Goal: Information Seeking & Learning: Learn about a topic

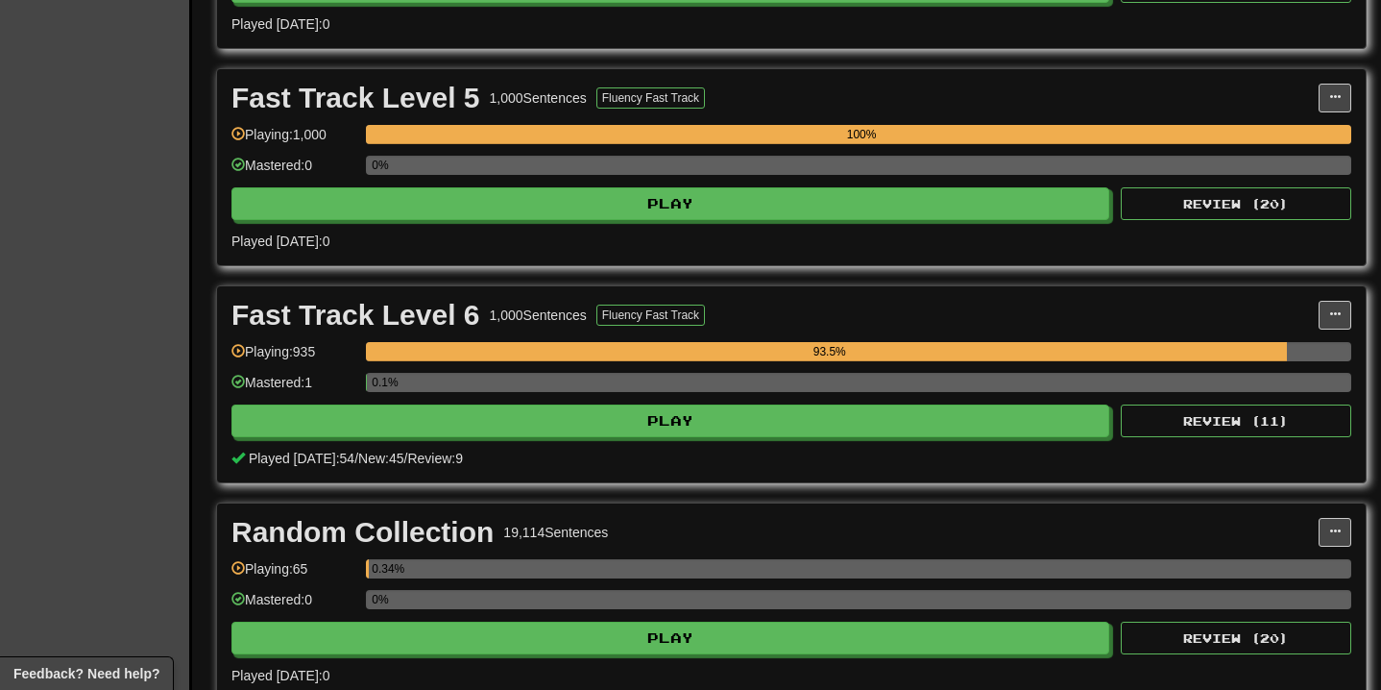
scroll to position [1209, 0]
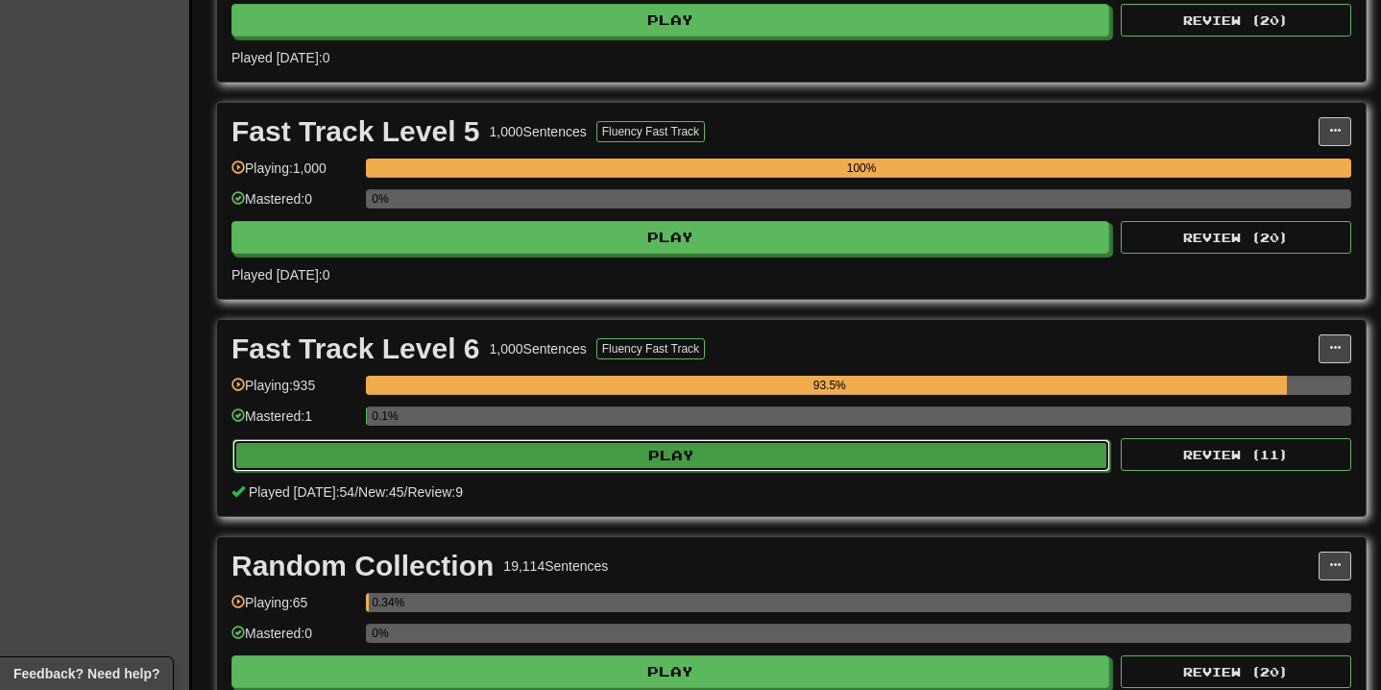
click at [660, 454] on button "Play" at bounding box center [671, 455] width 878 height 33
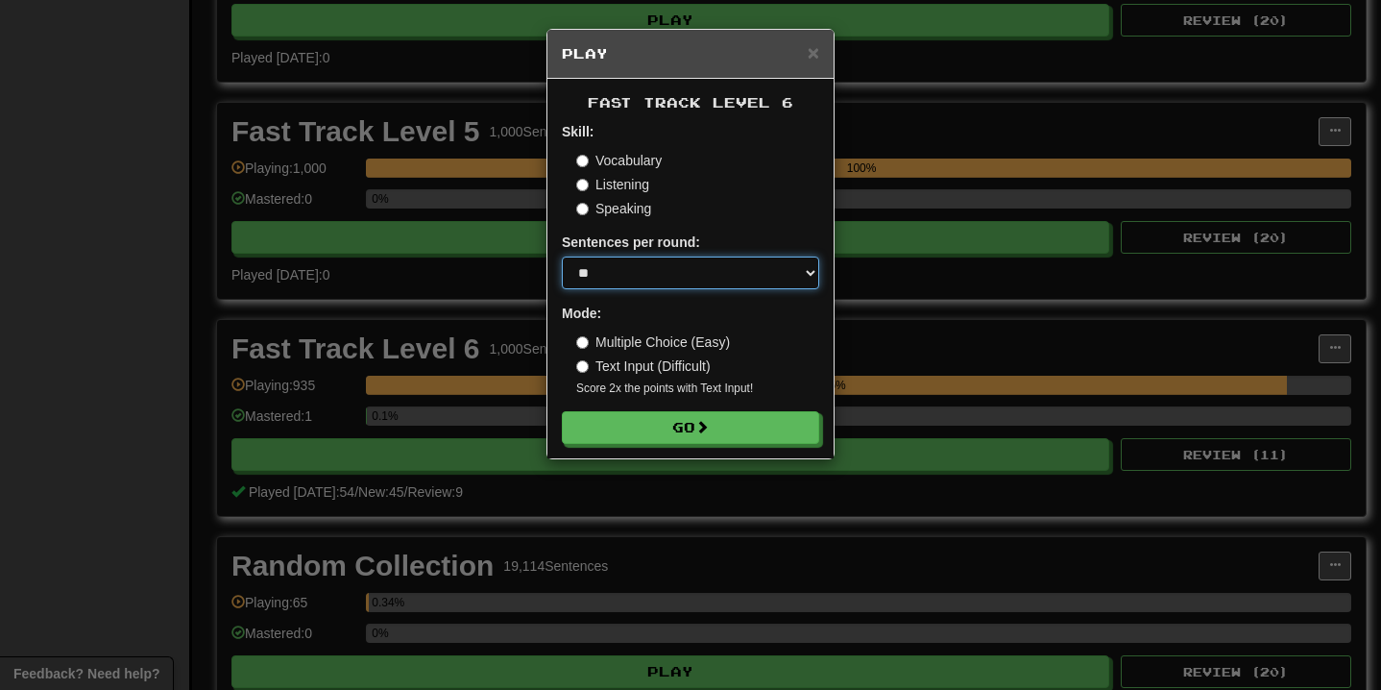
click at [719, 282] on select "* ** ** ** ** ** *** ********" at bounding box center [690, 272] width 257 height 33
select select "**"
click at [562, 256] on select "* ** ** ** ** ** *** ********" at bounding box center [690, 272] width 257 height 33
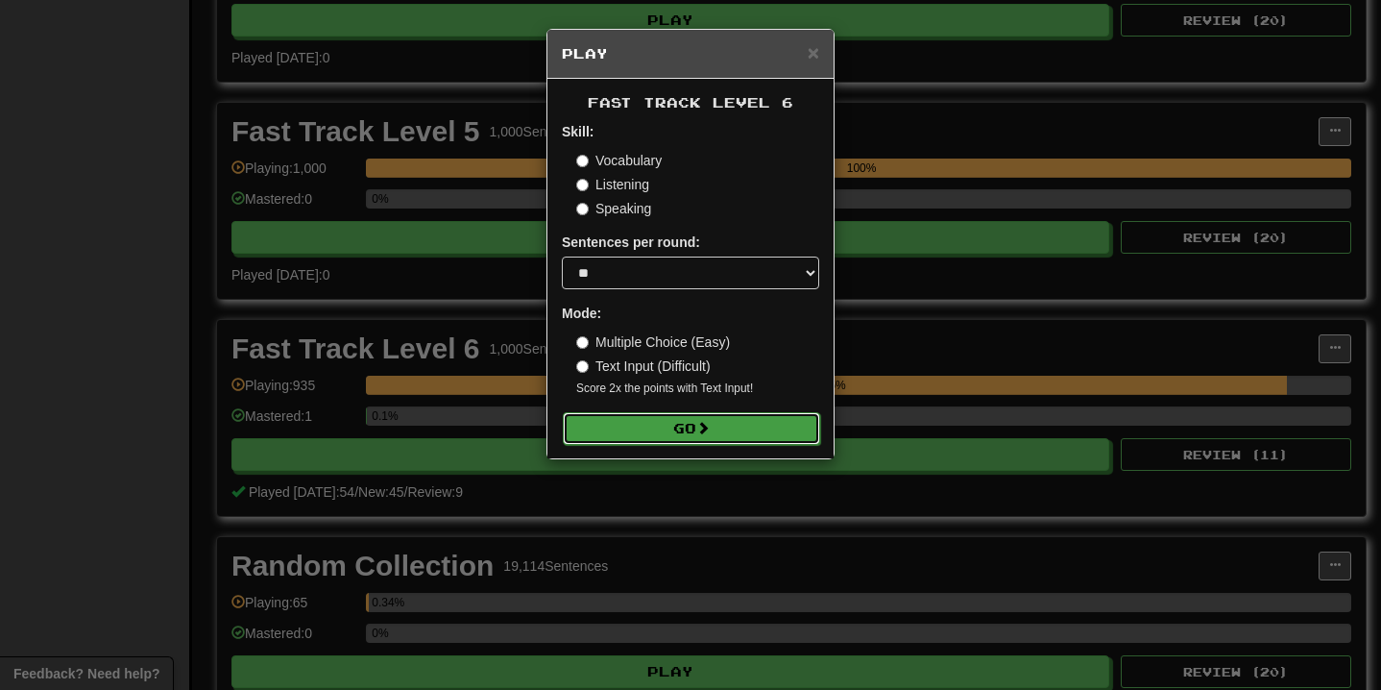
click at [698, 429] on button "Go" at bounding box center [691, 428] width 257 height 33
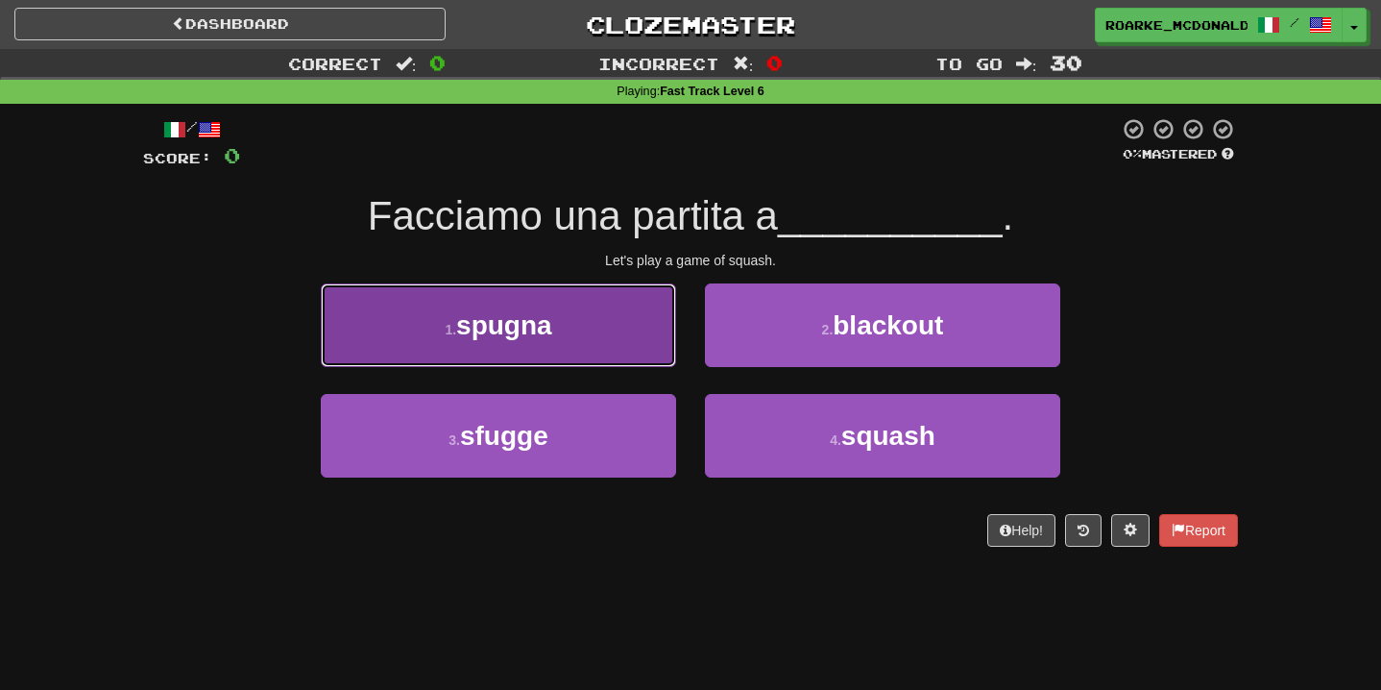
click at [621, 350] on button "1 . spugna" at bounding box center [498, 325] width 355 height 84
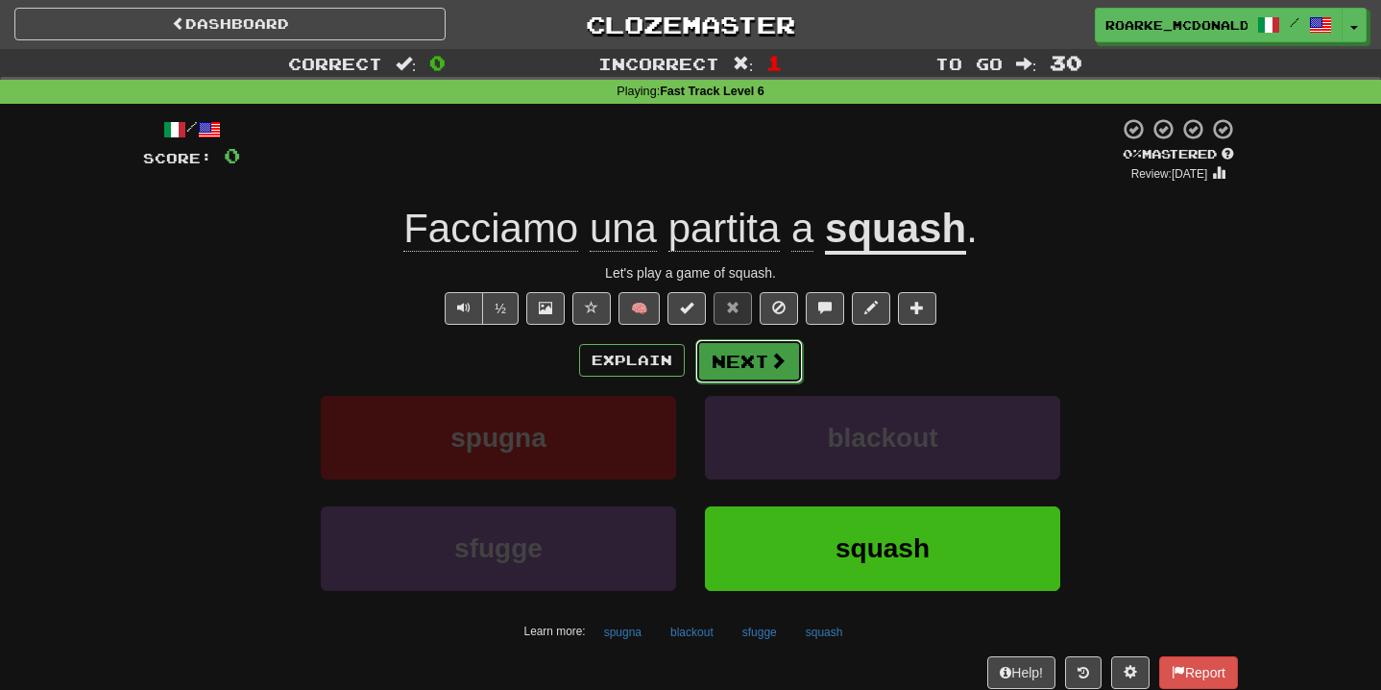
click at [750, 362] on button "Next" at bounding box center [750, 361] width 108 height 44
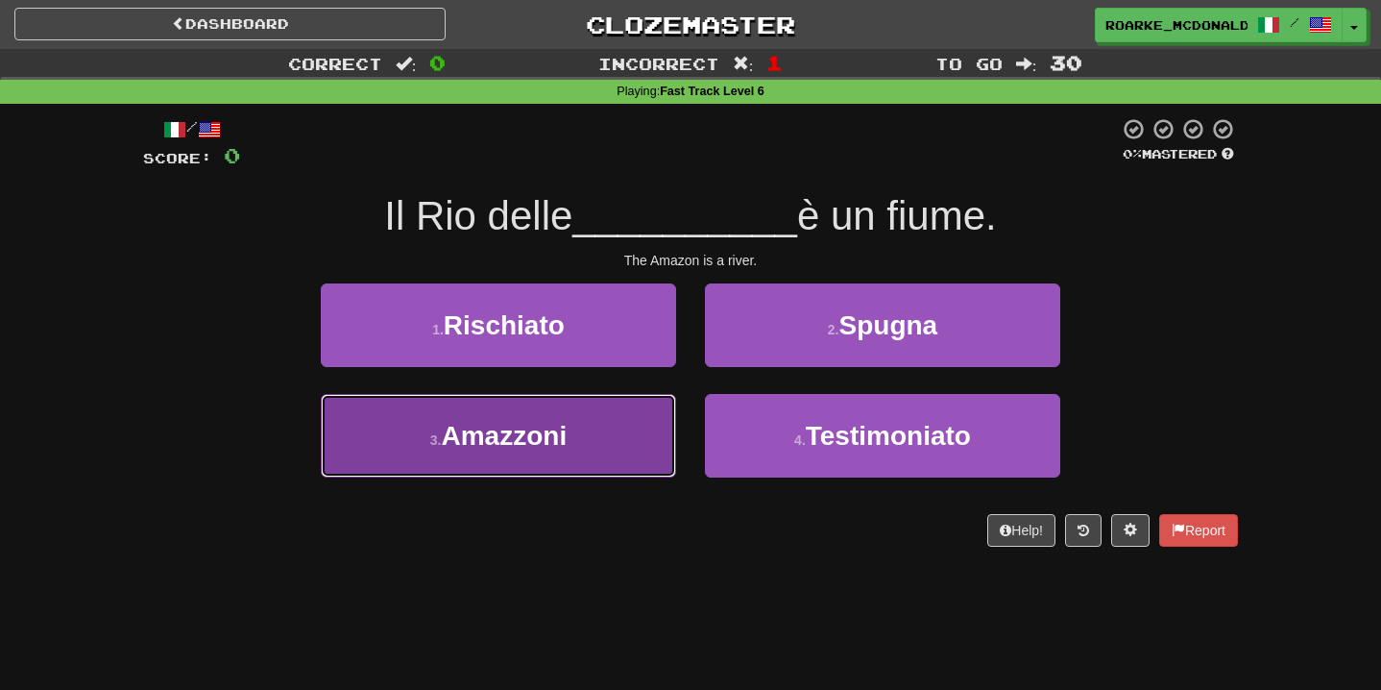
click at [612, 420] on button "3 . Amazzoni" at bounding box center [498, 436] width 355 height 84
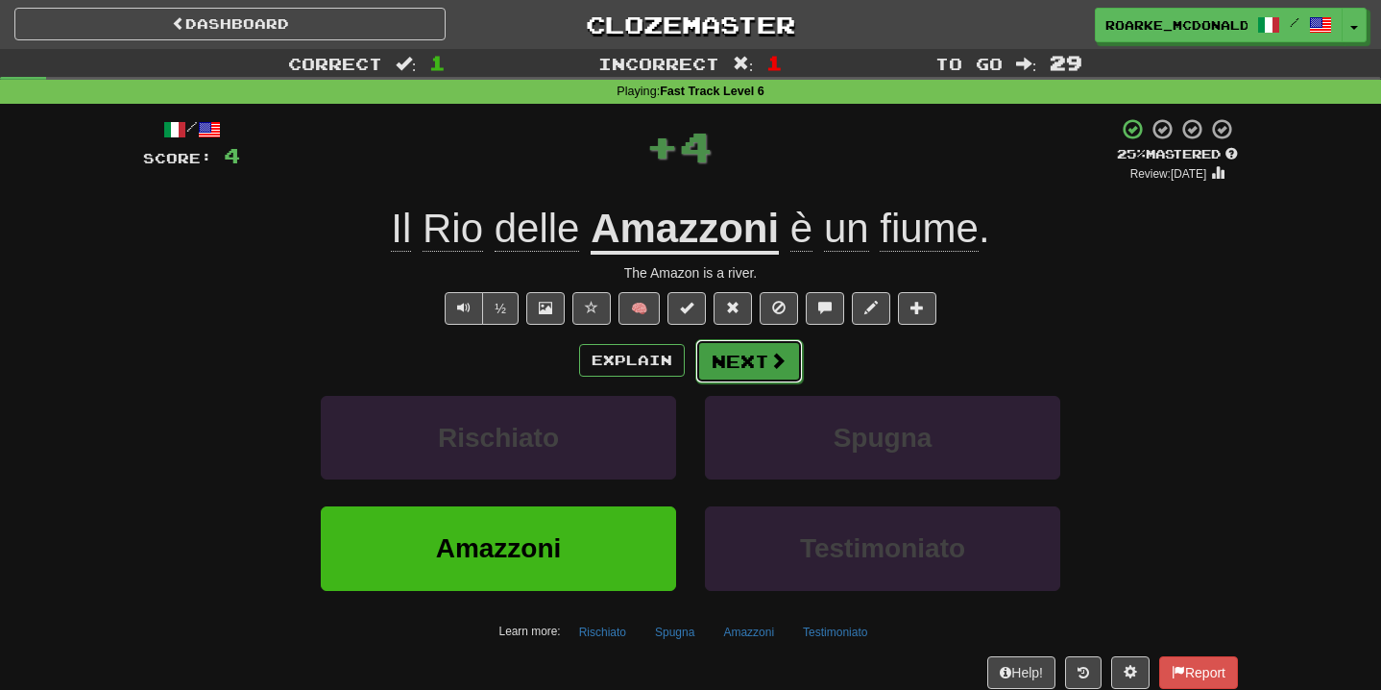
click at [755, 355] on button "Next" at bounding box center [750, 361] width 108 height 44
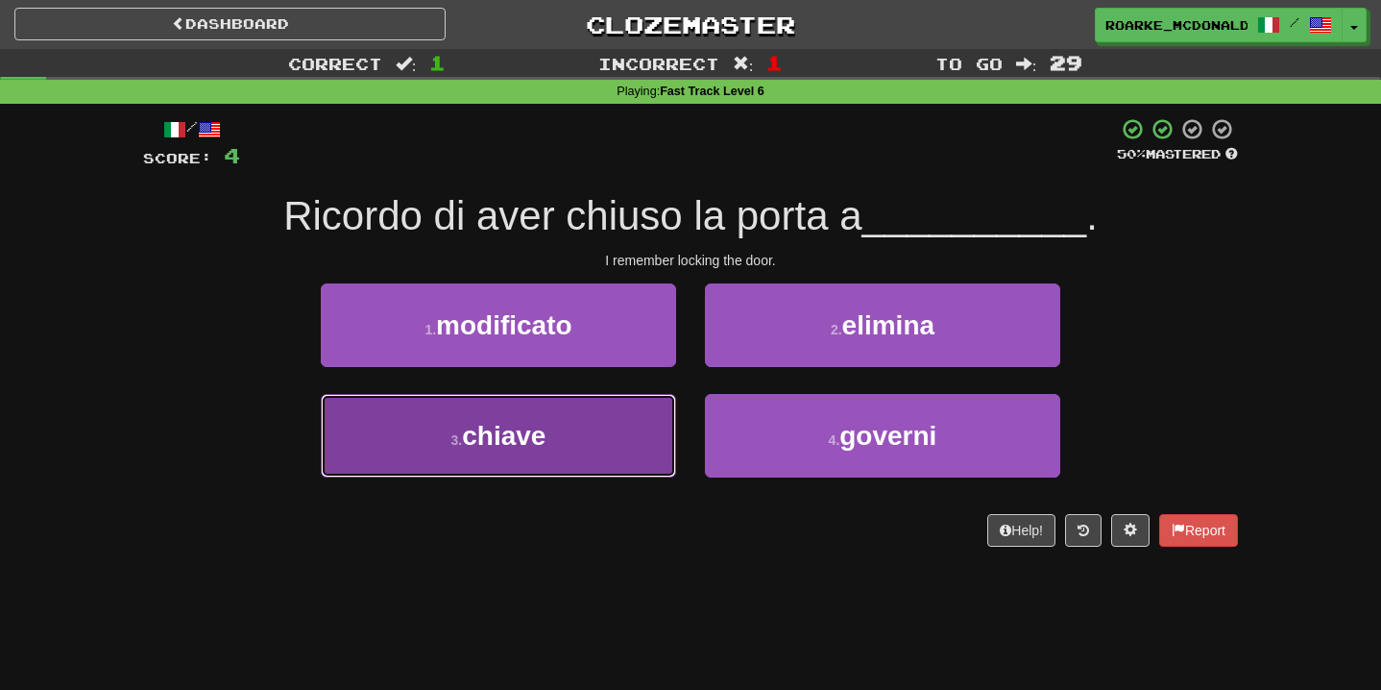
click at [616, 413] on button "3 . chiave" at bounding box center [498, 436] width 355 height 84
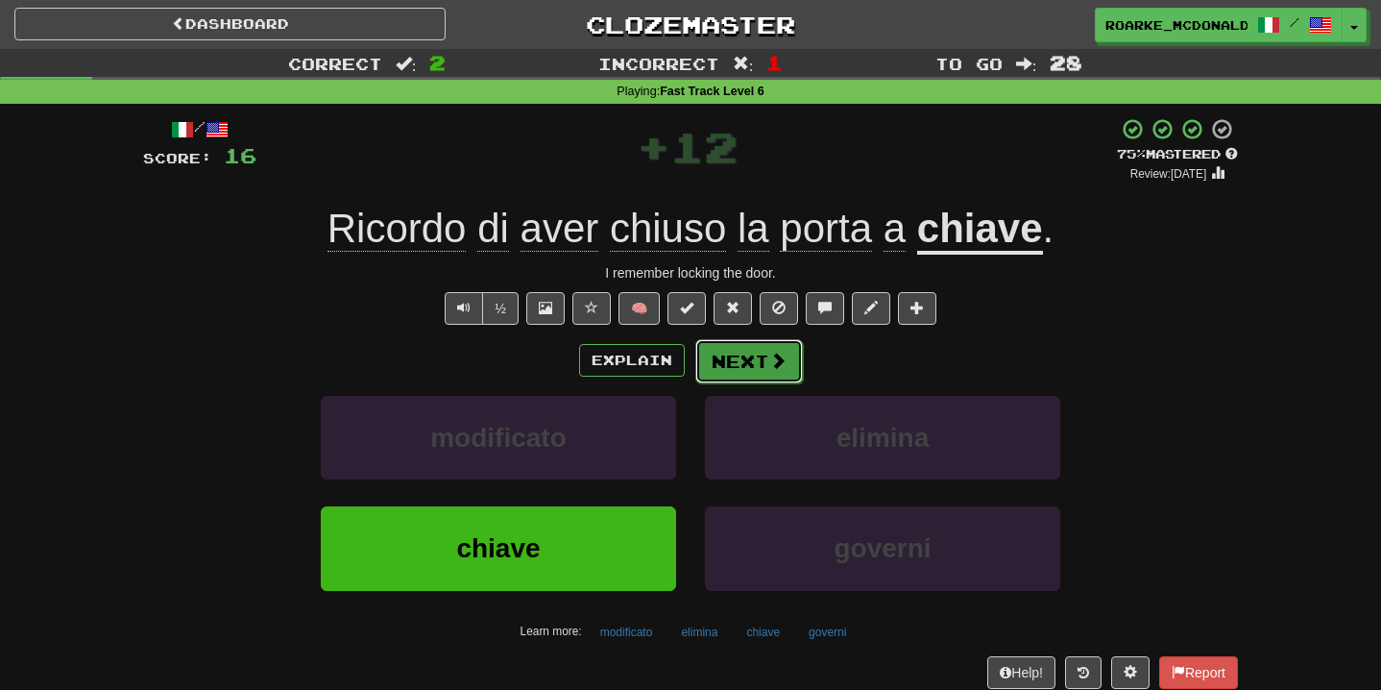
click at [744, 360] on button "Next" at bounding box center [750, 361] width 108 height 44
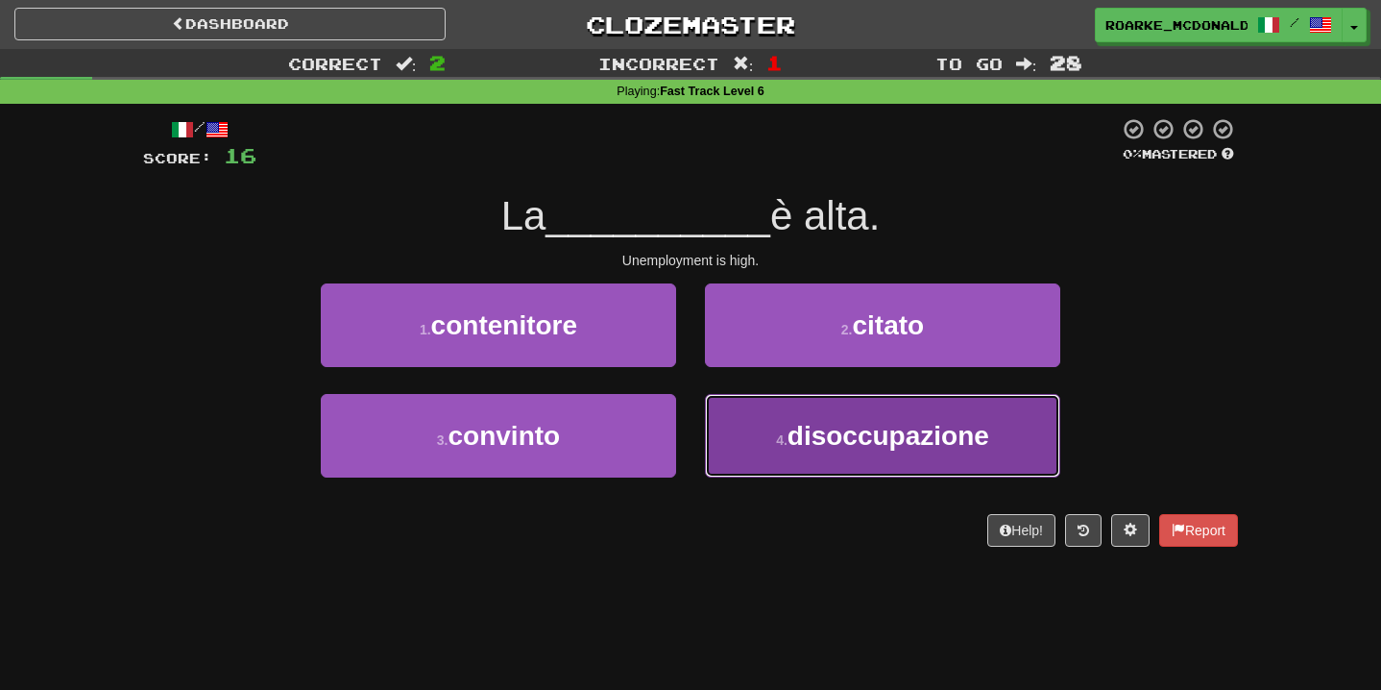
click at [773, 446] on button "4 . disoccupazione" at bounding box center [882, 436] width 355 height 84
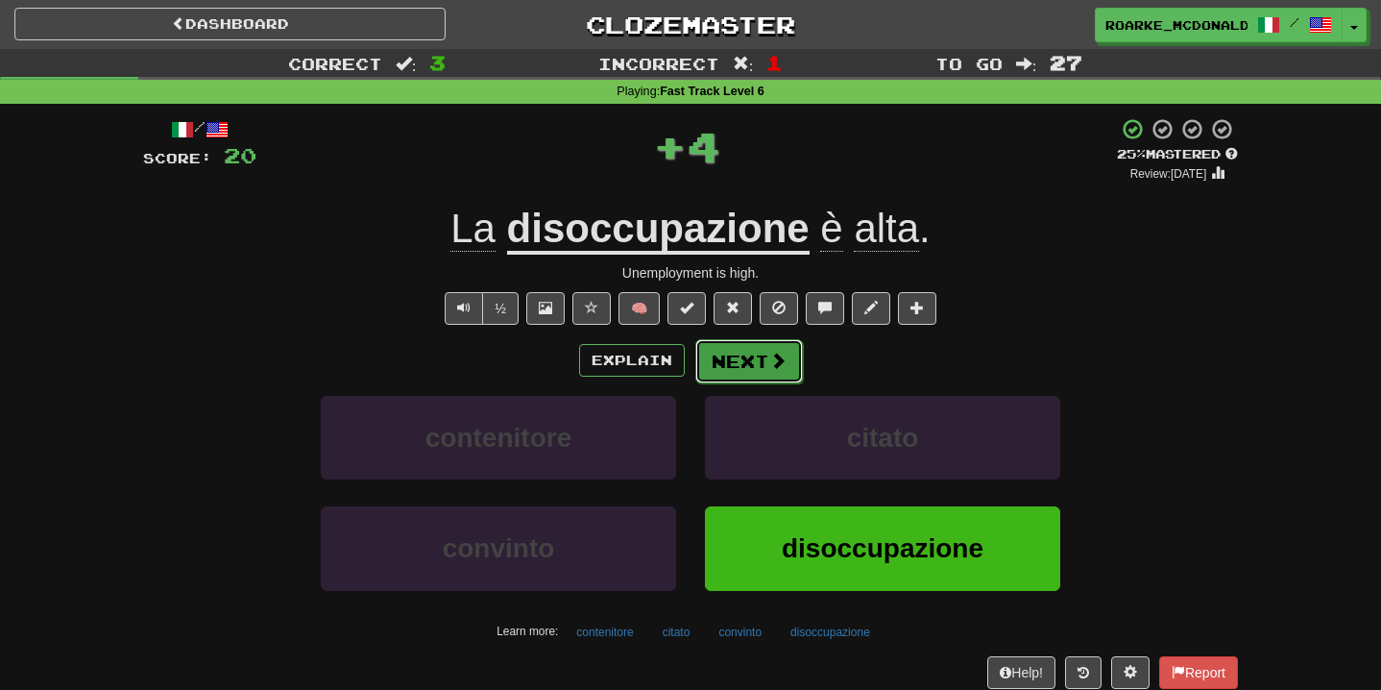
click at [770, 355] on span at bounding box center [777, 360] width 17 height 17
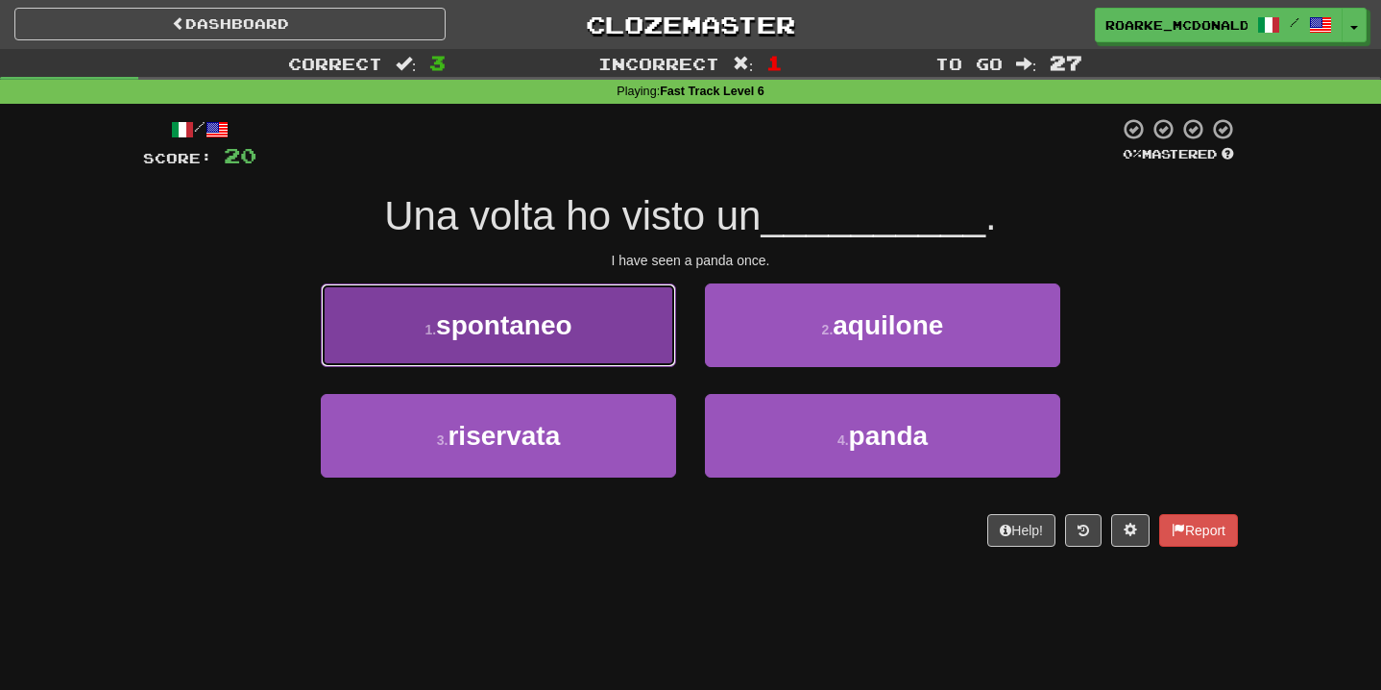
click at [650, 335] on button "1 . spontaneo" at bounding box center [498, 325] width 355 height 84
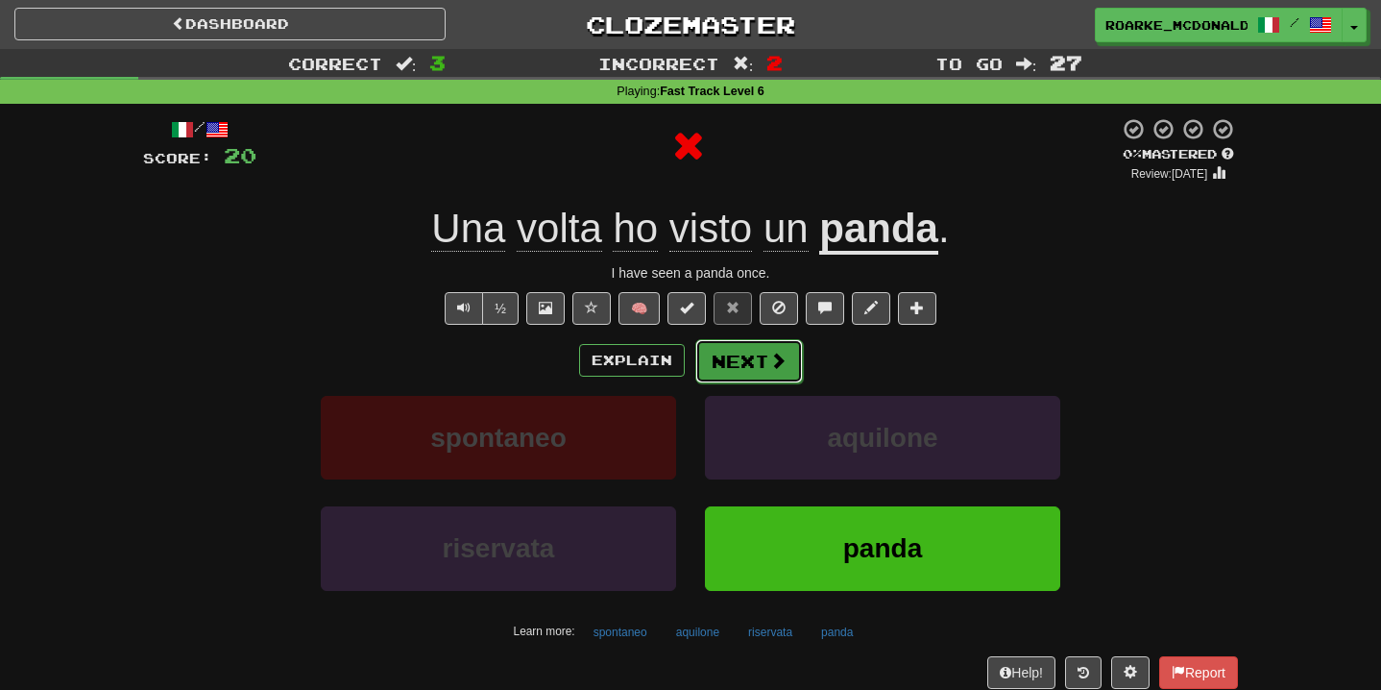
click at [768, 372] on button "Next" at bounding box center [750, 361] width 108 height 44
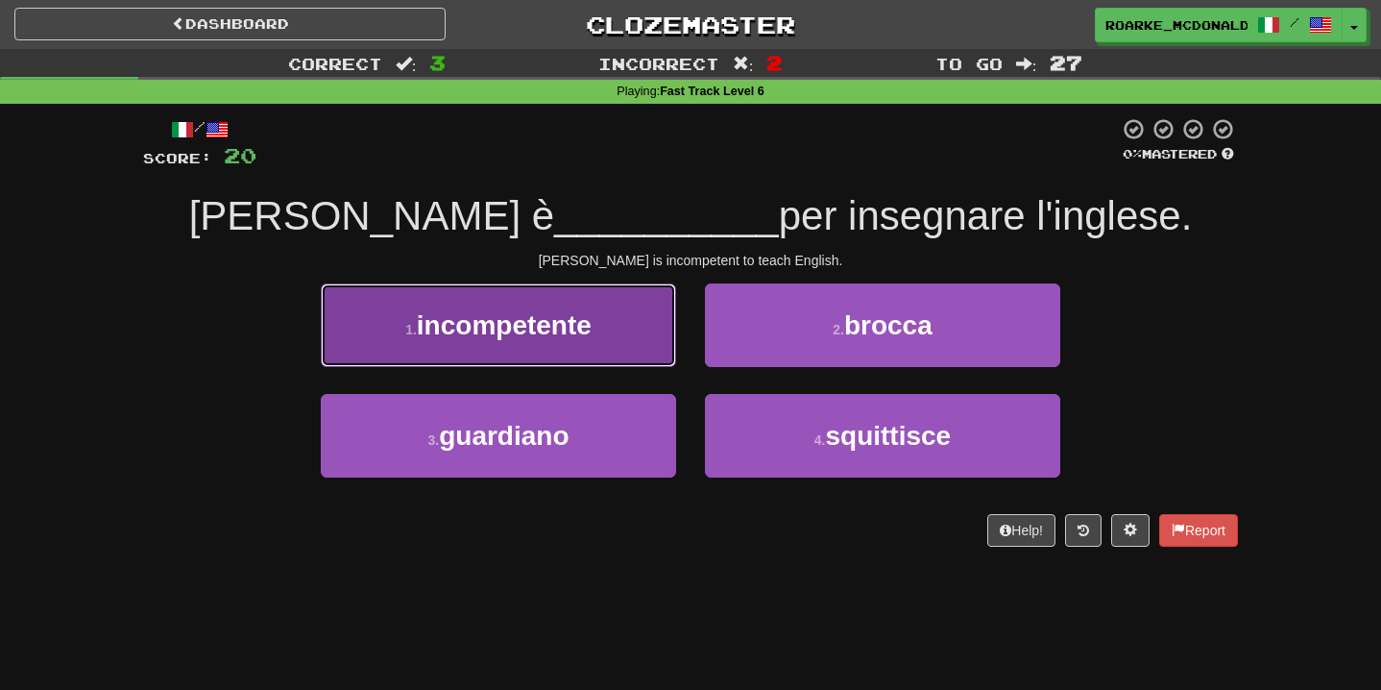
click at [649, 333] on button "1 . incompetente" at bounding box center [498, 325] width 355 height 84
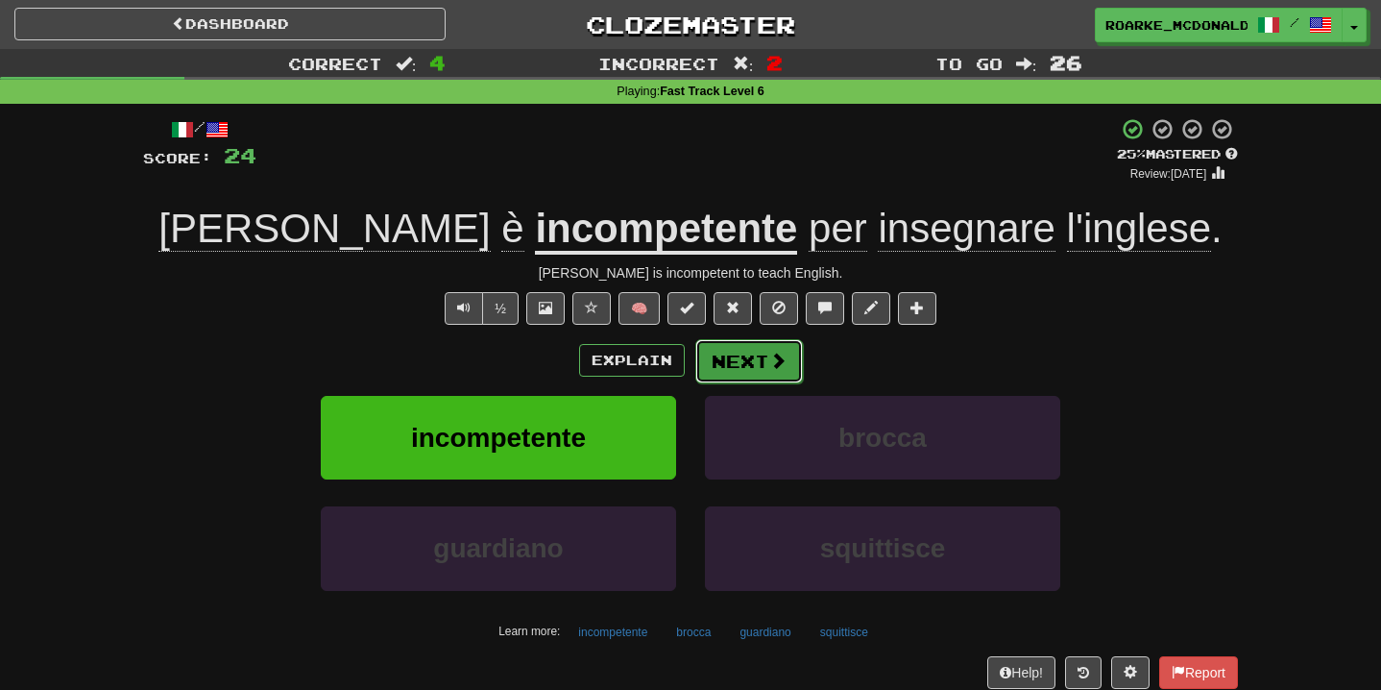
click at [739, 366] on button "Next" at bounding box center [750, 361] width 108 height 44
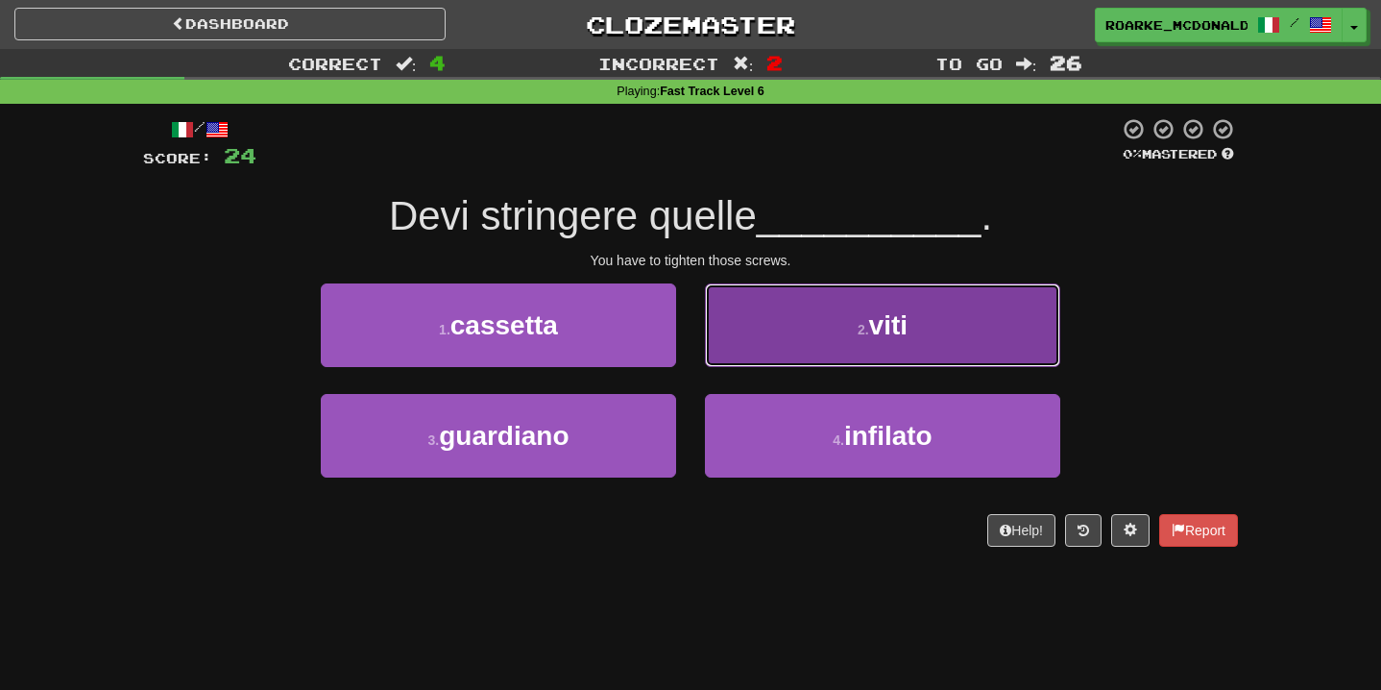
click at [801, 329] on button "2 . viti" at bounding box center [882, 325] width 355 height 84
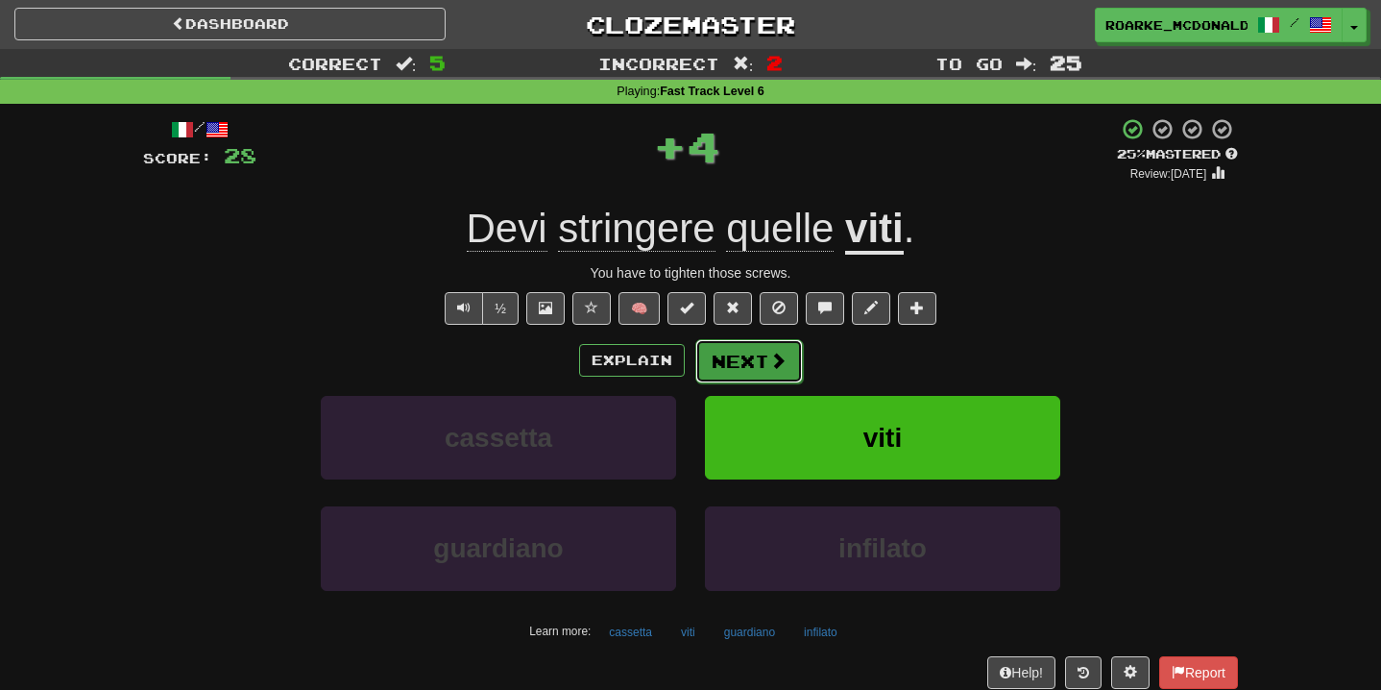
click at [763, 364] on button "Next" at bounding box center [750, 361] width 108 height 44
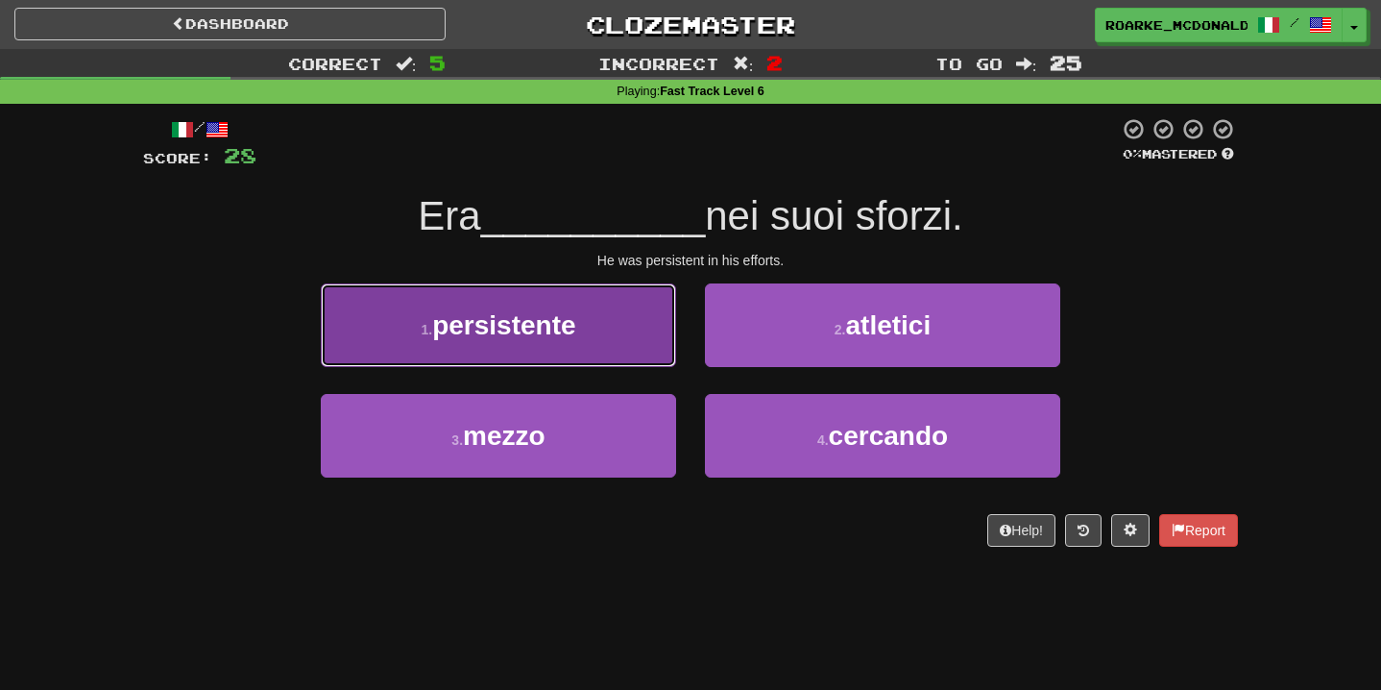
click at [600, 339] on button "1 . persistente" at bounding box center [498, 325] width 355 height 84
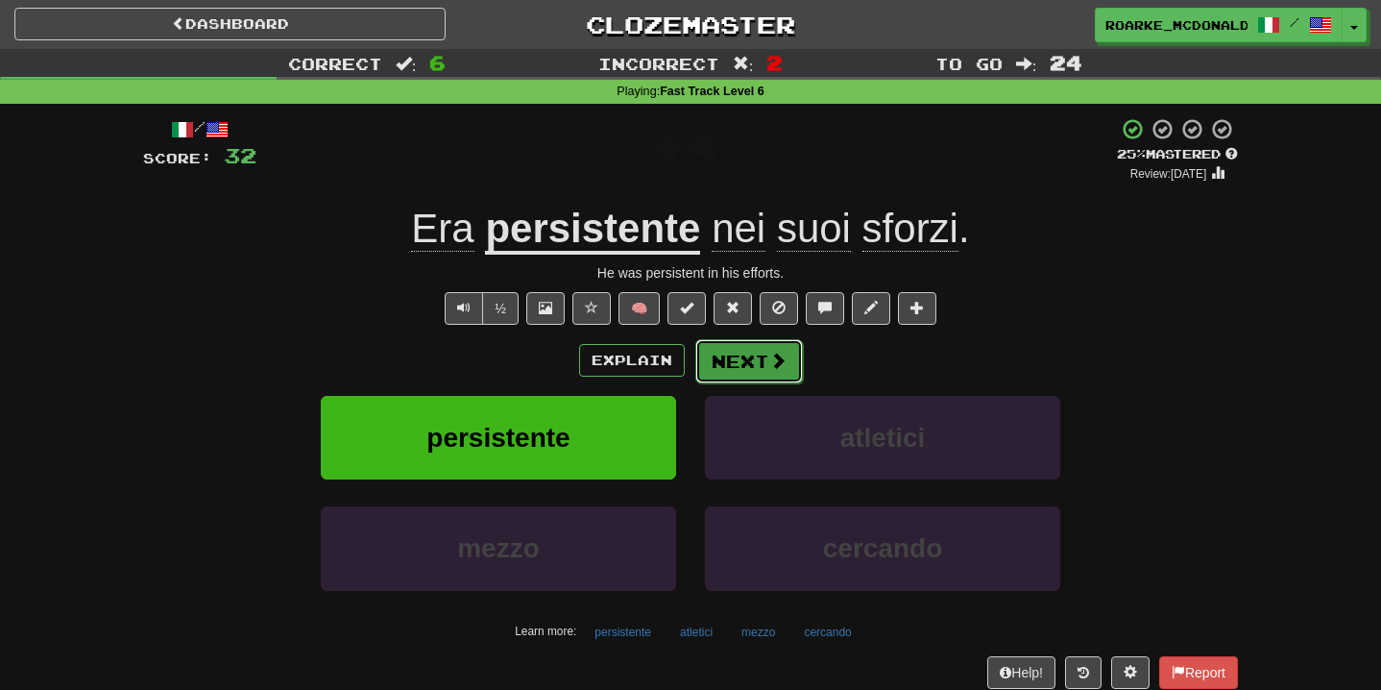
click at [724, 354] on button "Next" at bounding box center [750, 361] width 108 height 44
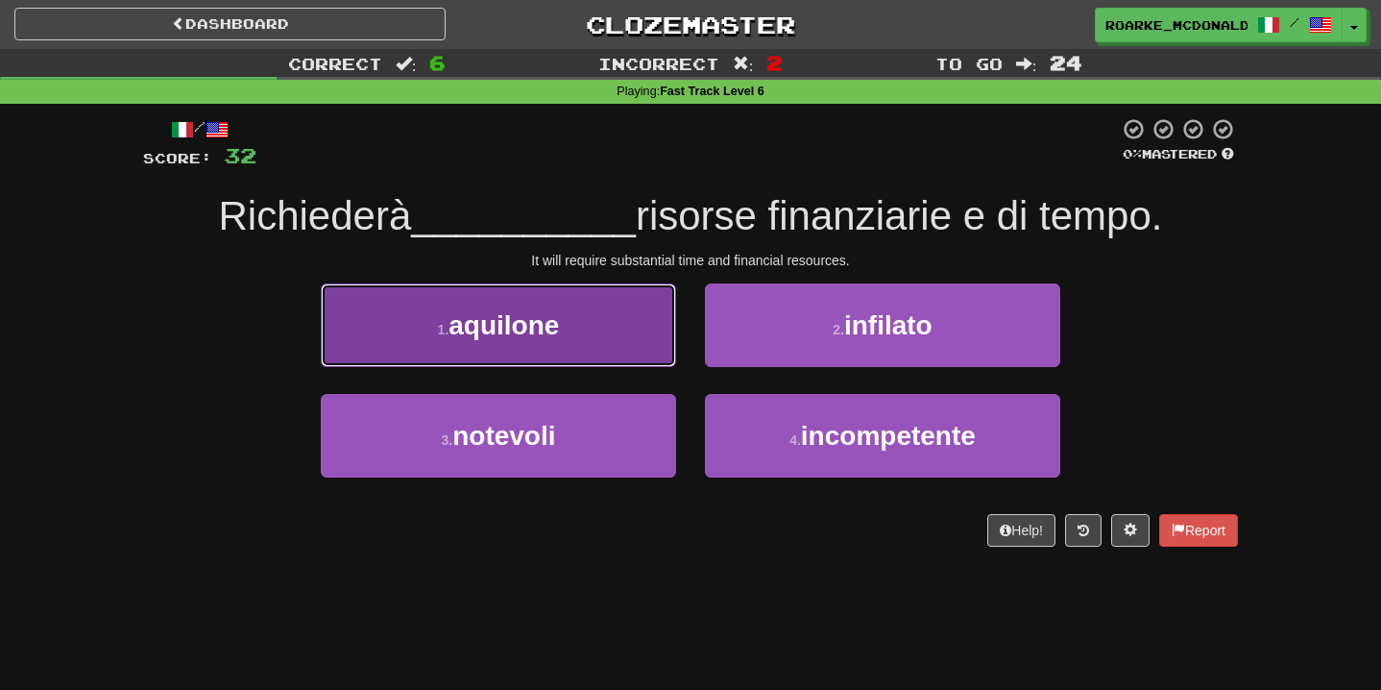
click at [599, 322] on button "1 . aquilone" at bounding box center [498, 325] width 355 height 84
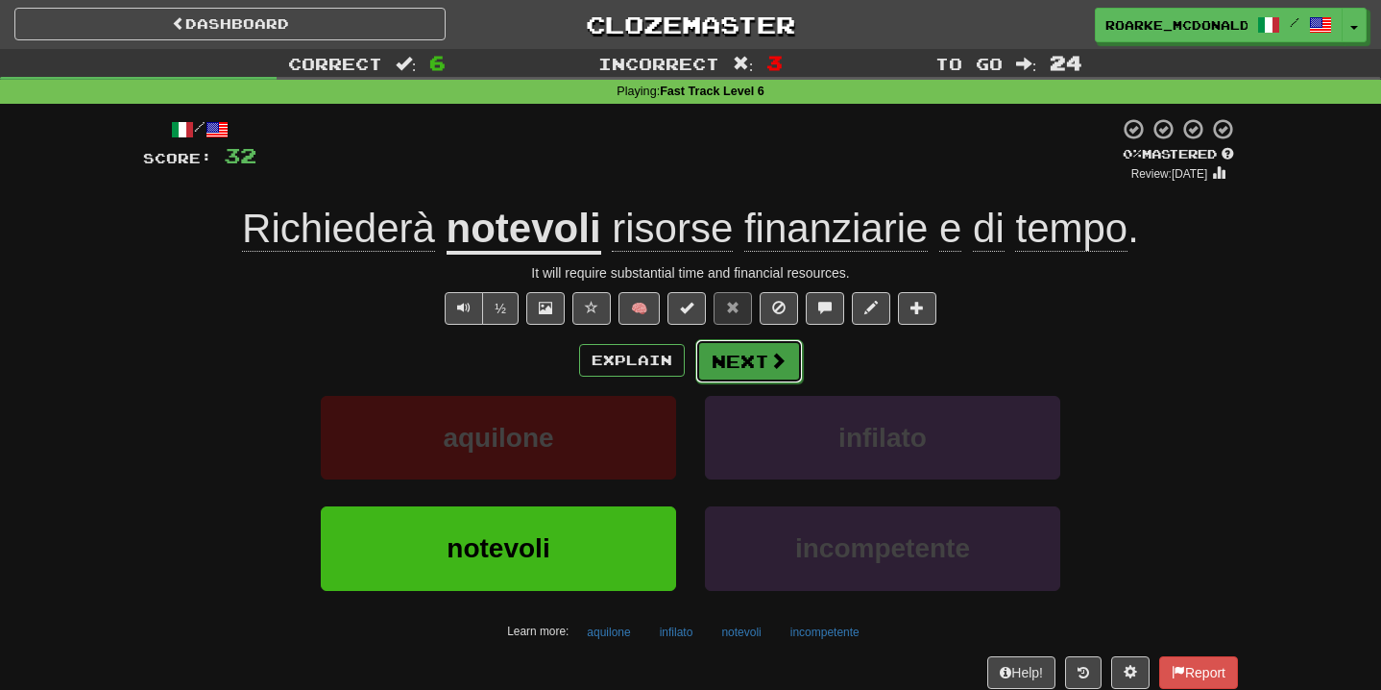
click at [764, 372] on button "Next" at bounding box center [750, 361] width 108 height 44
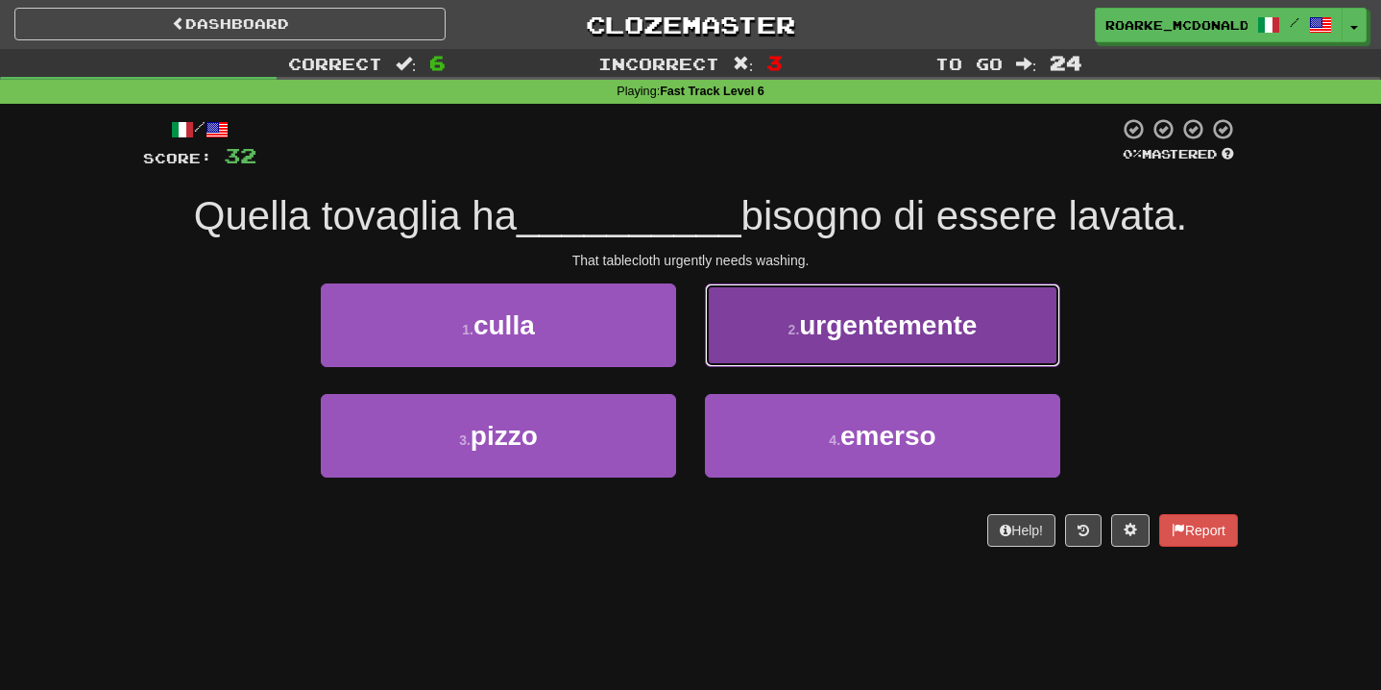
click at [778, 331] on button "2 . urgentemente" at bounding box center [882, 325] width 355 height 84
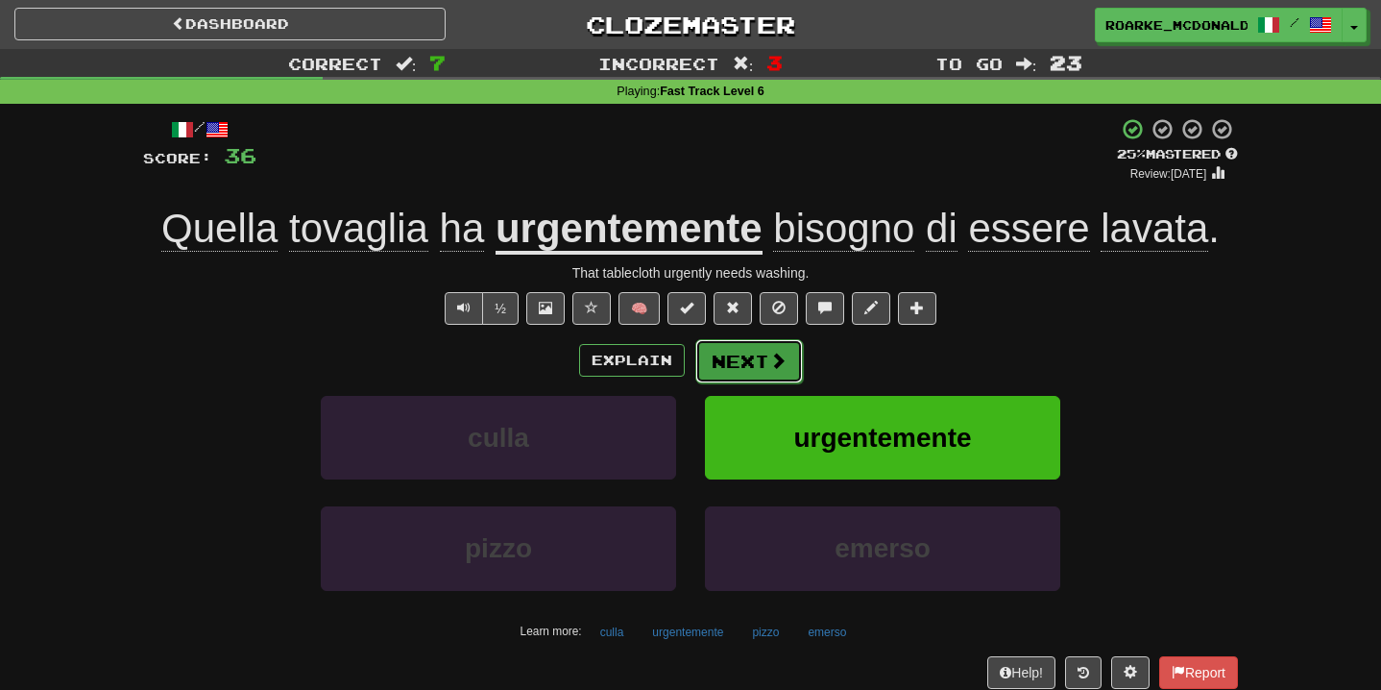
click at [774, 352] on span at bounding box center [777, 360] width 17 height 17
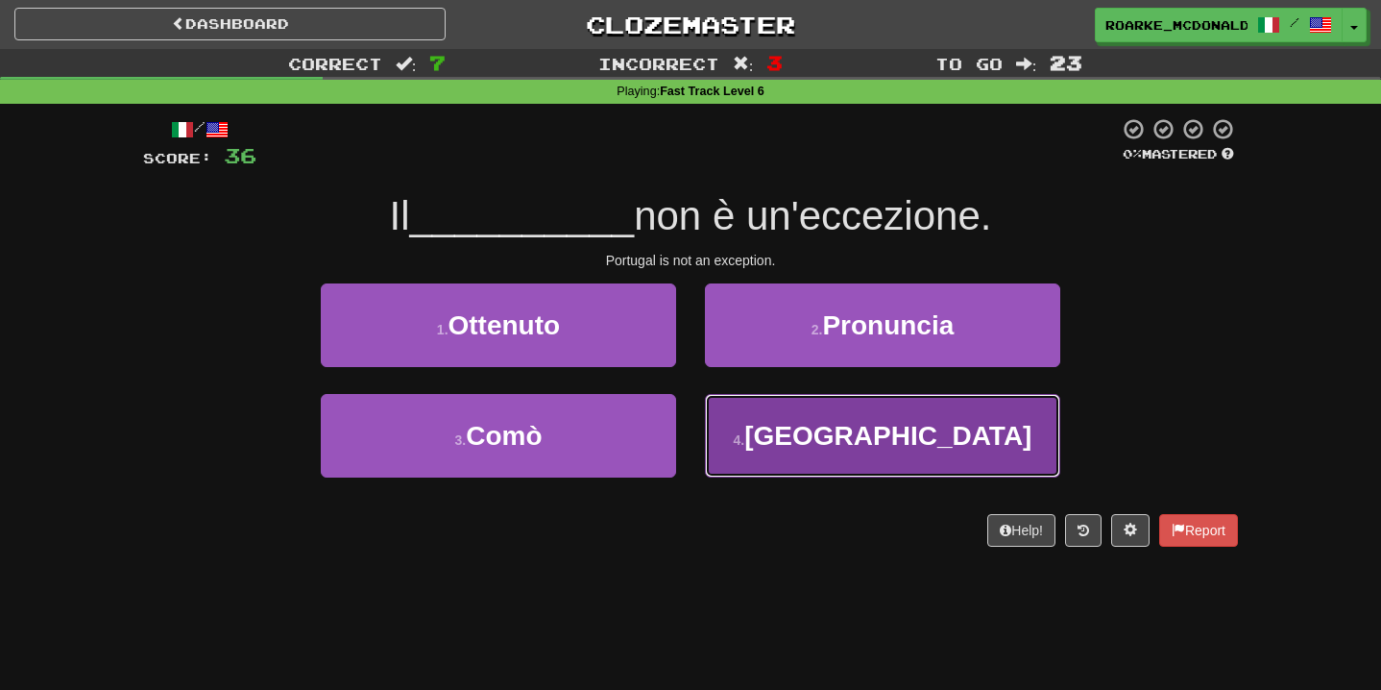
click at [783, 422] on button "4 . Portogallo" at bounding box center [882, 436] width 355 height 84
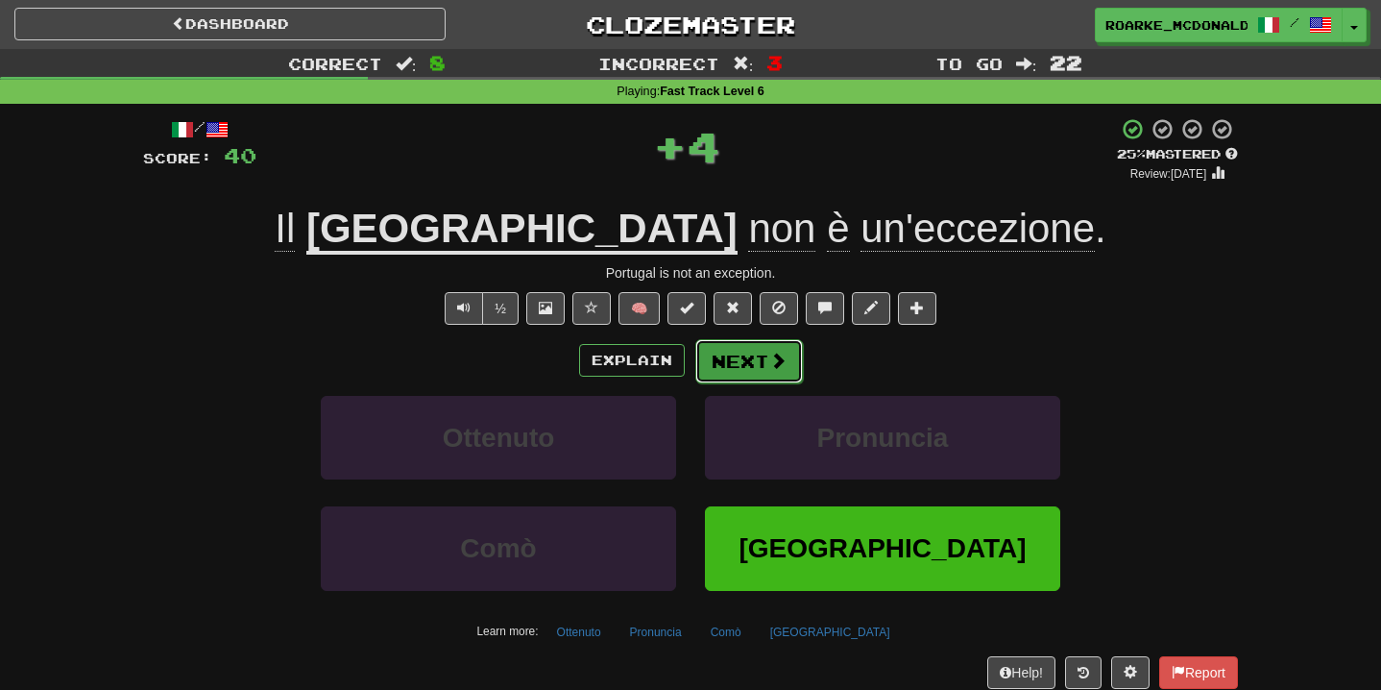
click at [783, 366] on span at bounding box center [777, 360] width 17 height 17
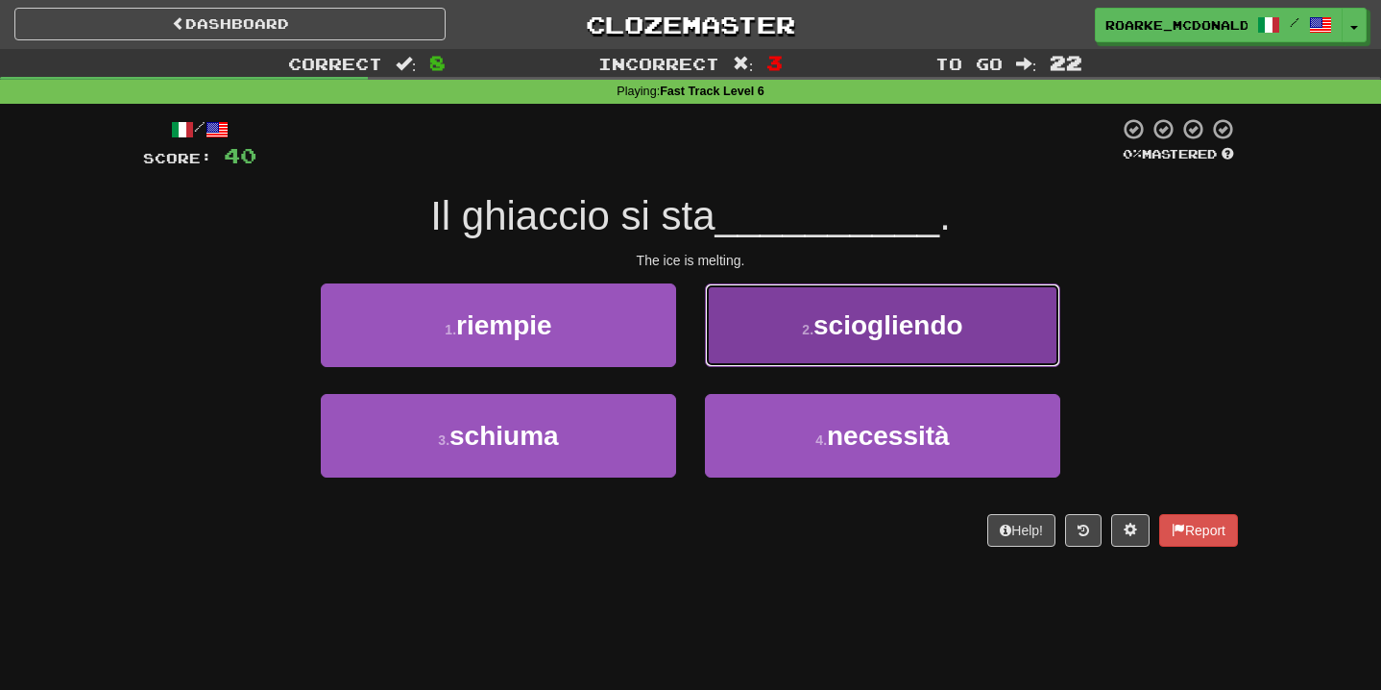
click at [787, 354] on button "2 . sciogliendo" at bounding box center [882, 325] width 355 height 84
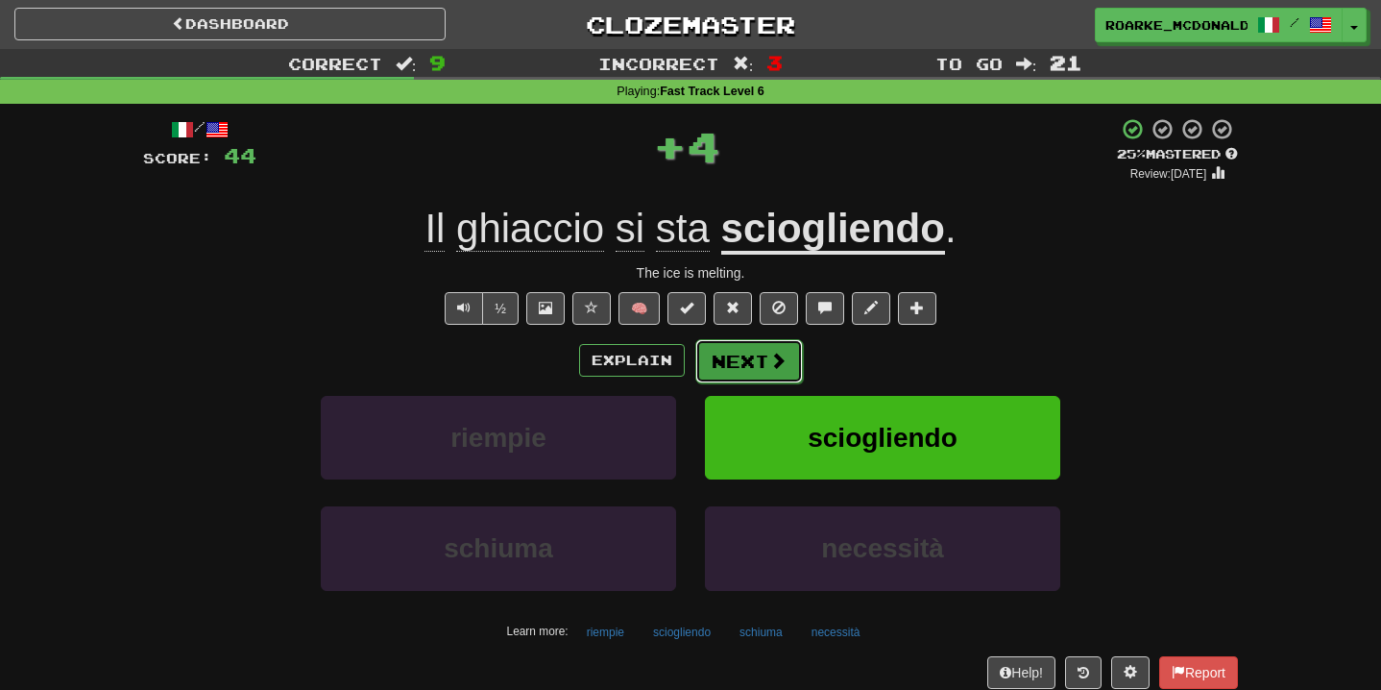
click at [770, 374] on button "Next" at bounding box center [750, 361] width 108 height 44
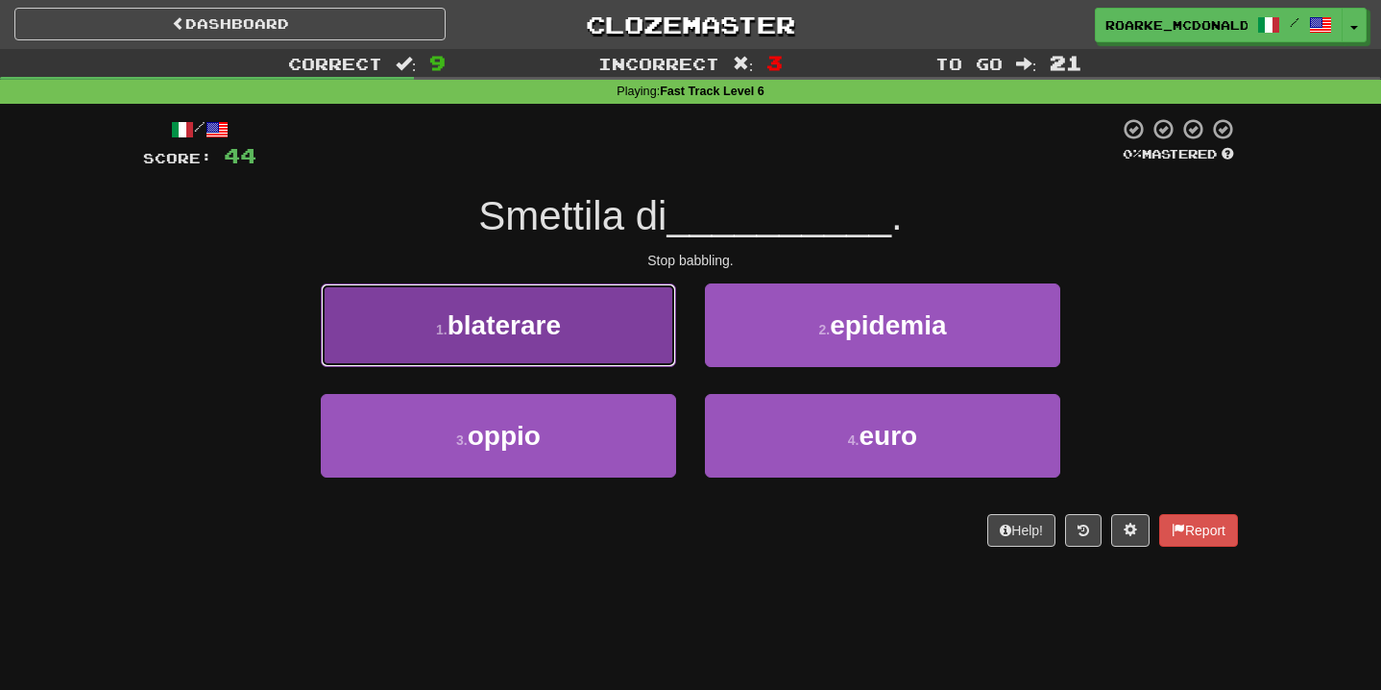
click at [655, 346] on button "1 . blaterare" at bounding box center [498, 325] width 355 height 84
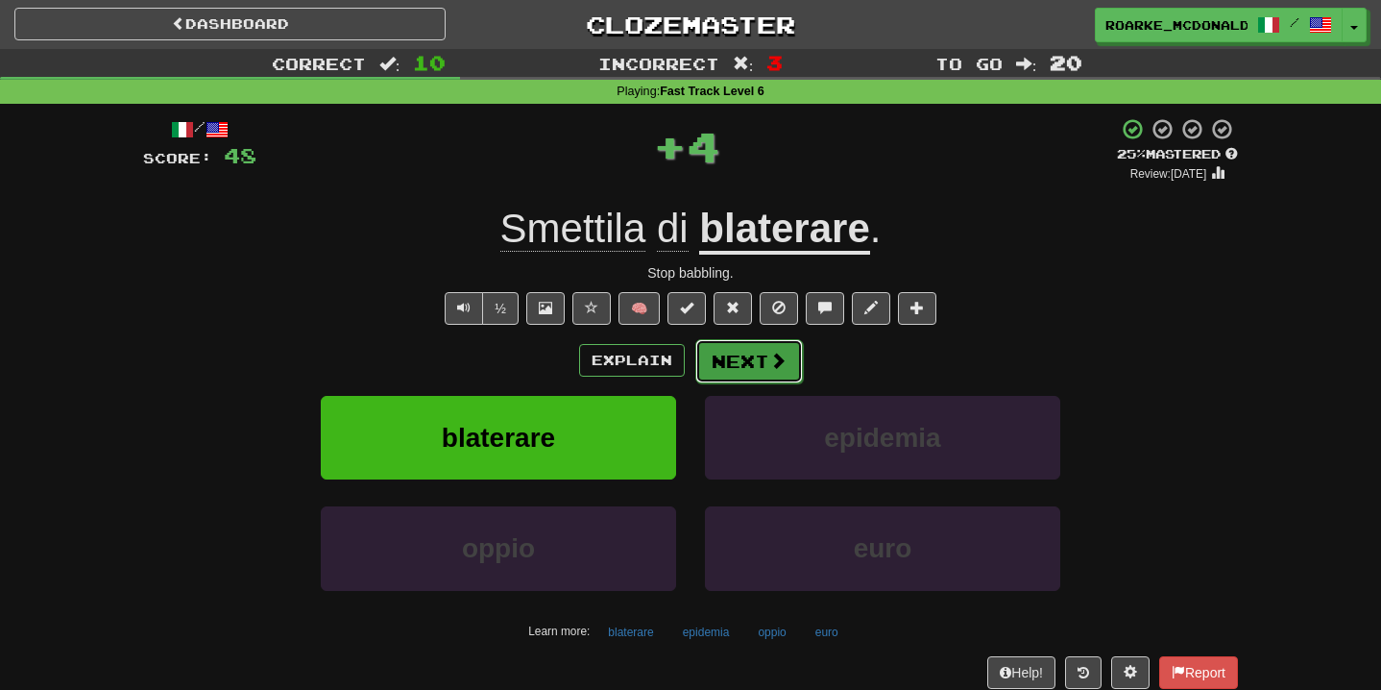
click at [770, 353] on span at bounding box center [777, 360] width 17 height 17
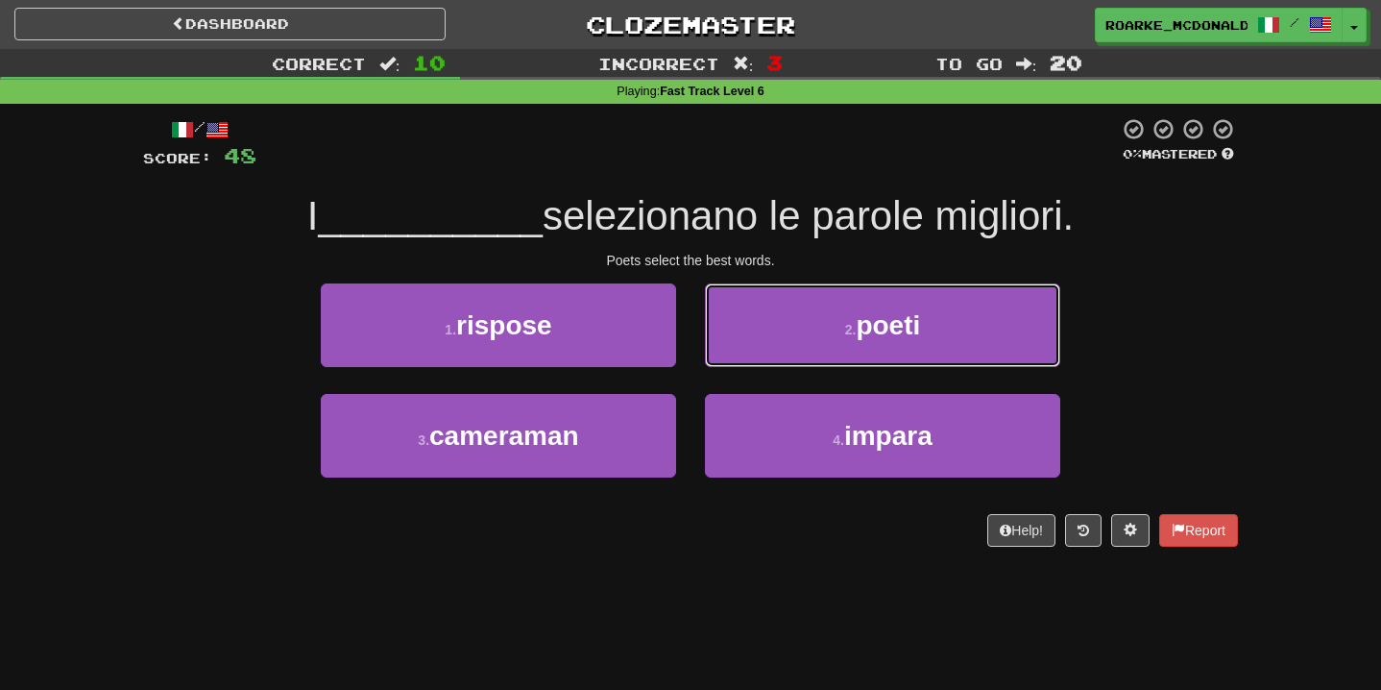
click at [770, 353] on button "2 . poeti" at bounding box center [882, 325] width 355 height 84
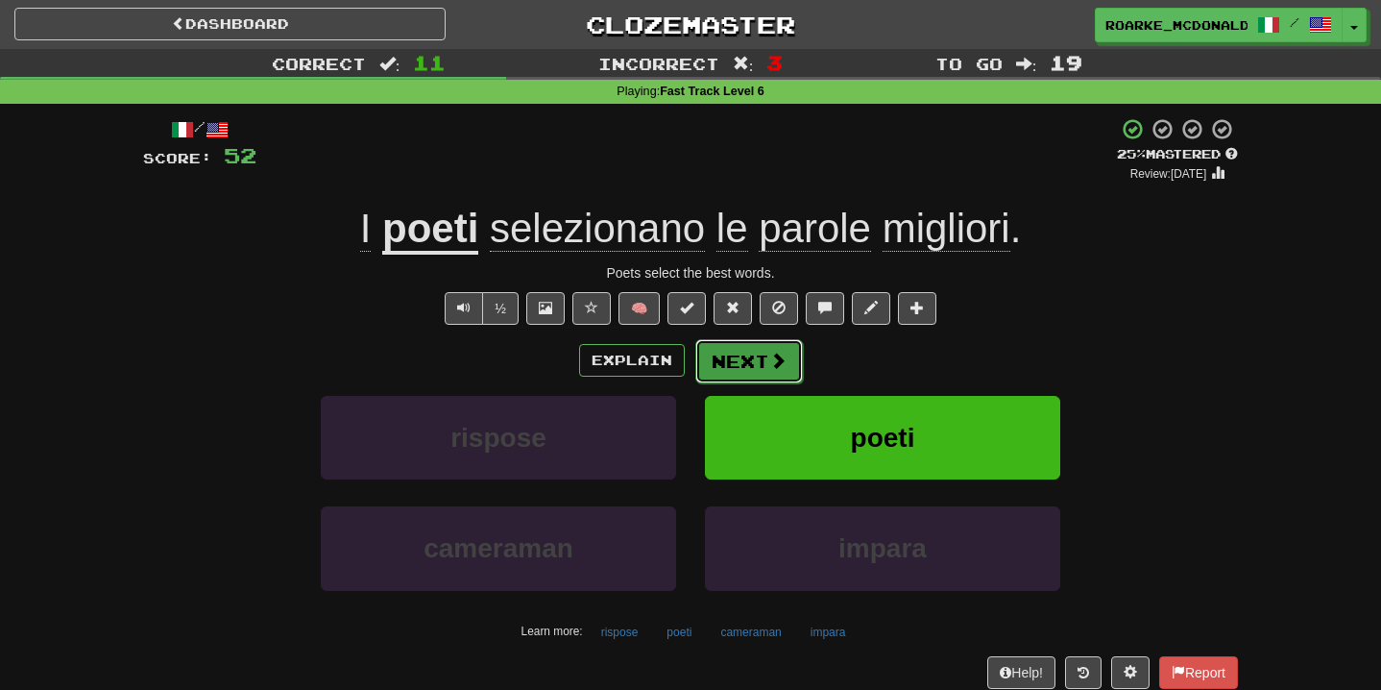
click at [772, 353] on span at bounding box center [777, 360] width 17 height 17
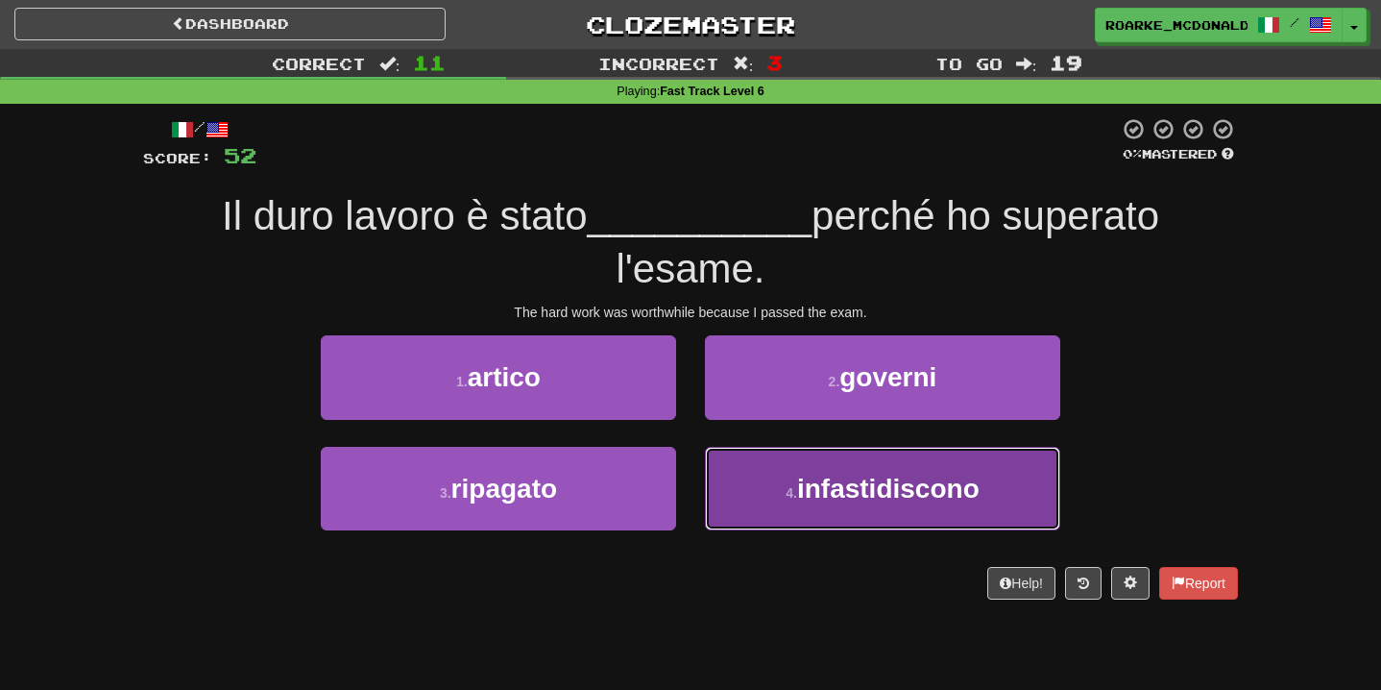
click at [779, 476] on button "4 . infastidiscono" at bounding box center [882, 489] width 355 height 84
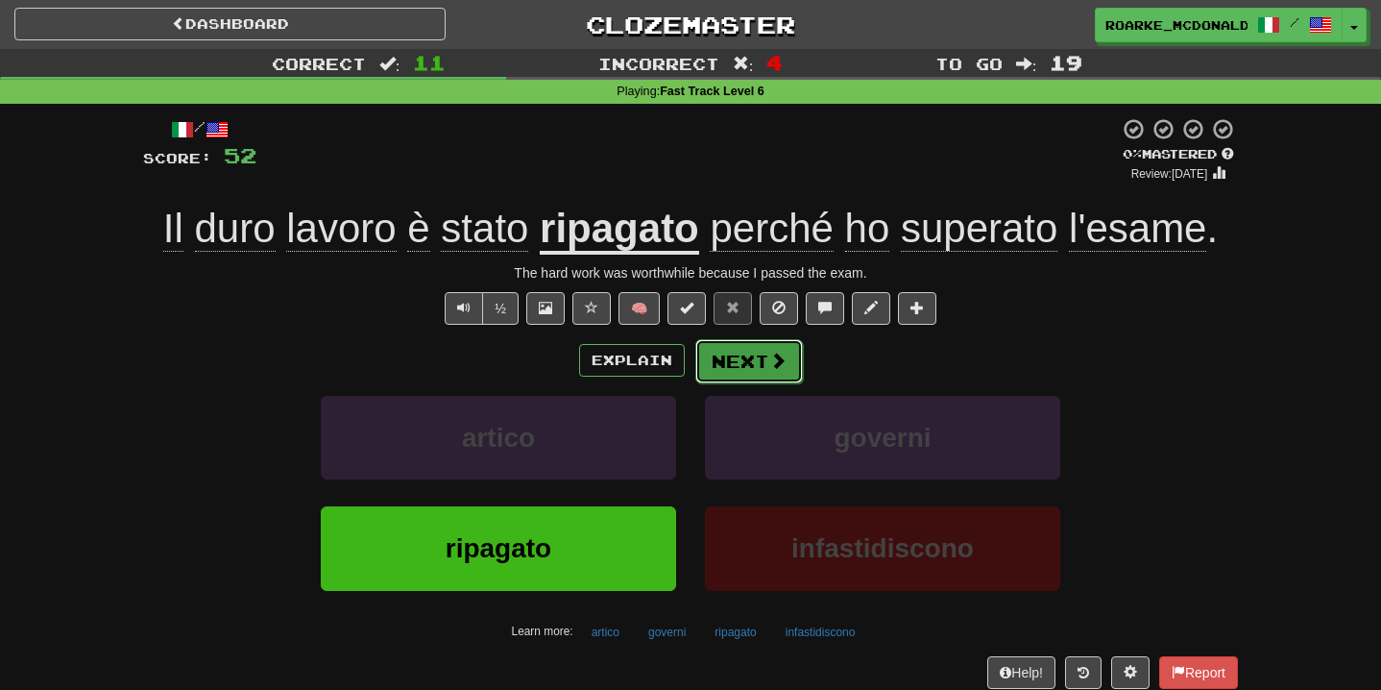
click at [784, 369] on span at bounding box center [777, 360] width 17 height 17
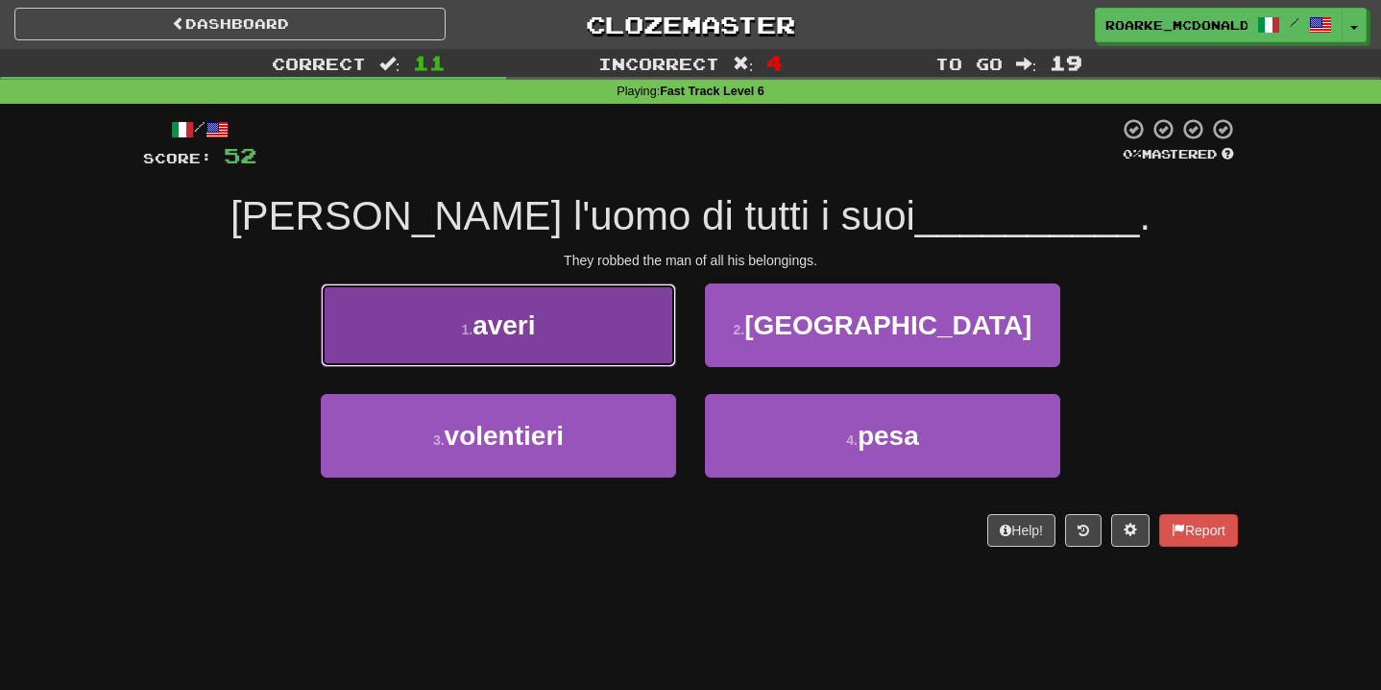
click at [642, 320] on button "1 . averi" at bounding box center [498, 325] width 355 height 84
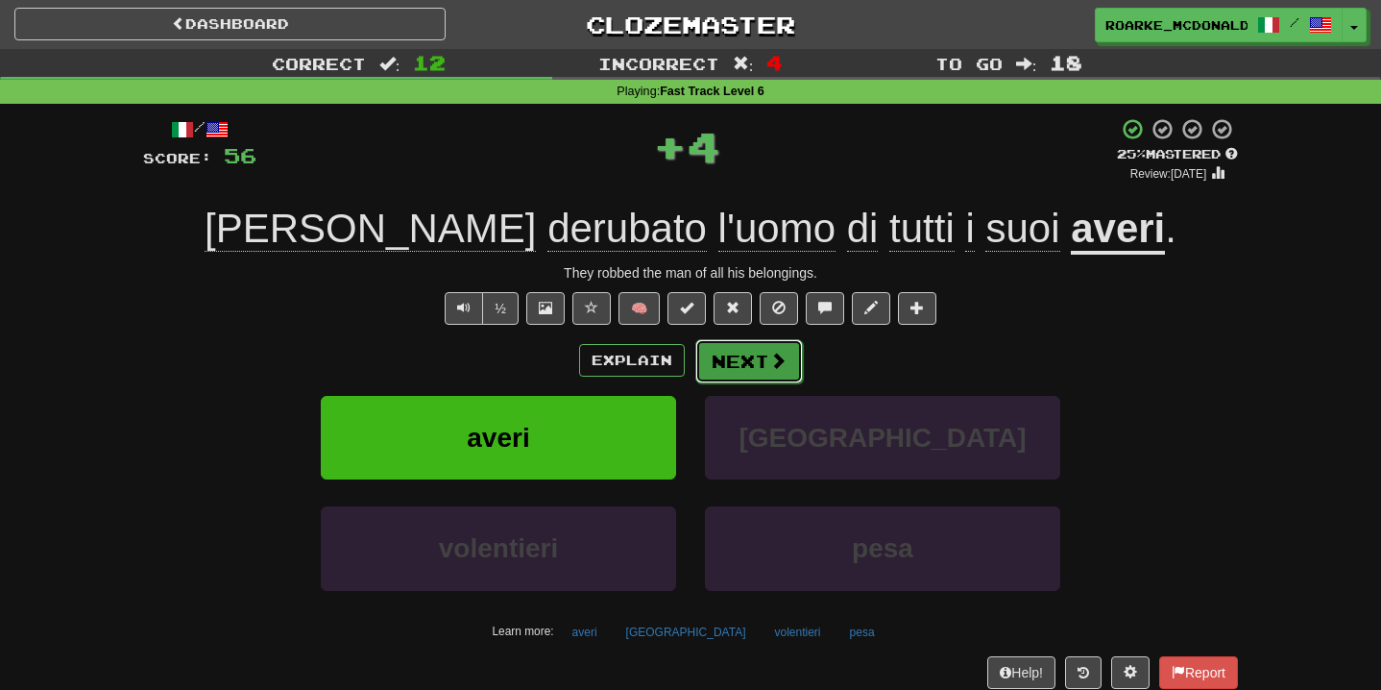
click at [789, 354] on button "Next" at bounding box center [750, 361] width 108 height 44
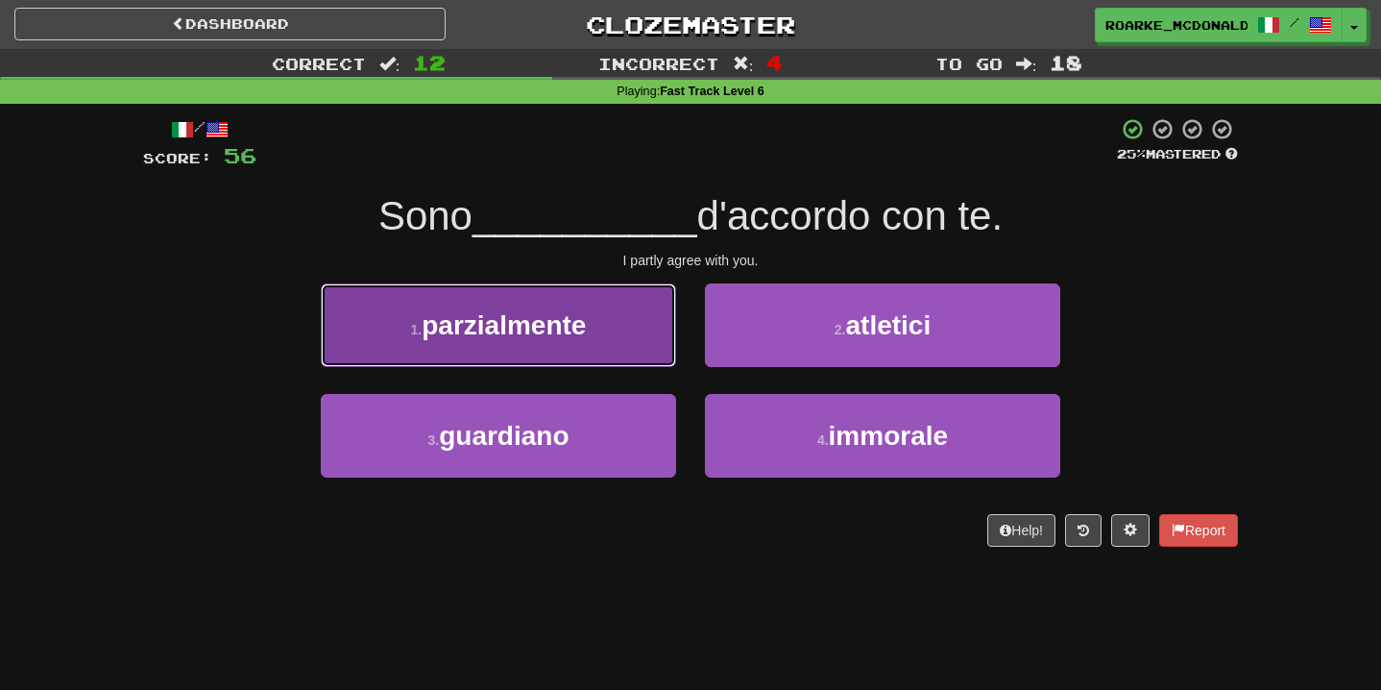
click at [653, 357] on button "1 . parzialmente" at bounding box center [498, 325] width 355 height 84
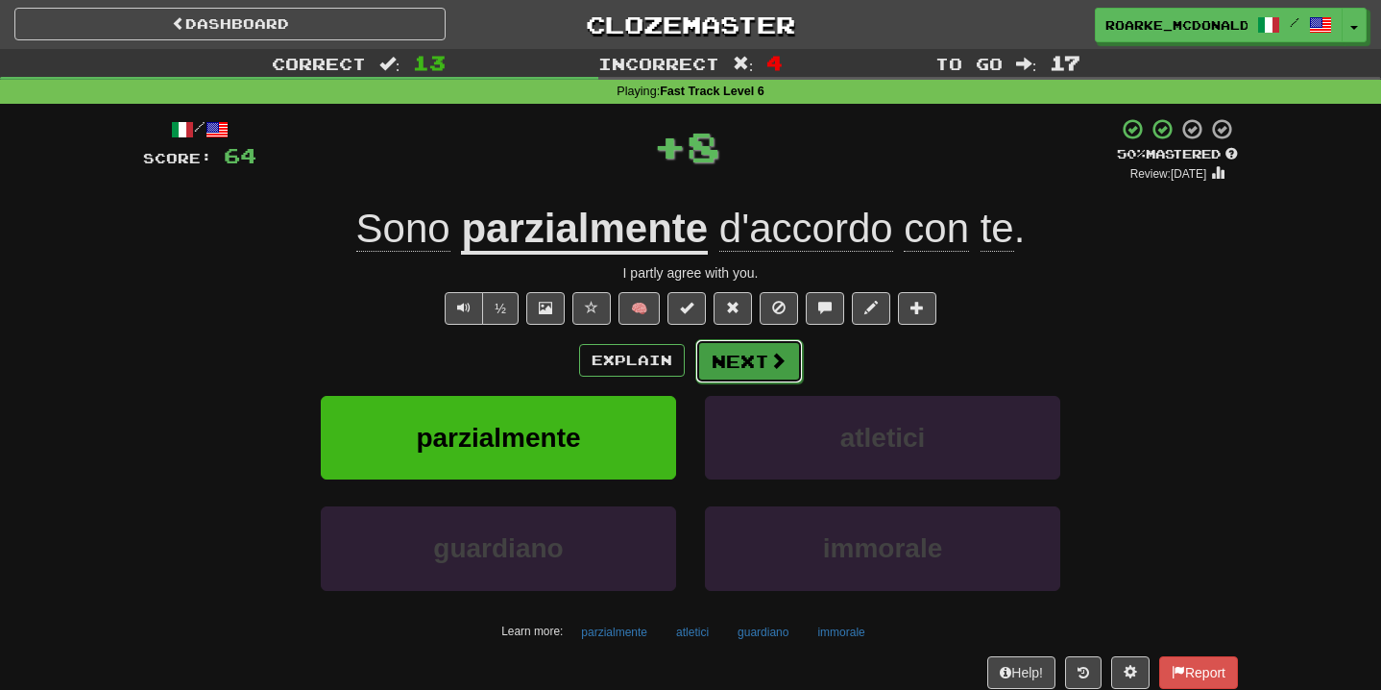
click at [733, 372] on button "Next" at bounding box center [750, 361] width 108 height 44
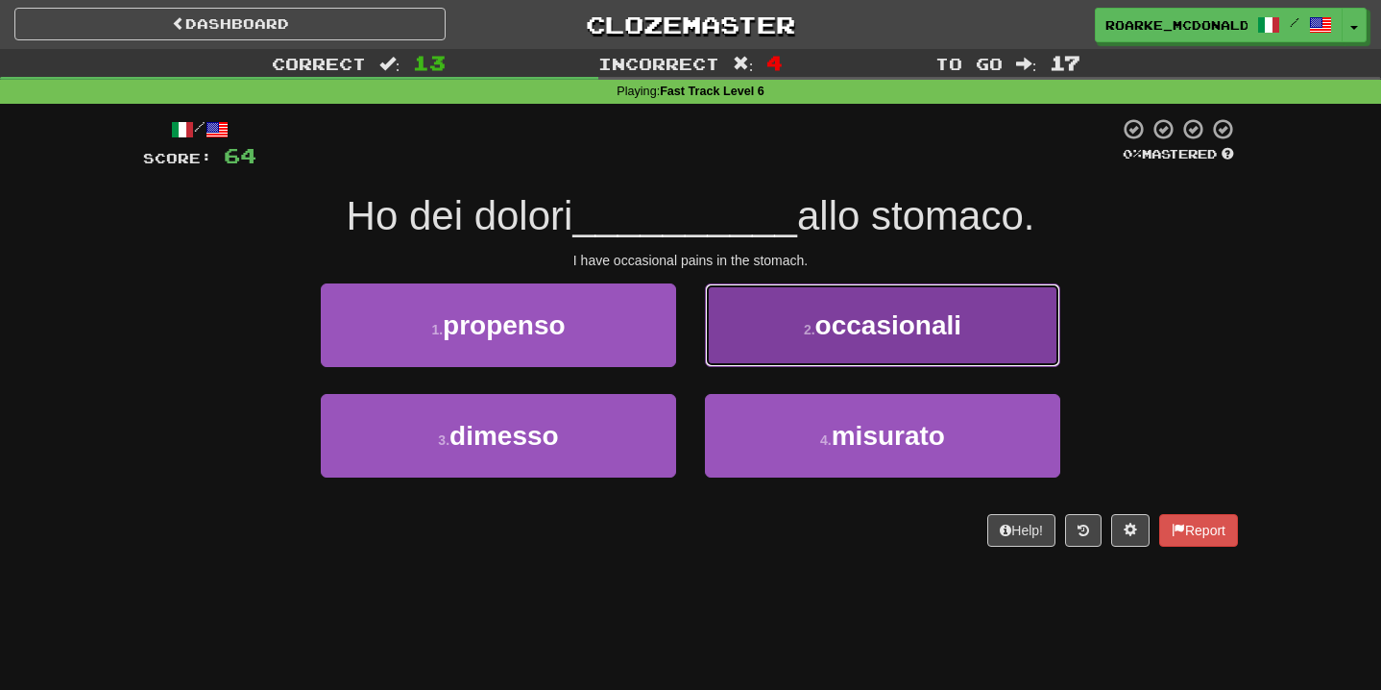
click at [769, 342] on button "2 . occasionali" at bounding box center [882, 325] width 355 height 84
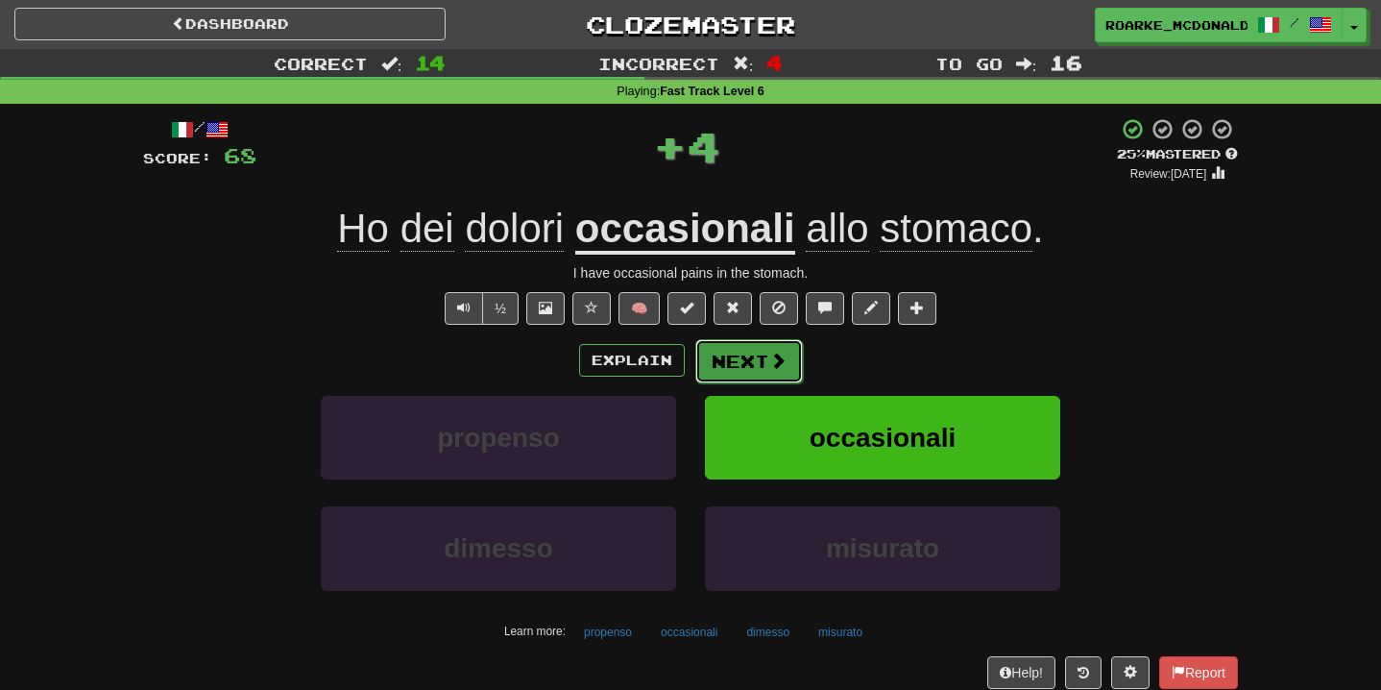
click at [766, 347] on button "Next" at bounding box center [750, 361] width 108 height 44
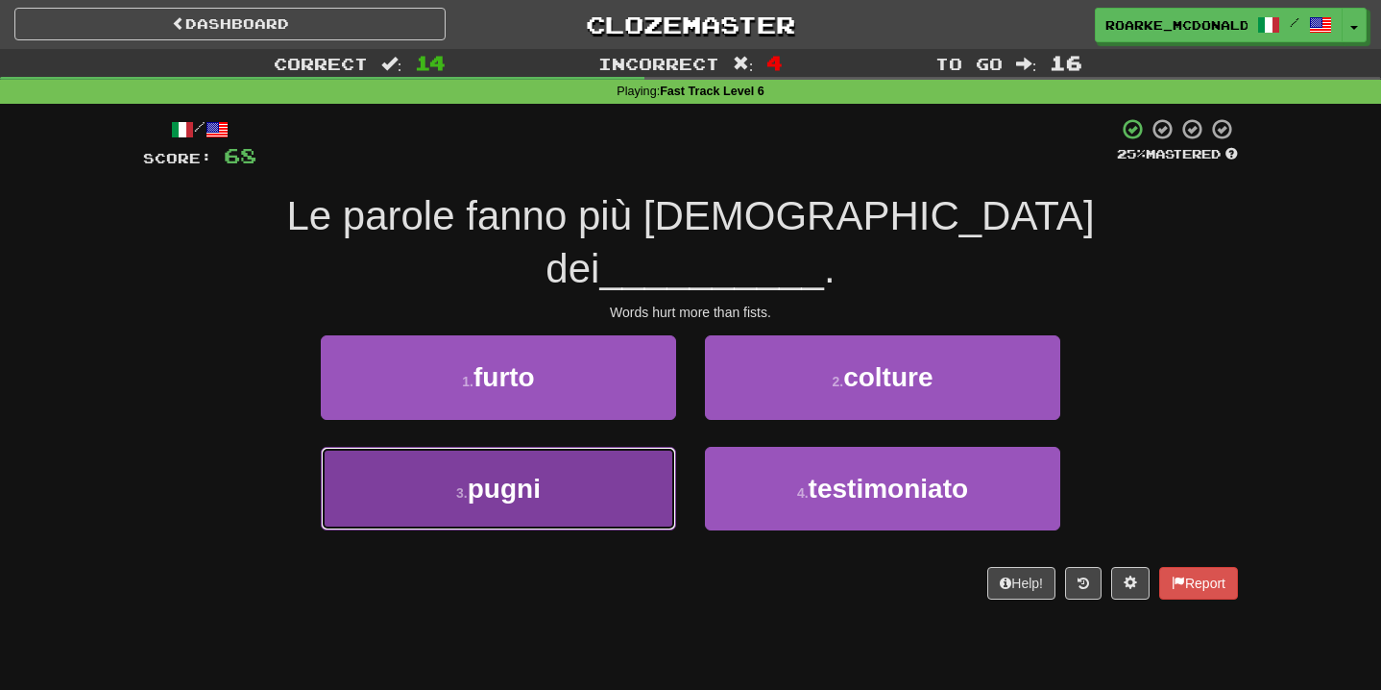
click at [647, 447] on button "3 . pugni" at bounding box center [498, 489] width 355 height 84
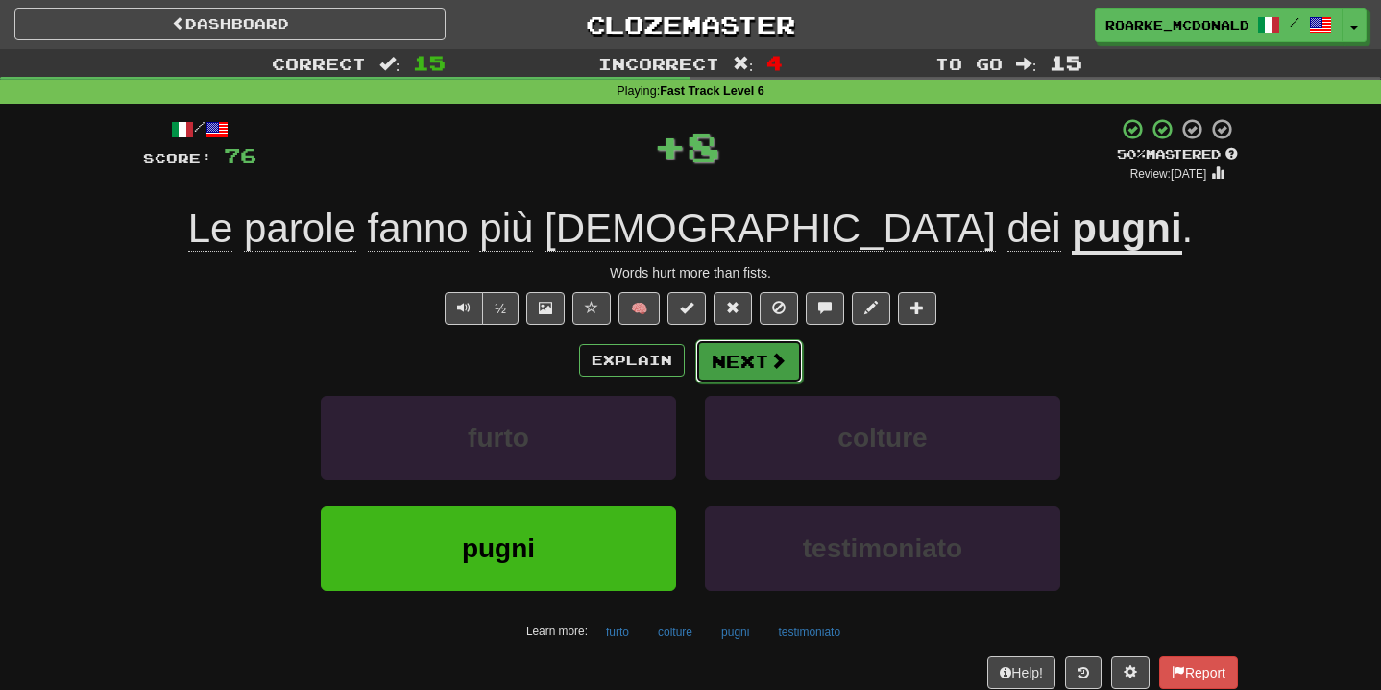
click at [733, 354] on button "Next" at bounding box center [750, 361] width 108 height 44
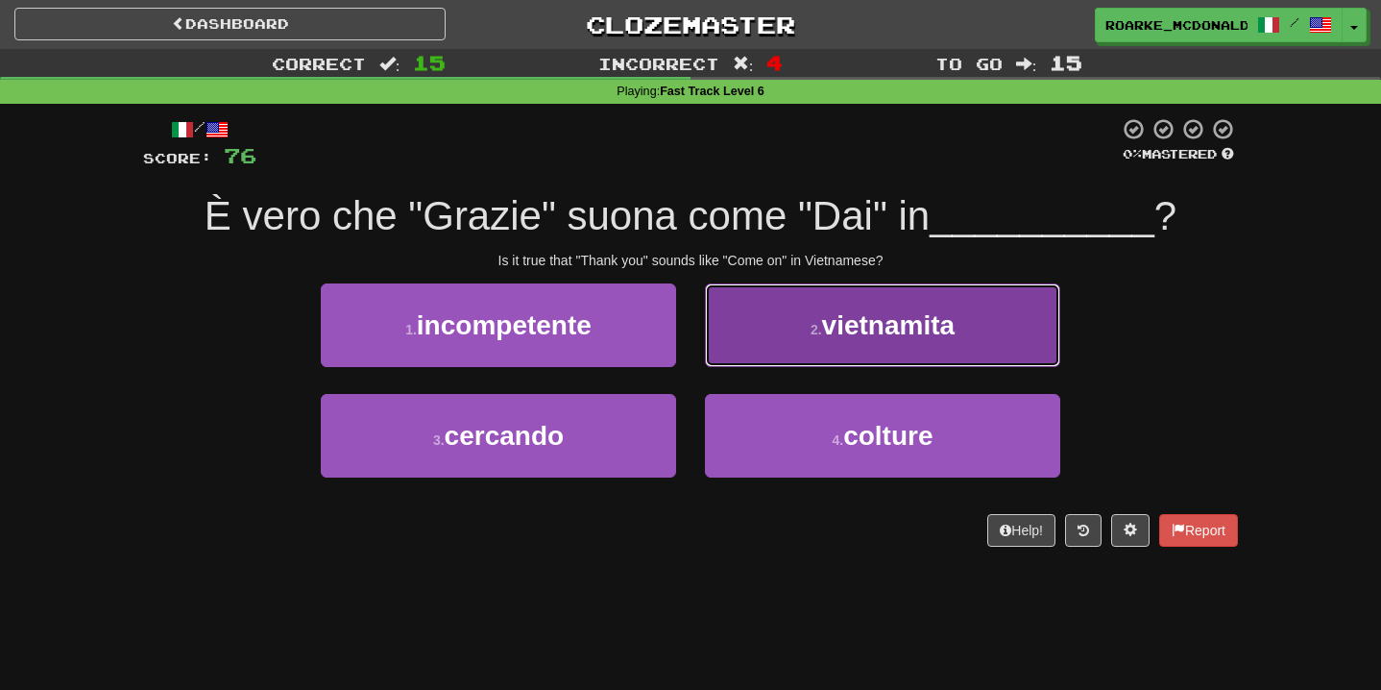
click at [749, 340] on button "2 . vietnamita" at bounding box center [882, 325] width 355 height 84
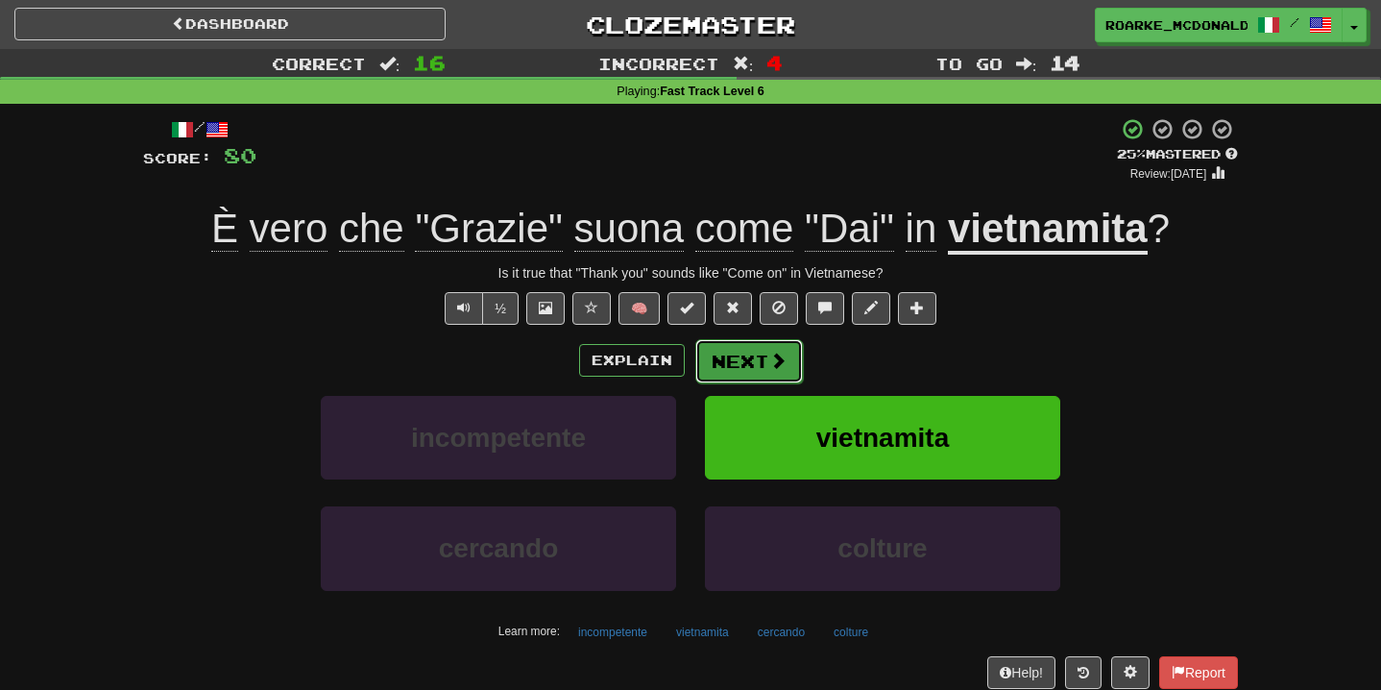
click at [747, 350] on button "Next" at bounding box center [750, 361] width 108 height 44
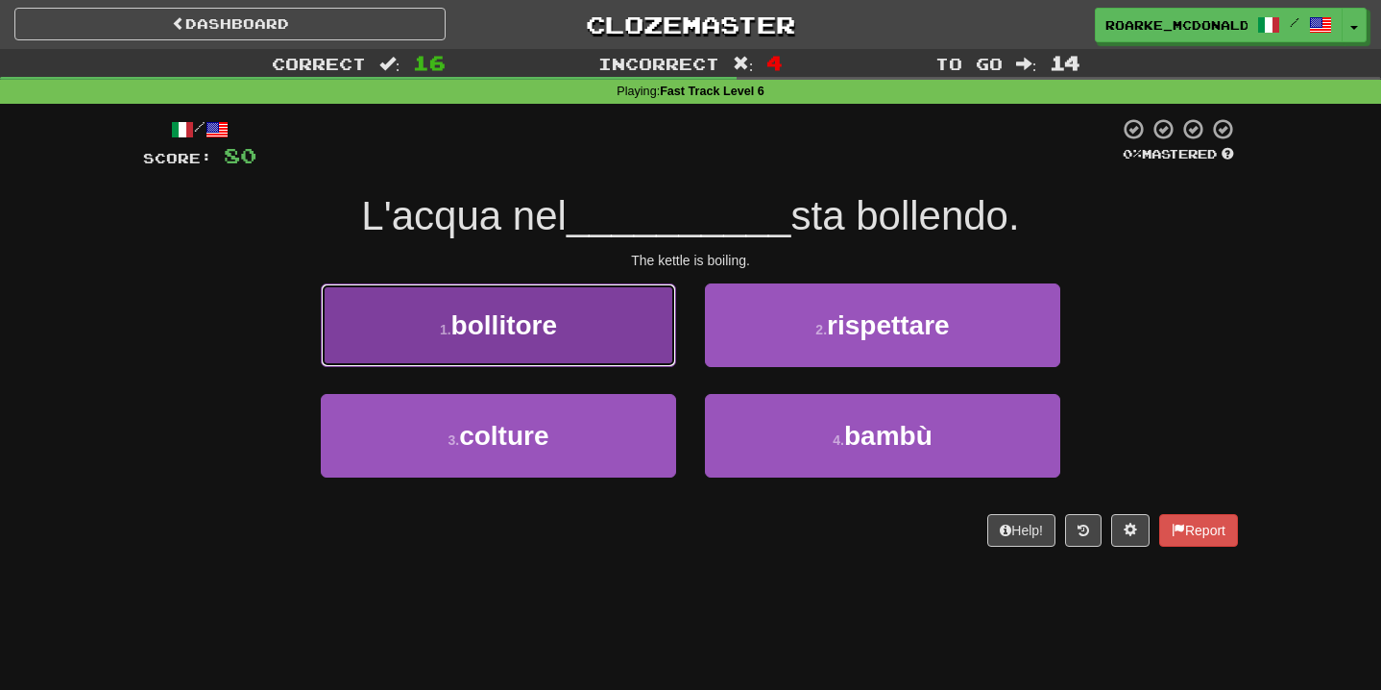
click at [654, 348] on button "1 . bollitore" at bounding box center [498, 325] width 355 height 84
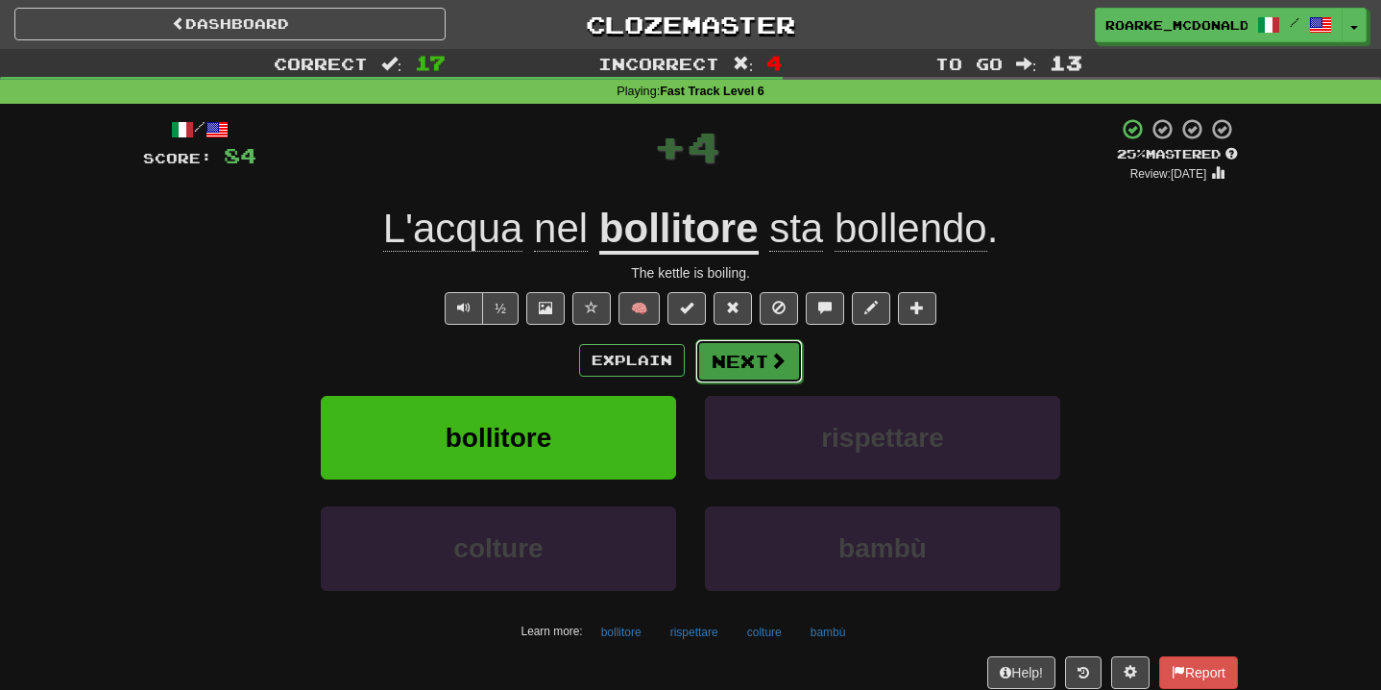
click at [716, 369] on button "Next" at bounding box center [750, 361] width 108 height 44
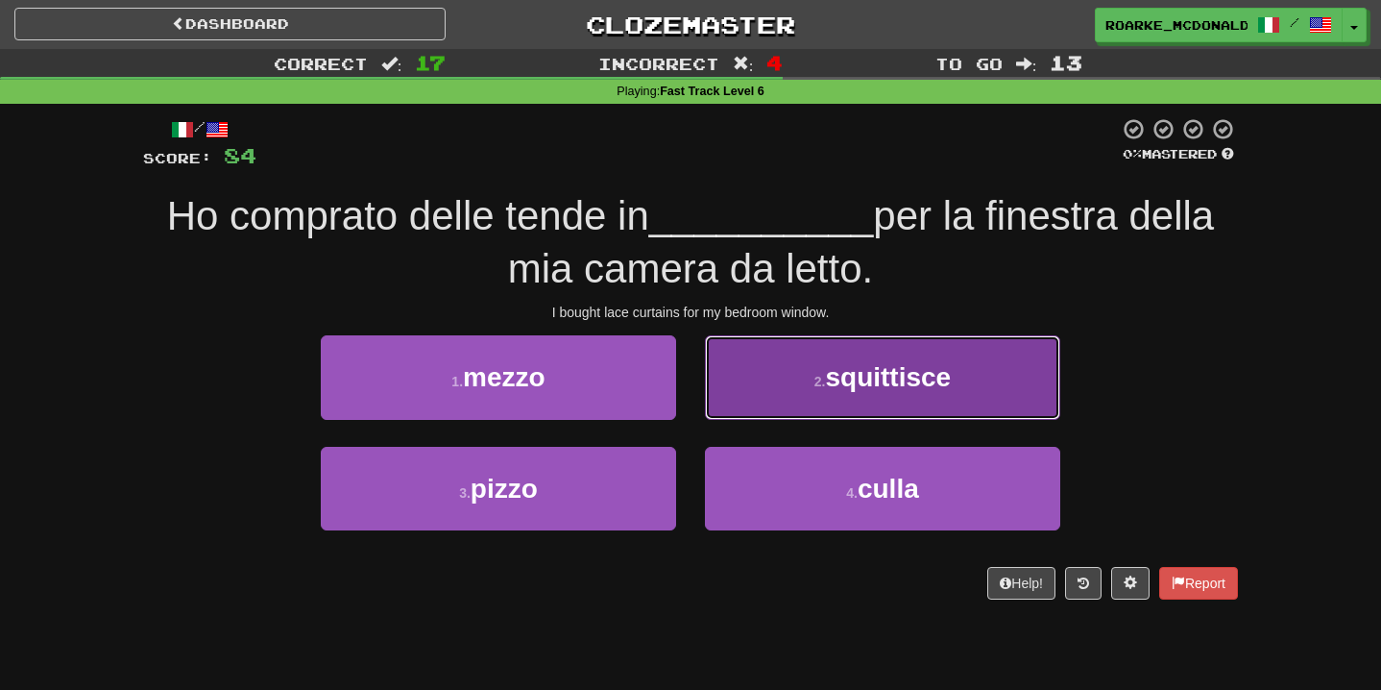
click at [720, 381] on button "2 . squittisce" at bounding box center [882, 377] width 355 height 84
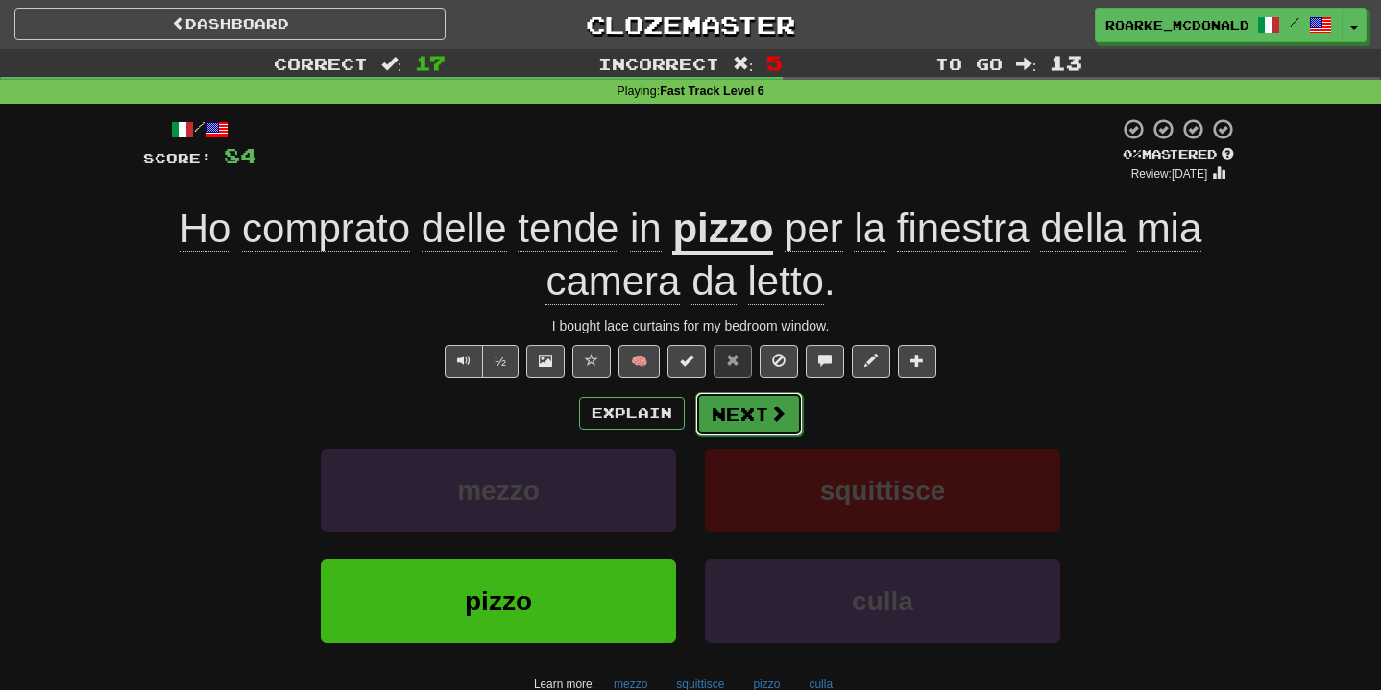
click at [747, 405] on button "Next" at bounding box center [750, 414] width 108 height 44
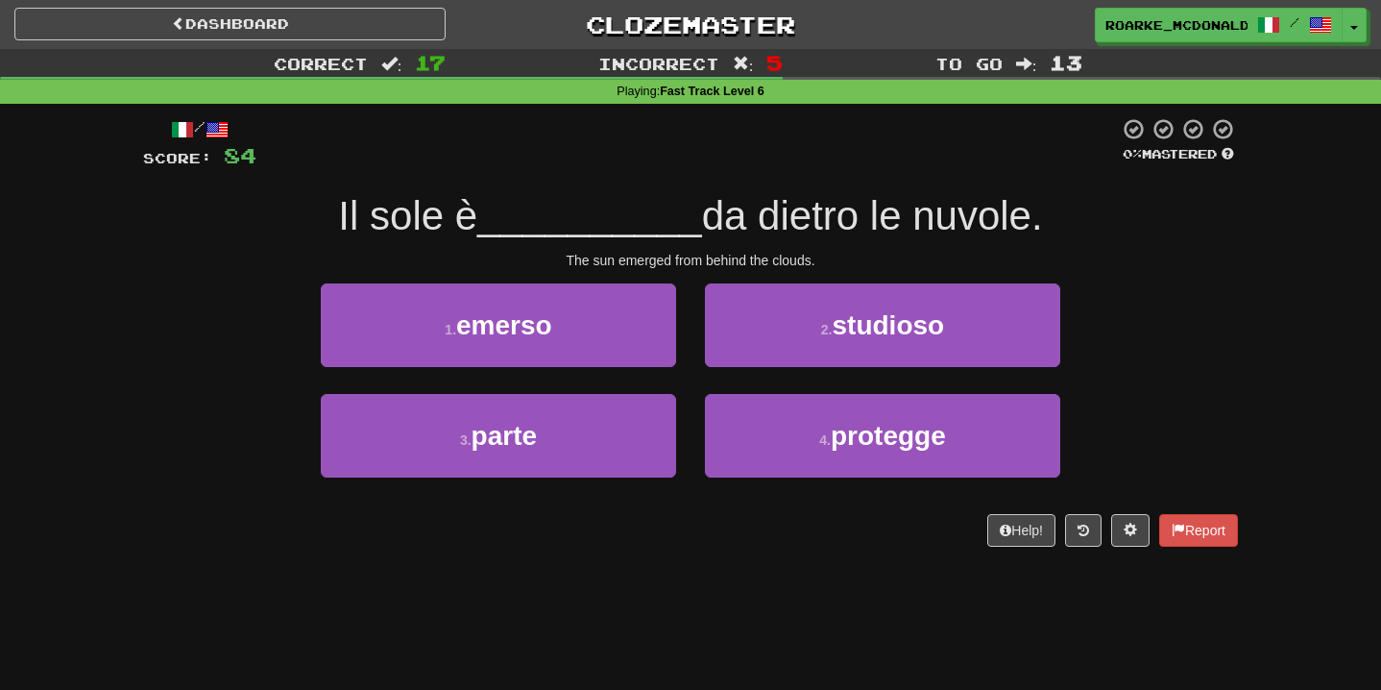
click at [652, 378] on div "1 . emerso" at bounding box center [498, 338] width 384 height 110
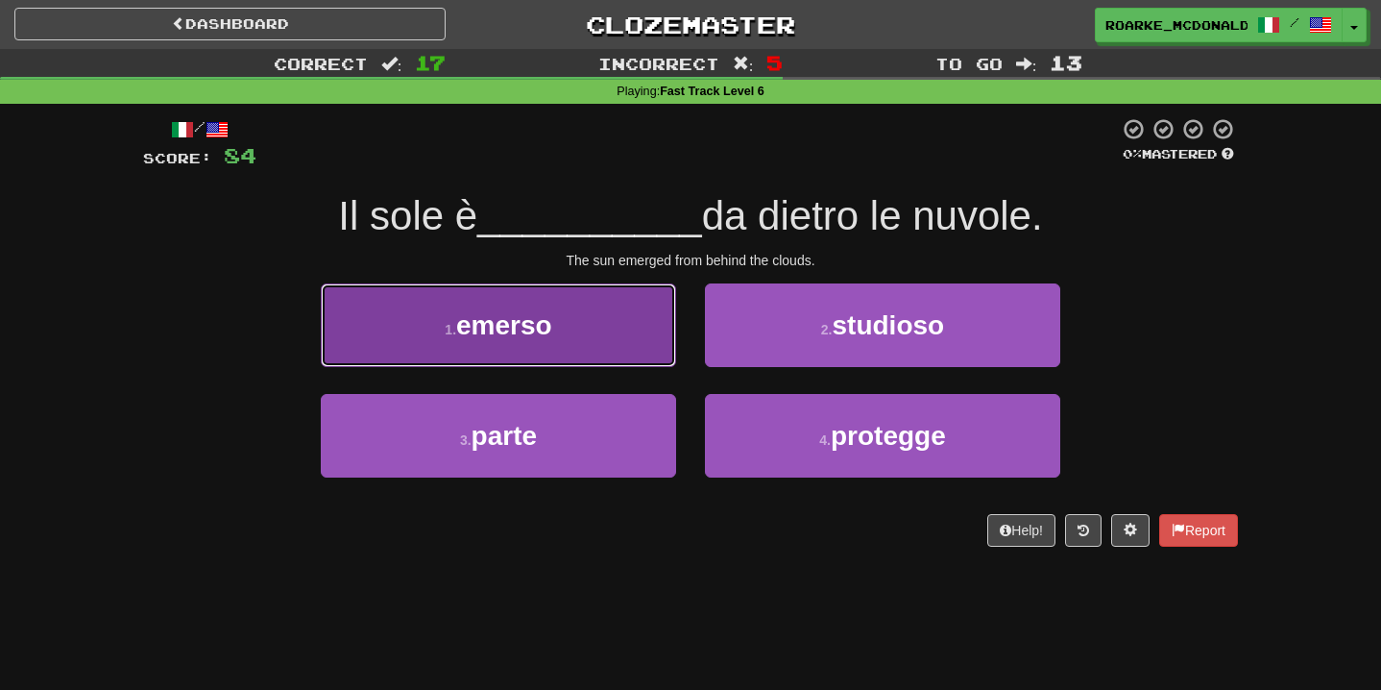
click at [652, 341] on button "1 . emerso" at bounding box center [498, 325] width 355 height 84
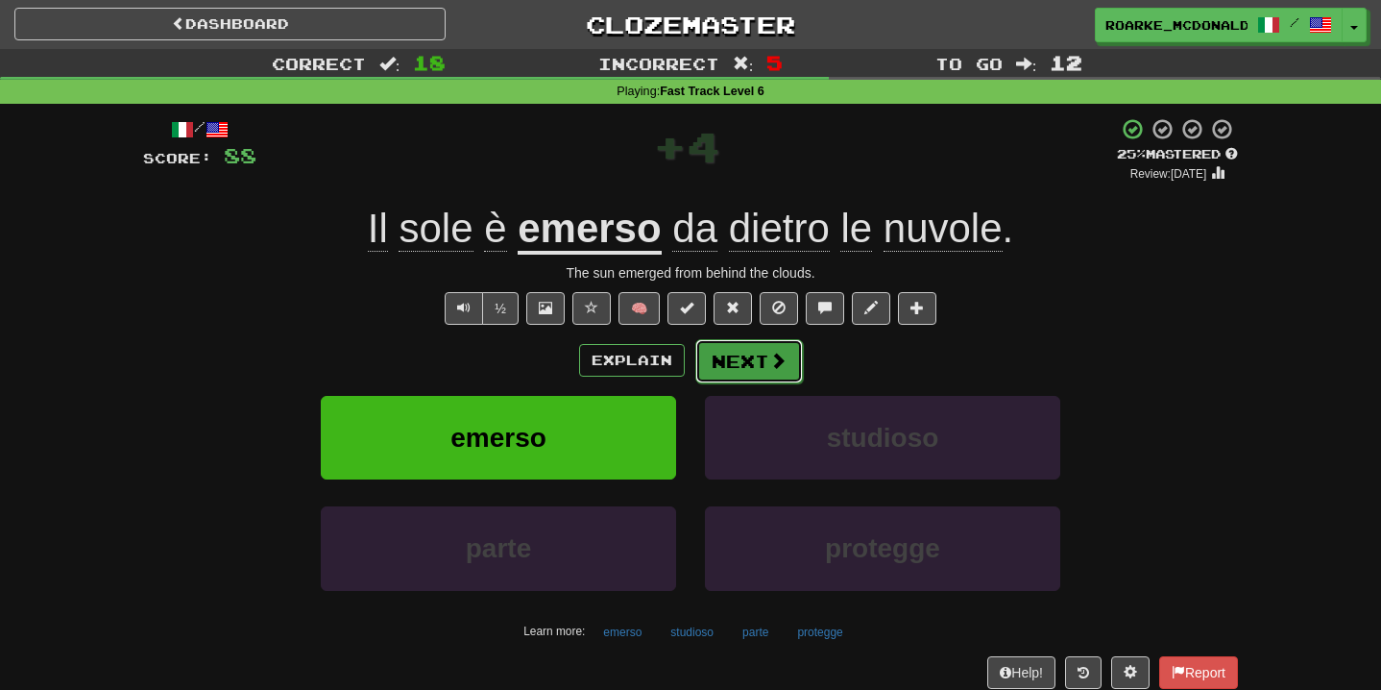
click at [738, 348] on button "Next" at bounding box center [750, 361] width 108 height 44
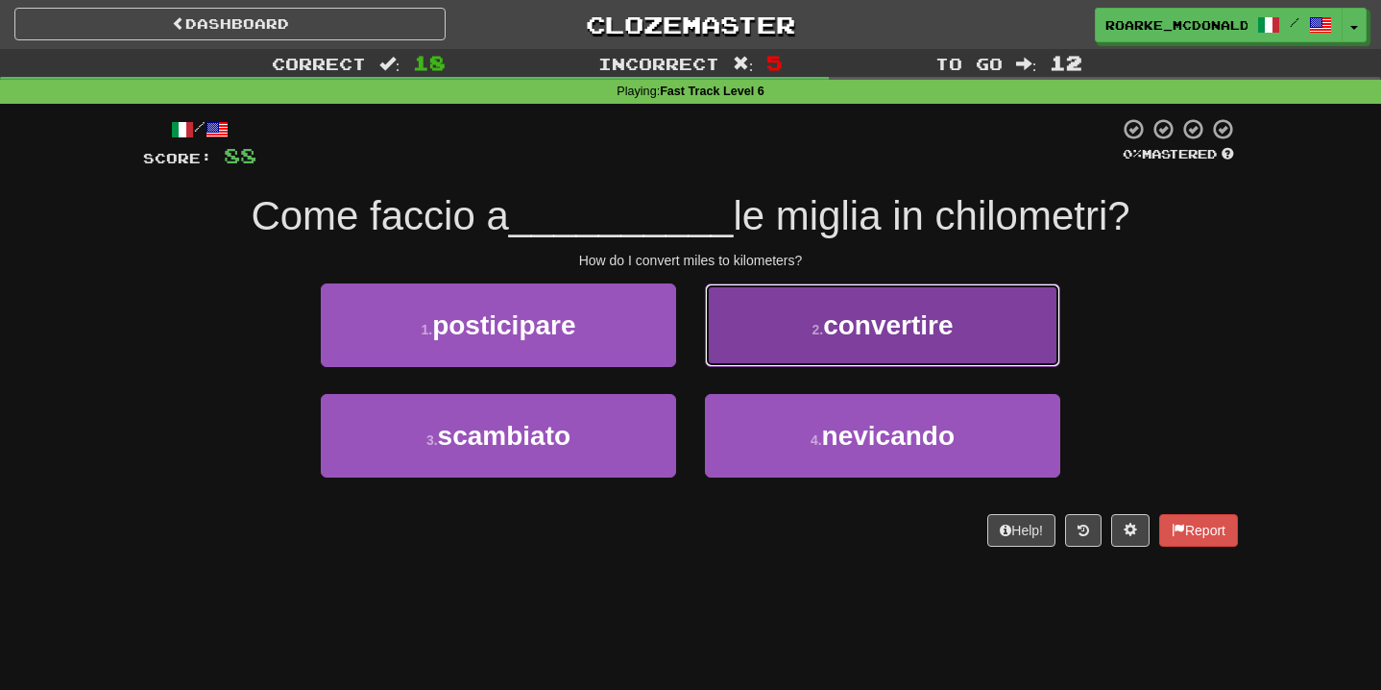
click at [772, 320] on button "2 . convertire" at bounding box center [882, 325] width 355 height 84
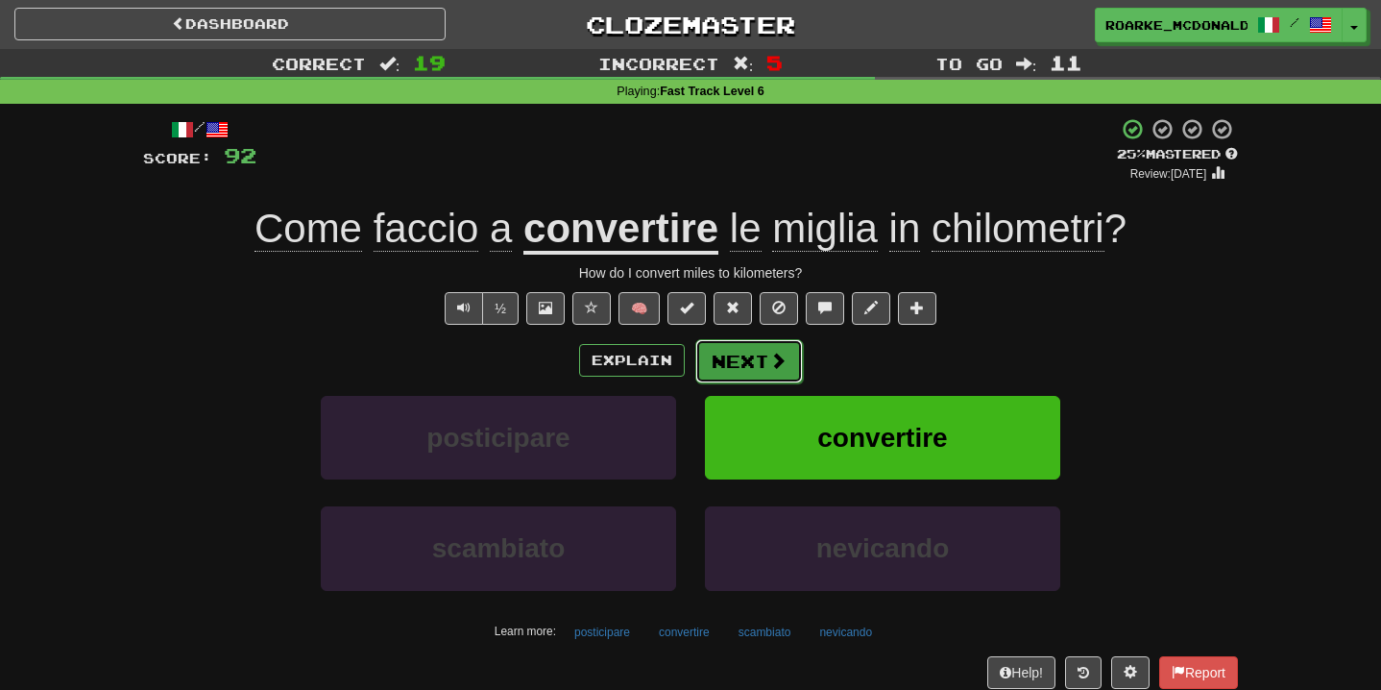
click at [769, 360] on span at bounding box center [777, 360] width 17 height 17
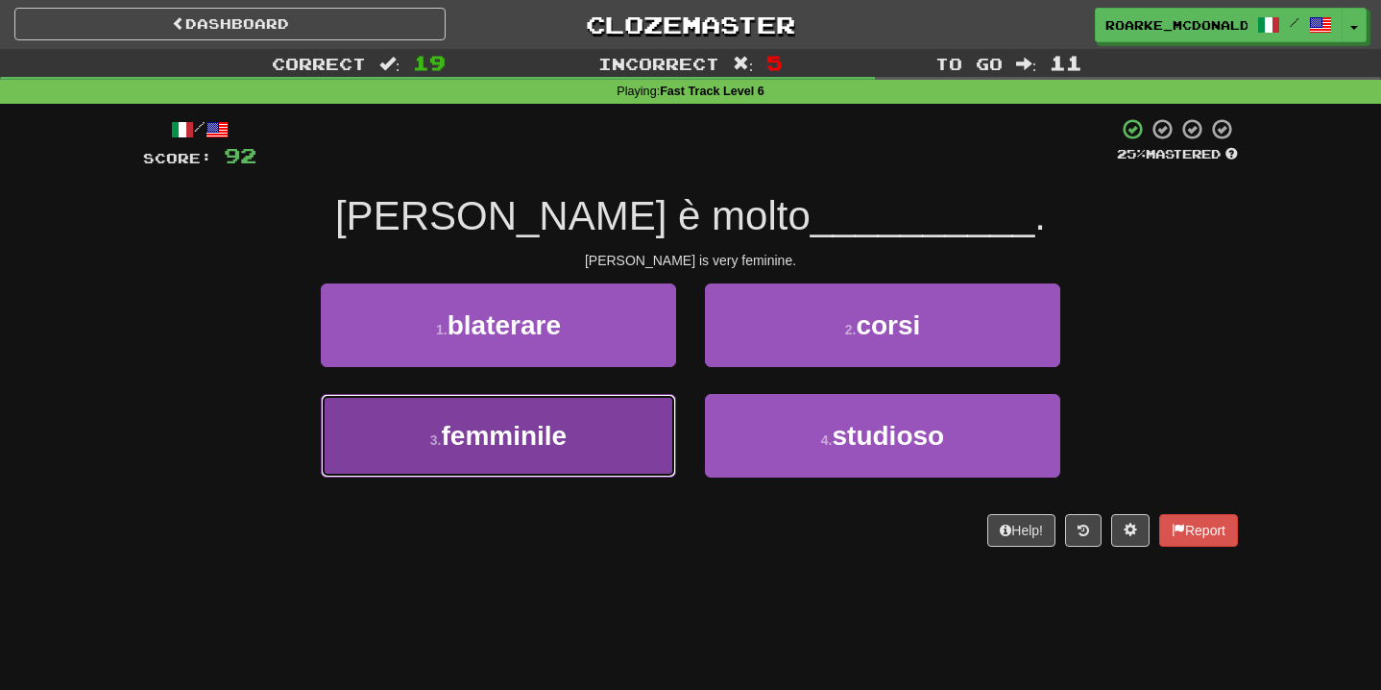
click at [620, 424] on button "3 . femminile" at bounding box center [498, 436] width 355 height 84
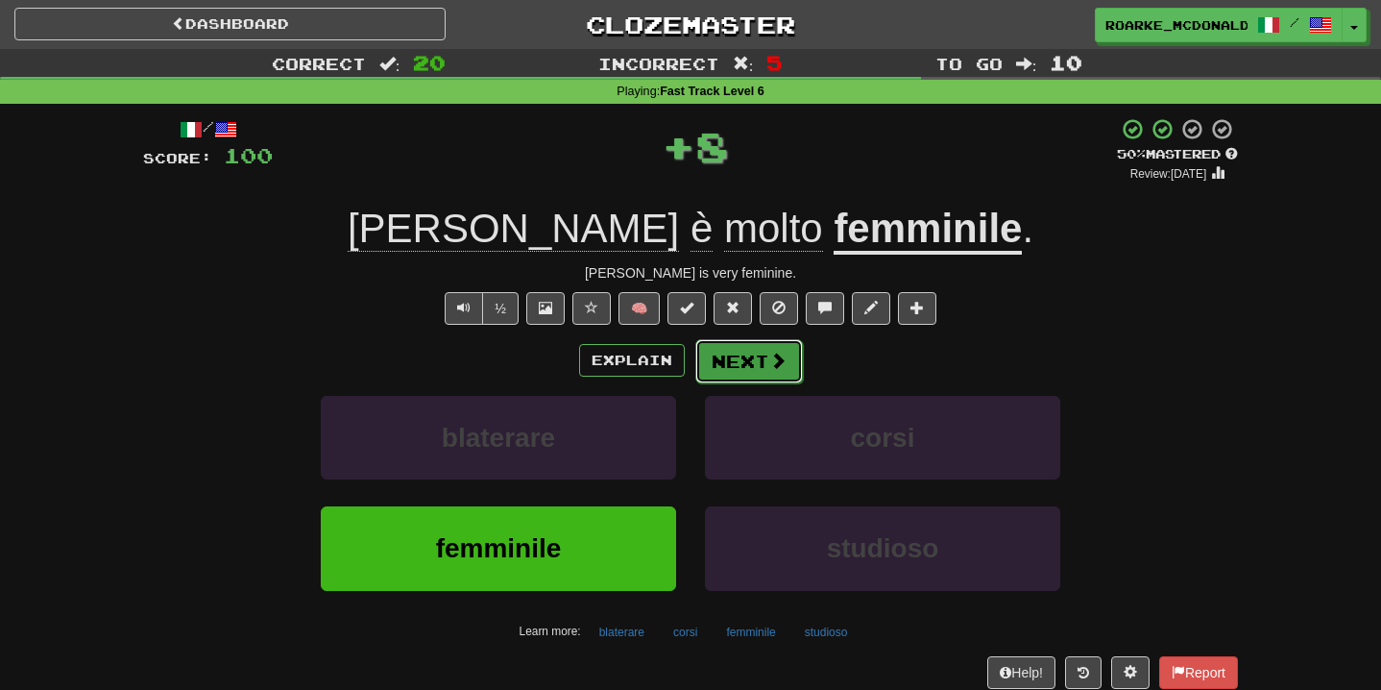
click at [768, 374] on button "Next" at bounding box center [750, 361] width 108 height 44
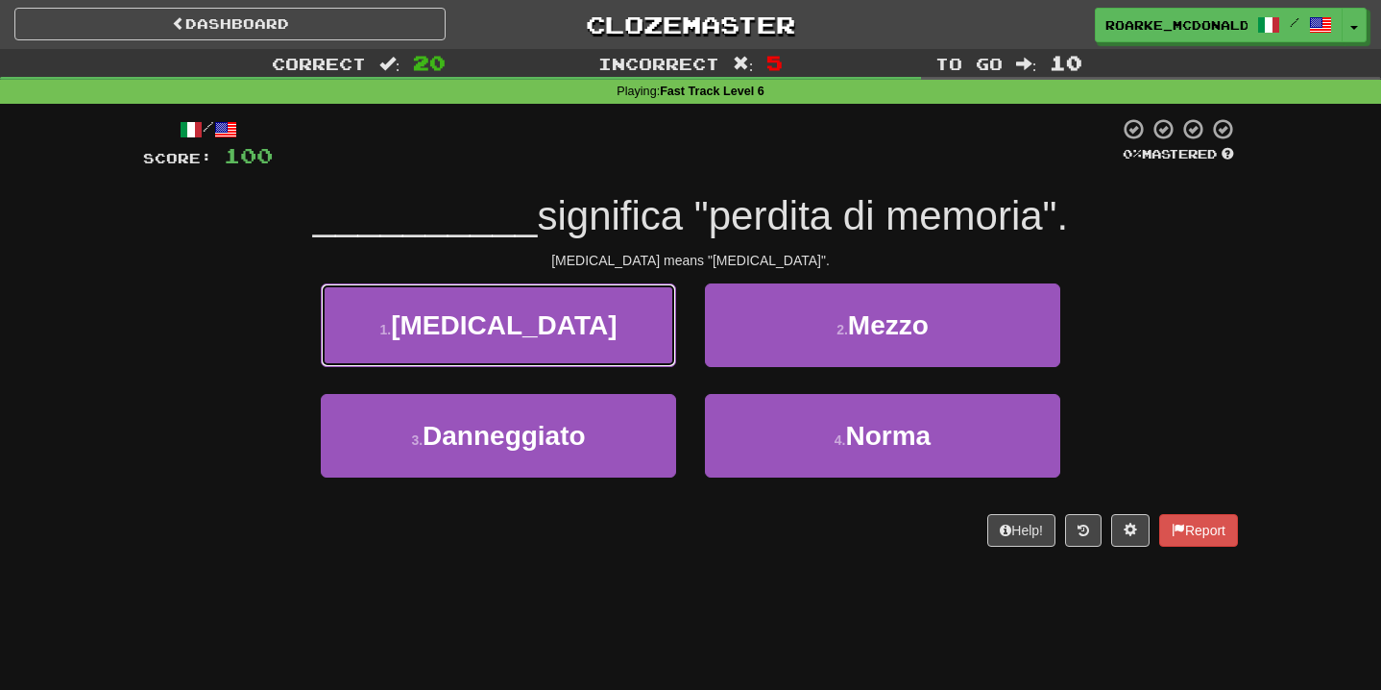
click at [613, 336] on button "1 . Amnesia" at bounding box center [498, 325] width 355 height 84
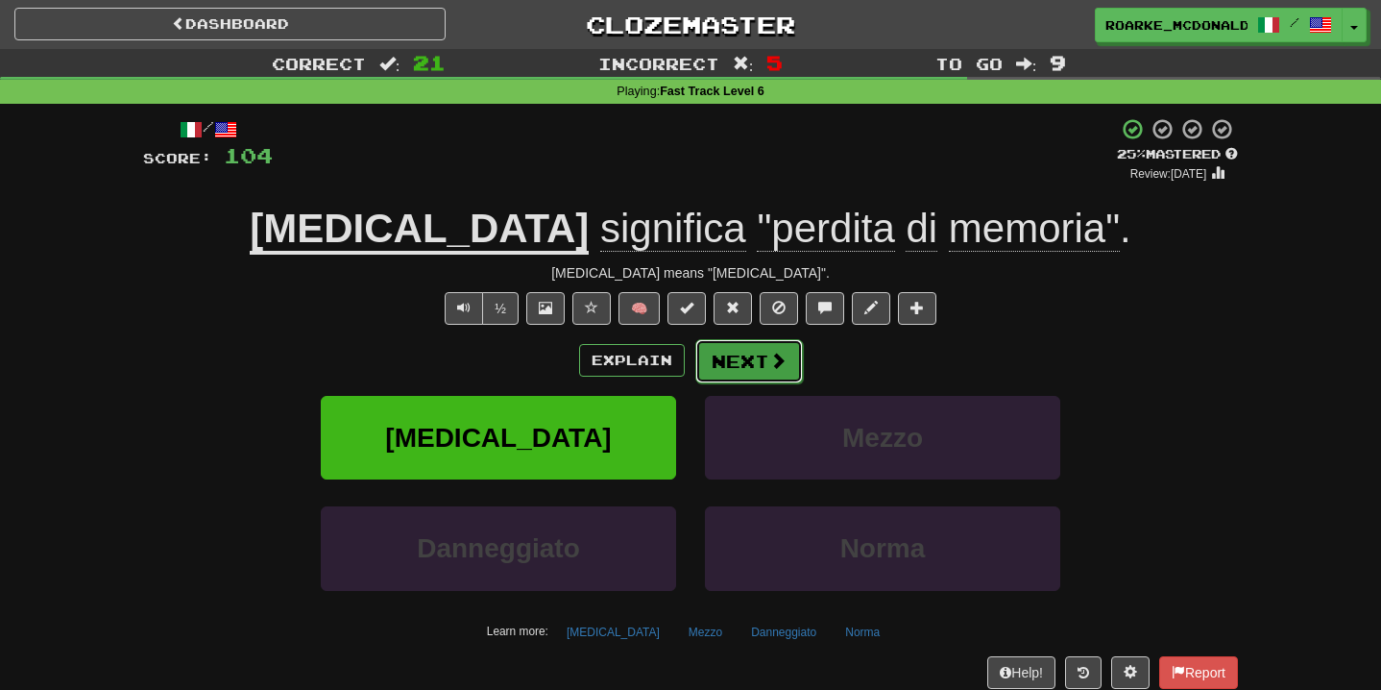
click at [769, 364] on span at bounding box center [777, 360] width 17 height 17
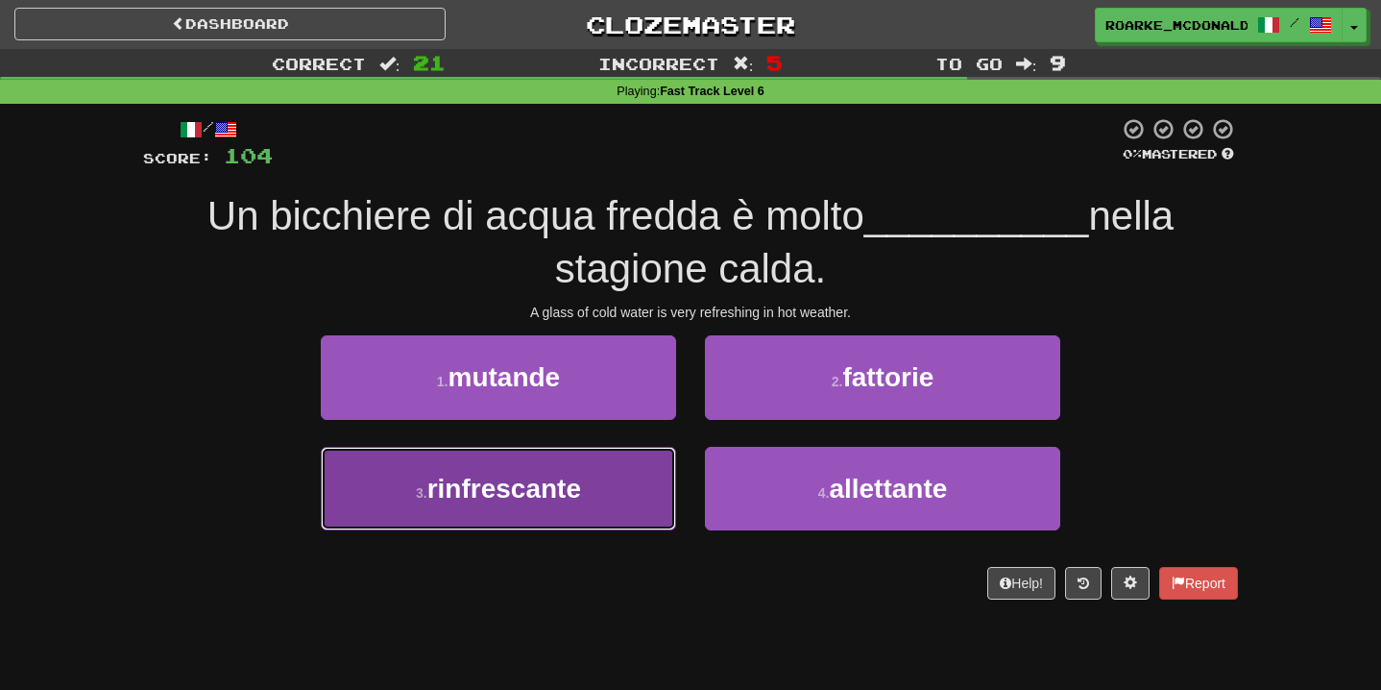
click at [585, 514] on button "3 . rinfrescante" at bounding box center [498, 489] width 355 height 84
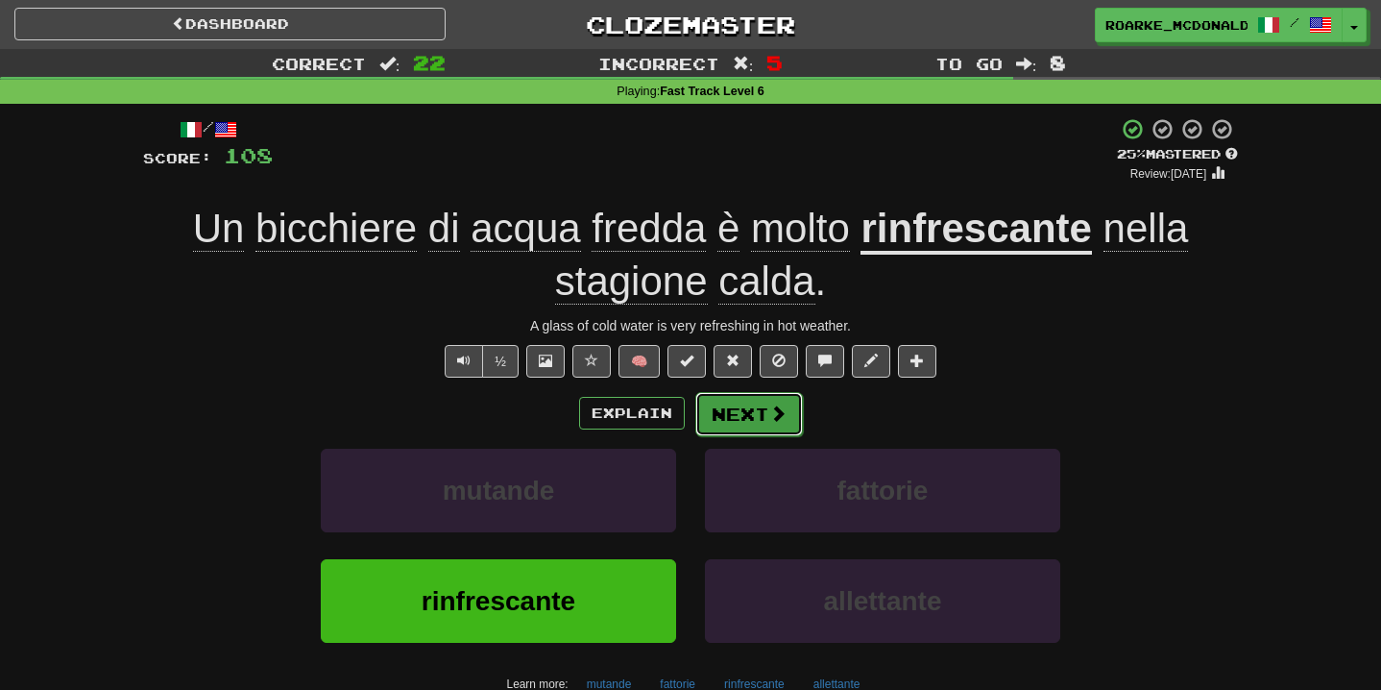
click at [742, 420] on button "Next" at bounding box center [750, 414] width 108 height 44
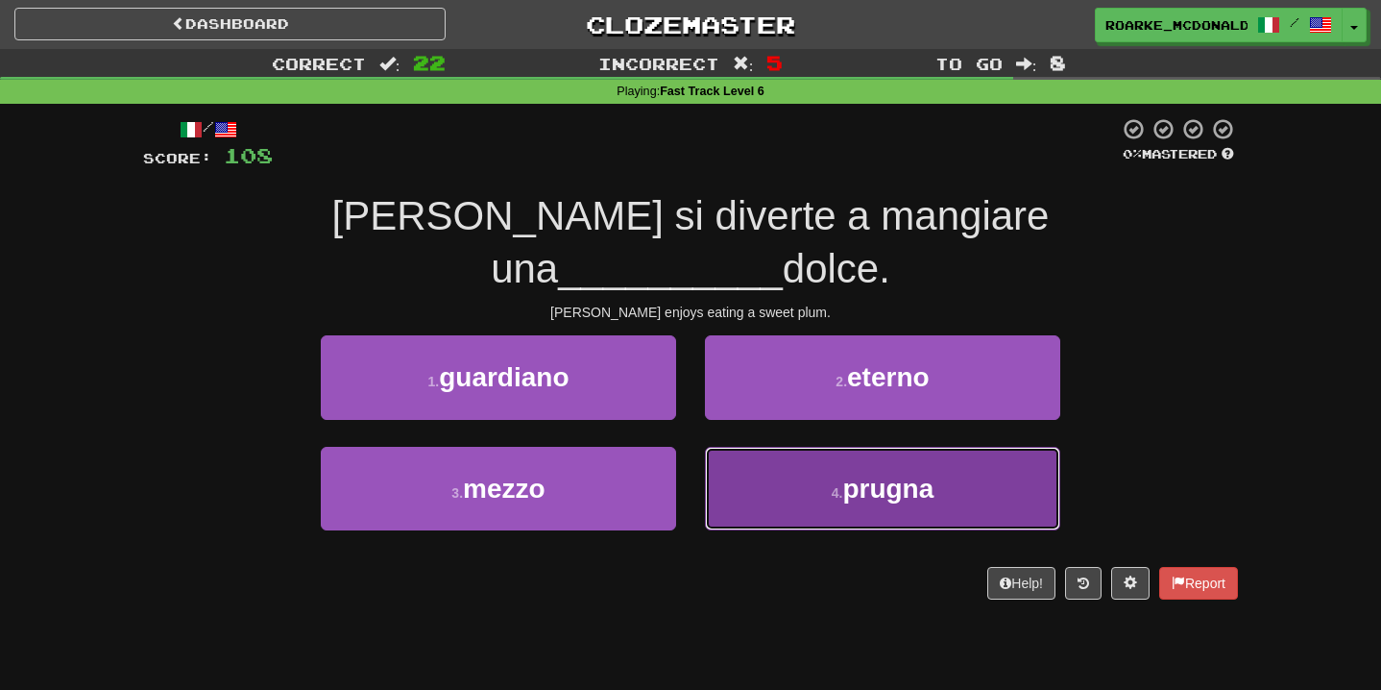
click at [794, 461] on button "4 . prugna" at bounding box center [882, 489] width 355 height 84
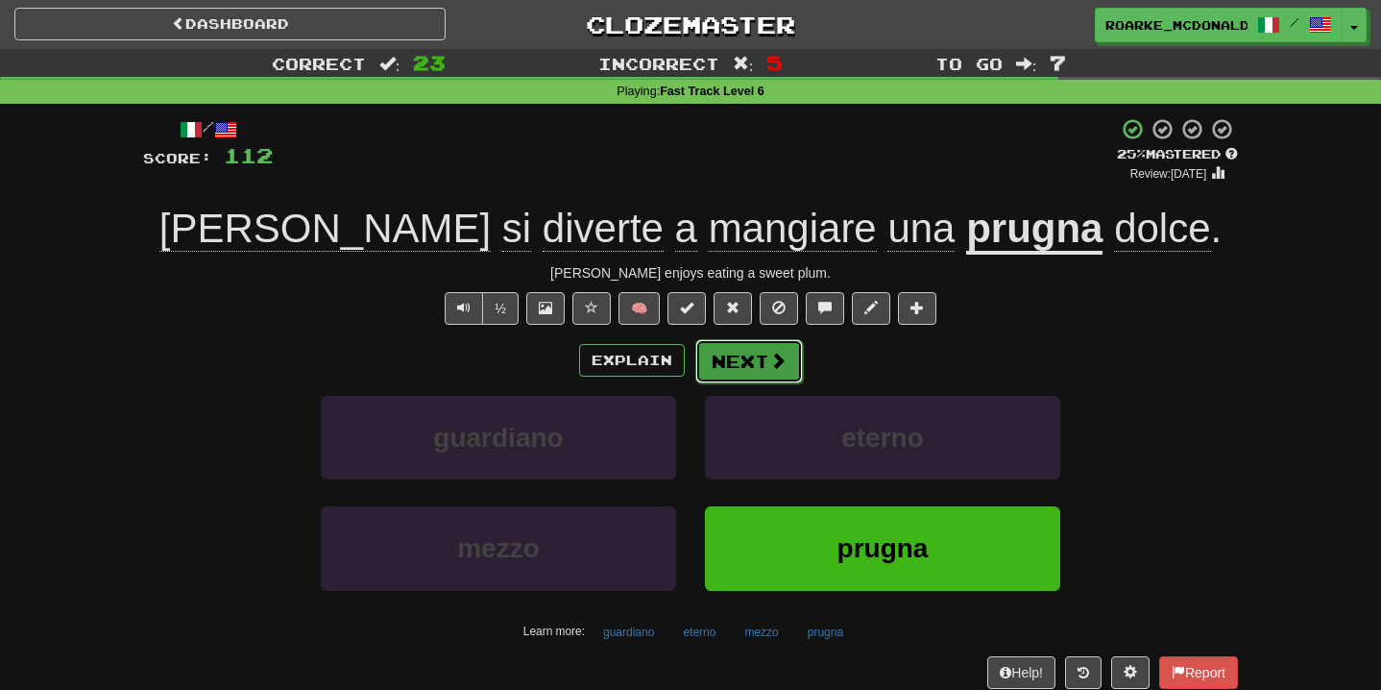
click at [769, 368] on span at bounding box center [777, 360] width 17 height 17
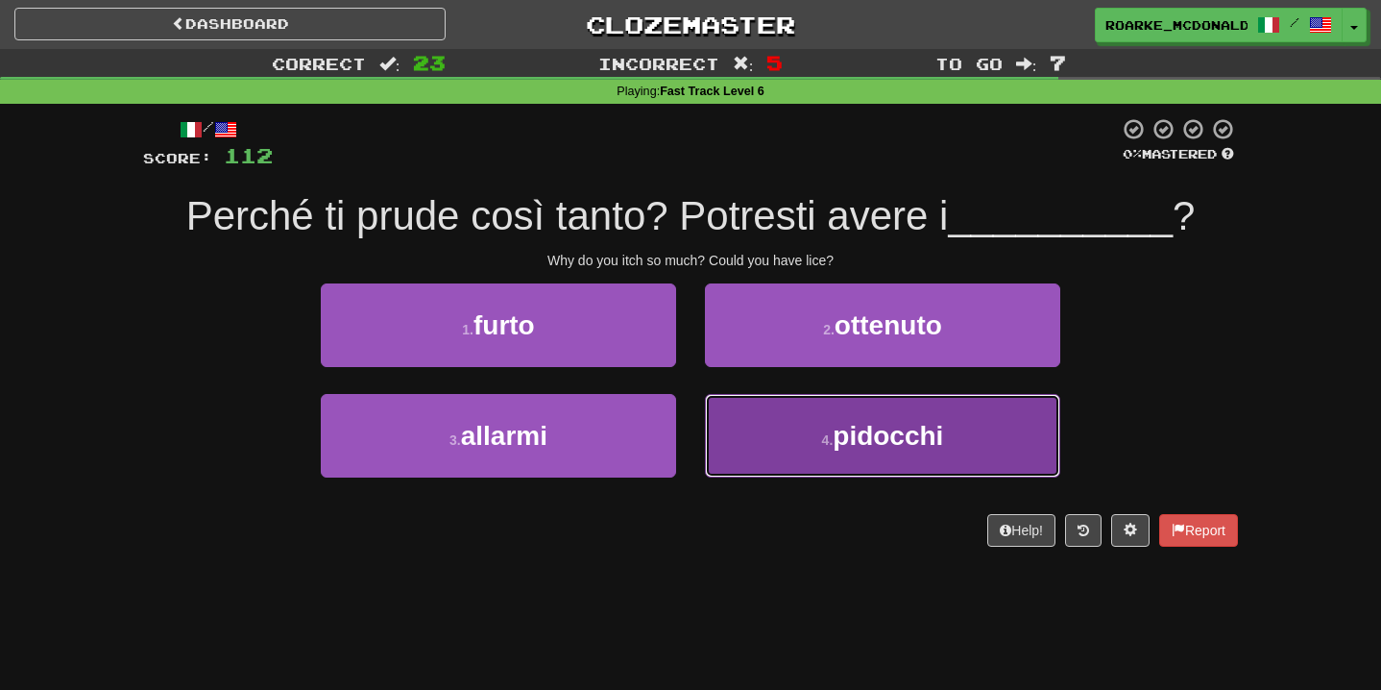
click at [782, 437] on button "4 . pidocchi" at bounding box center [882, 436] width 355 height 84
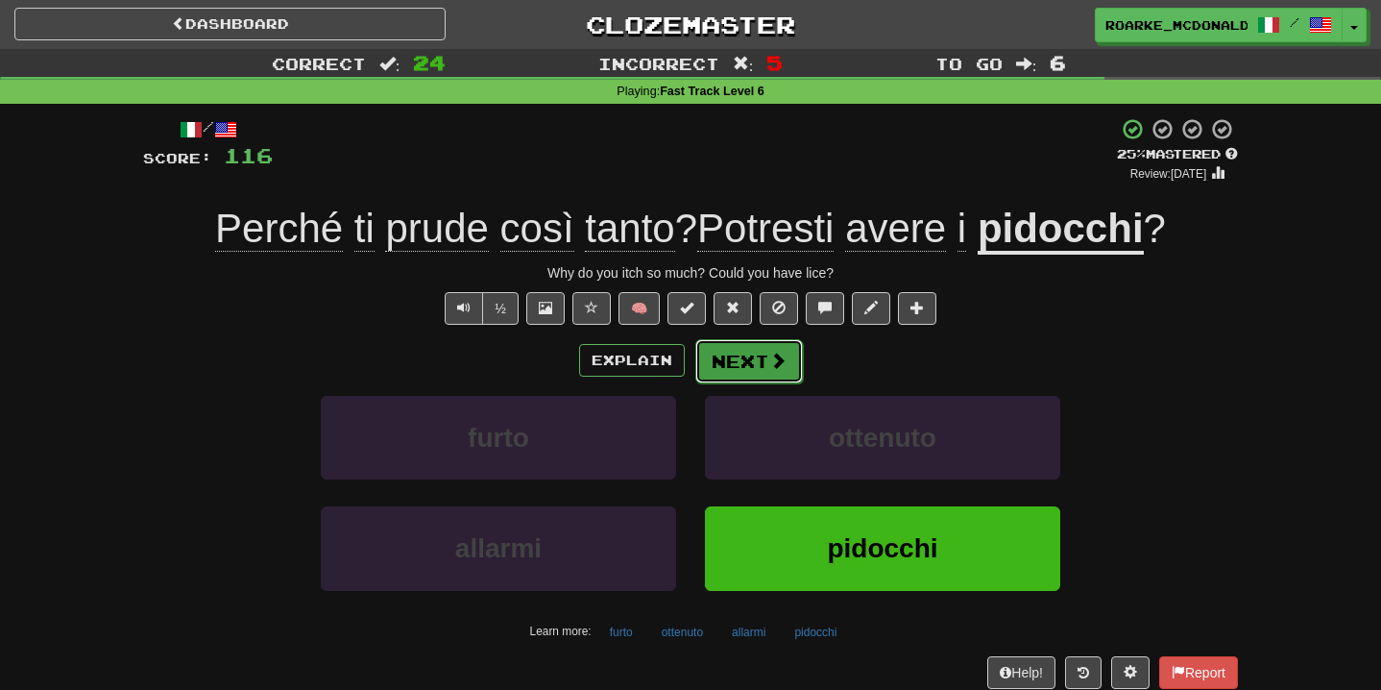
click at [785, 378] on button "Next" at bounding box center [750, 361] width 108 height 44
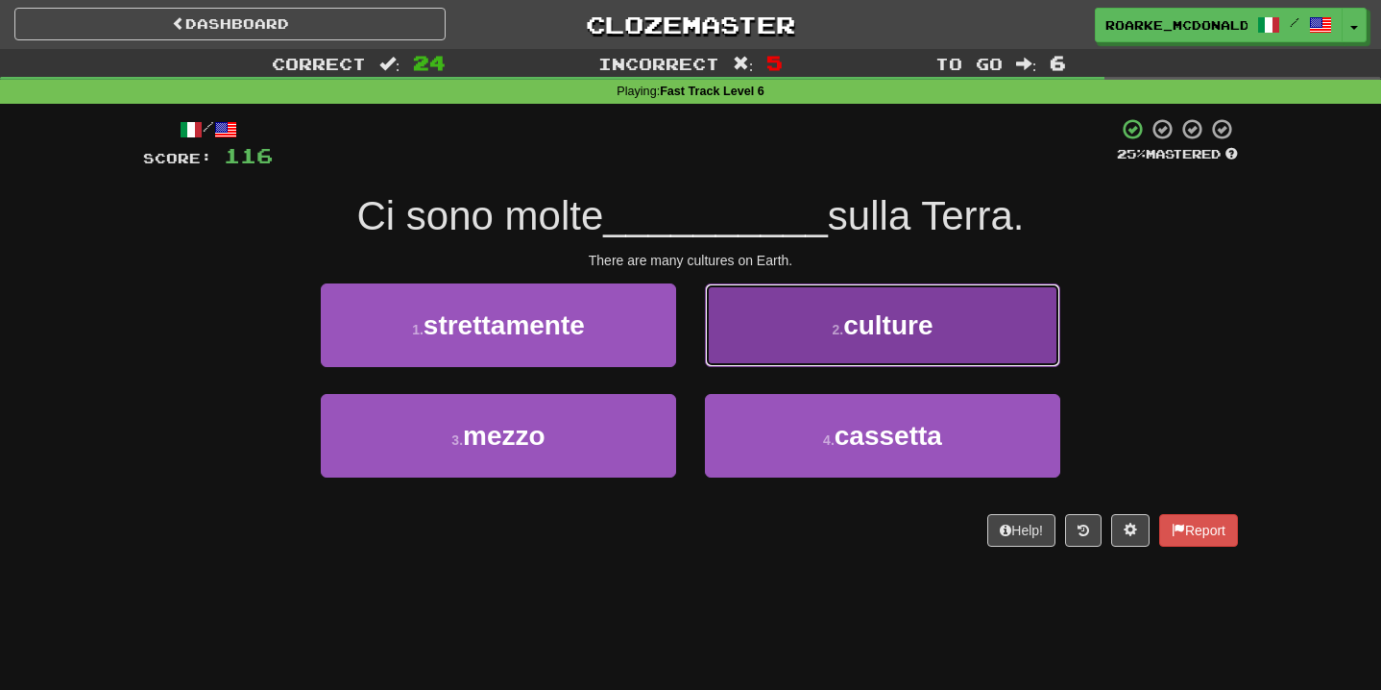
click at [809, 332] on button "2 . culture" at bounding box center [882, 325] width 355 height 84
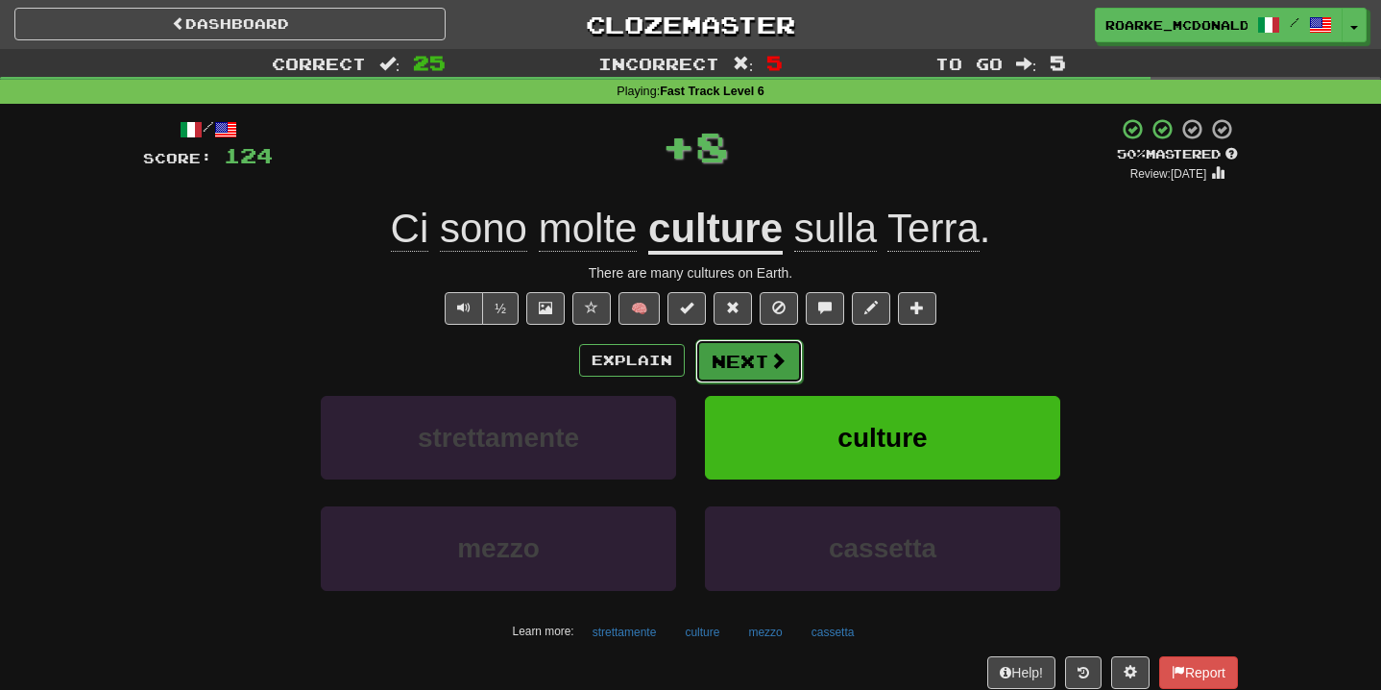
click at [778, 369] on span at bounding box center [777, 360] width 17 height 17
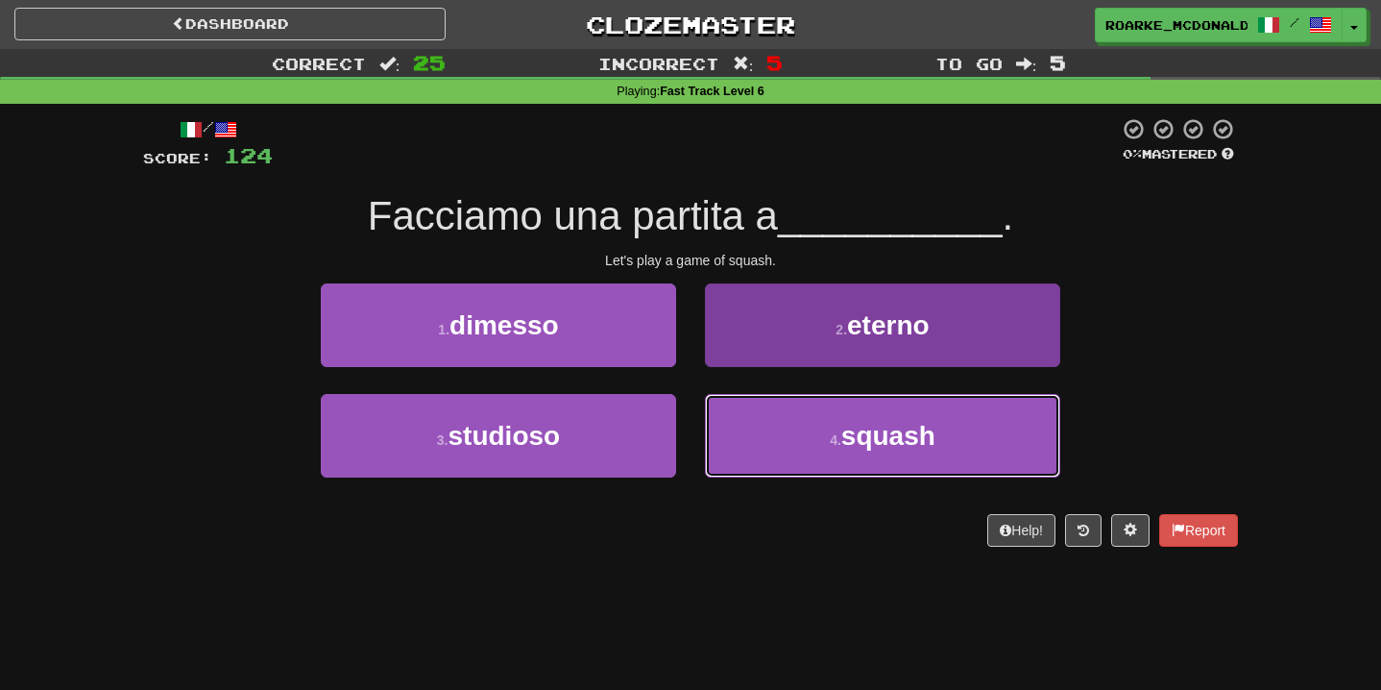
click at [732, 434] on button "4 . squash" at bounding box center [882, 436] width 355 height 84
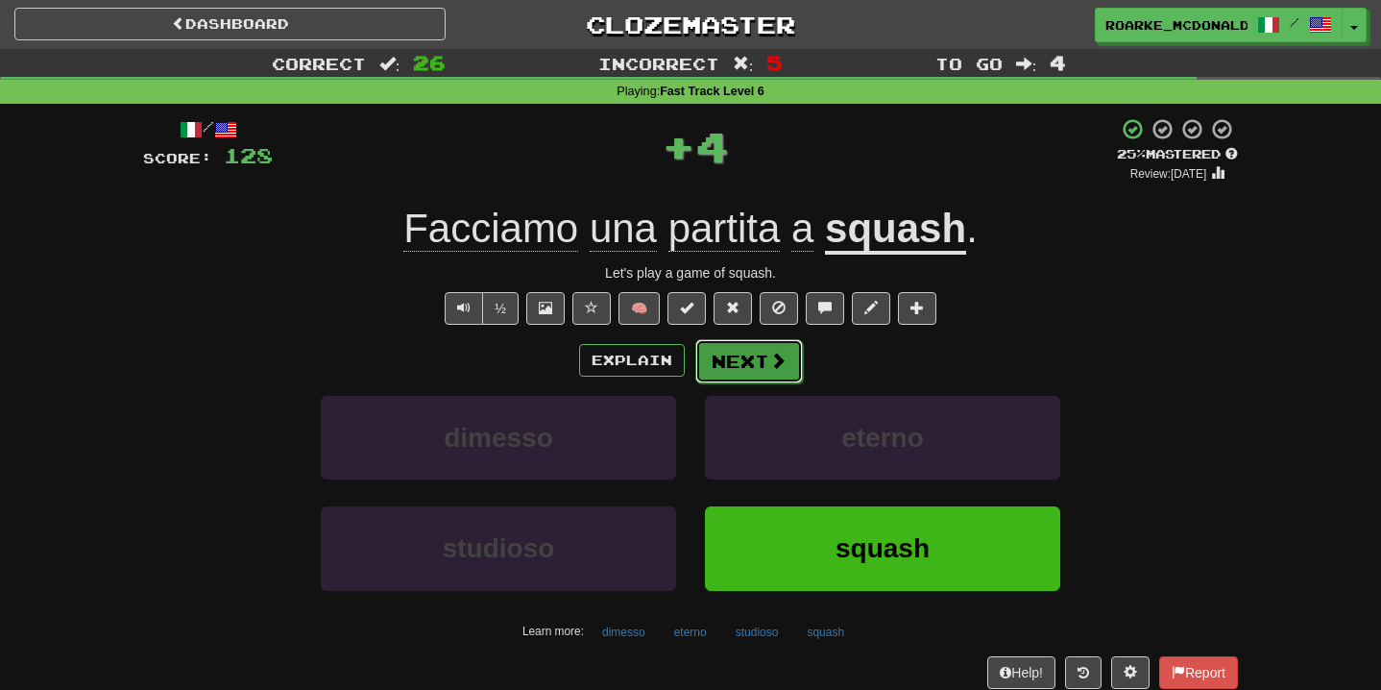
click at [762, 357] on button "Next" at bounding box center [750, 361] width 108 height 44
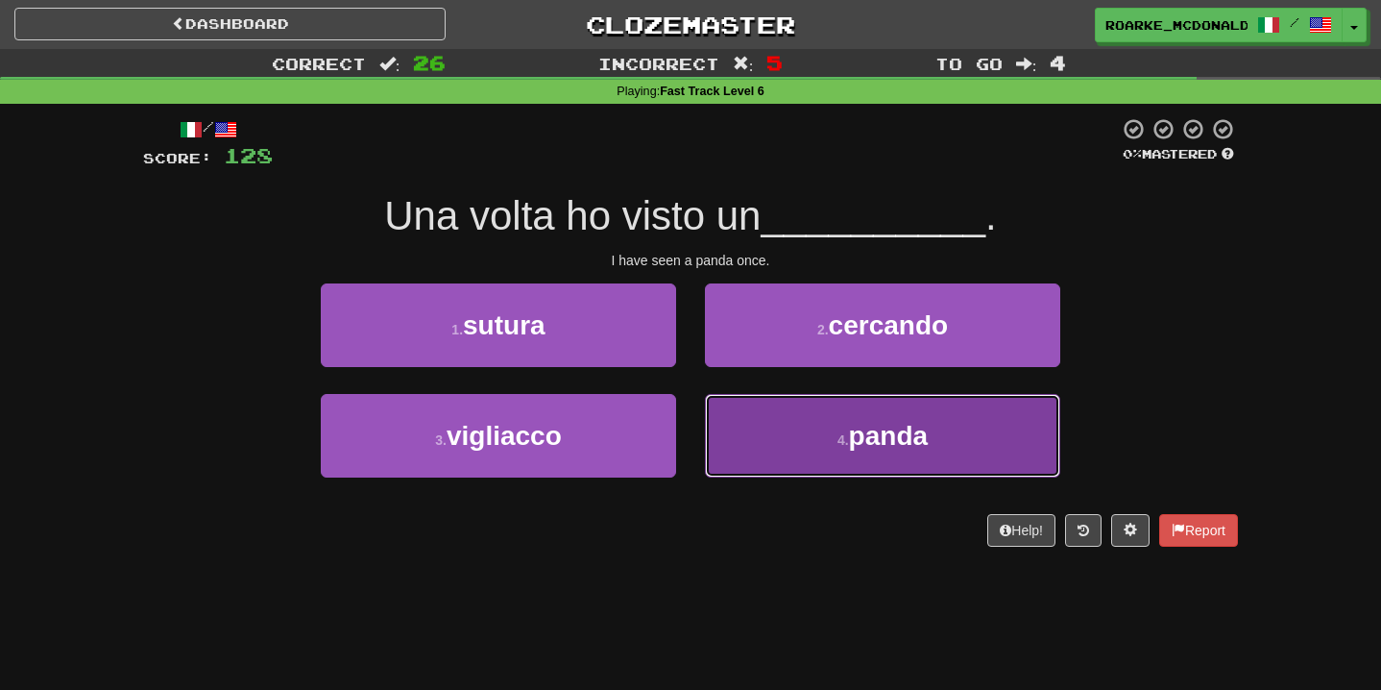
click at [795, 420] on button "4 . panda" at bounding box center [882, 436] width 355 height 84
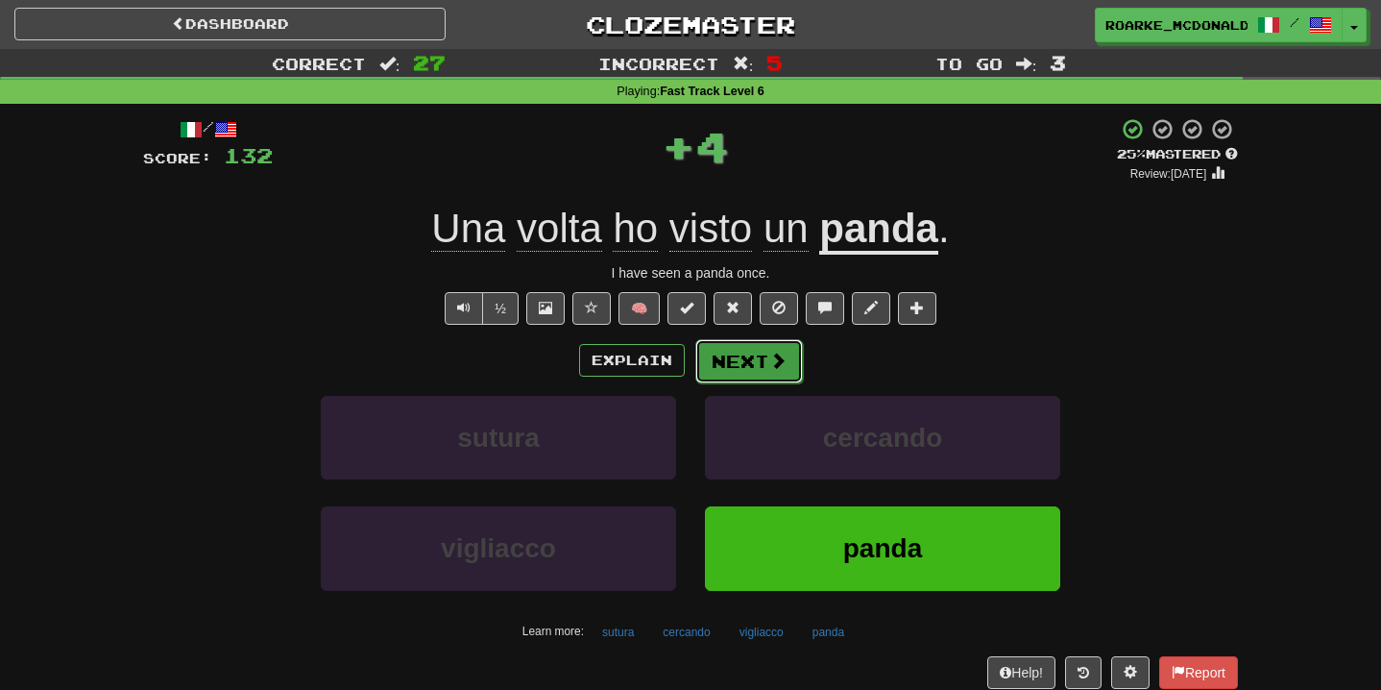
click at [780, 369] on span at bounding box center [777, 360] width 17 height 17
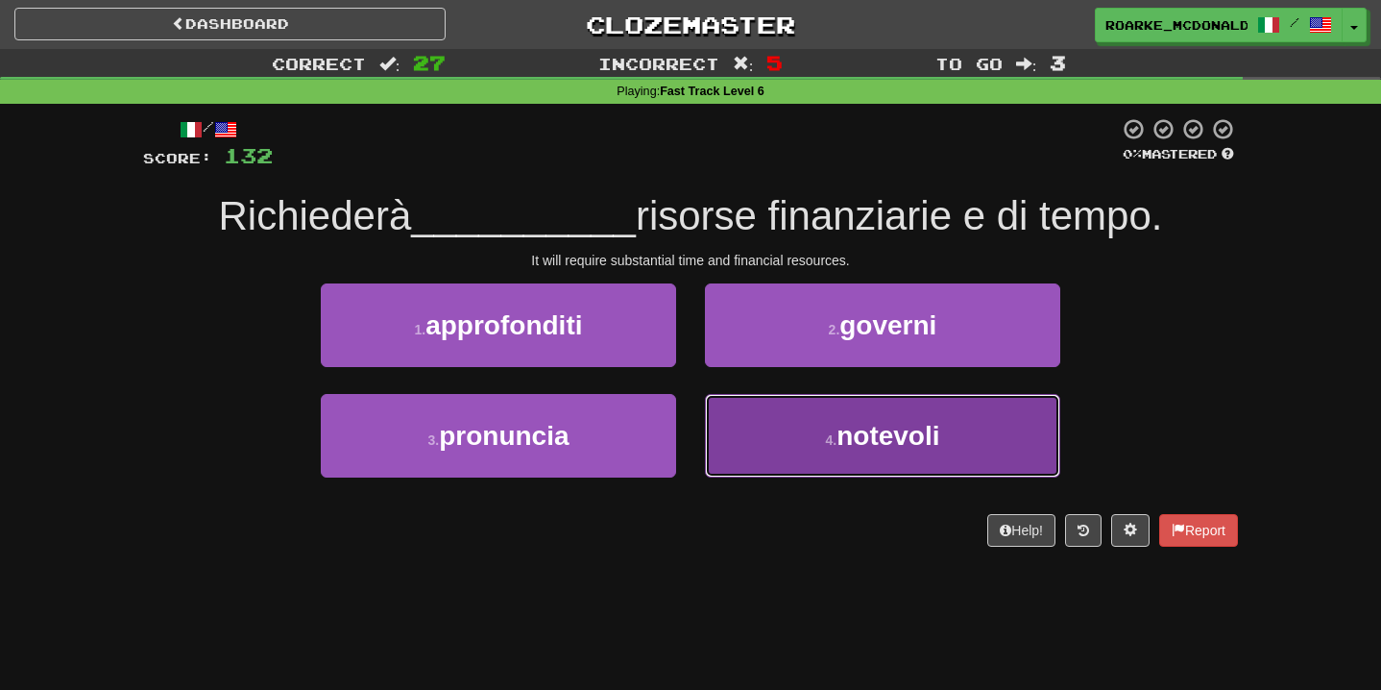
click at [759, 419] on button "4 . notevoli" at bounding box center [882, 436] width 355 height 84
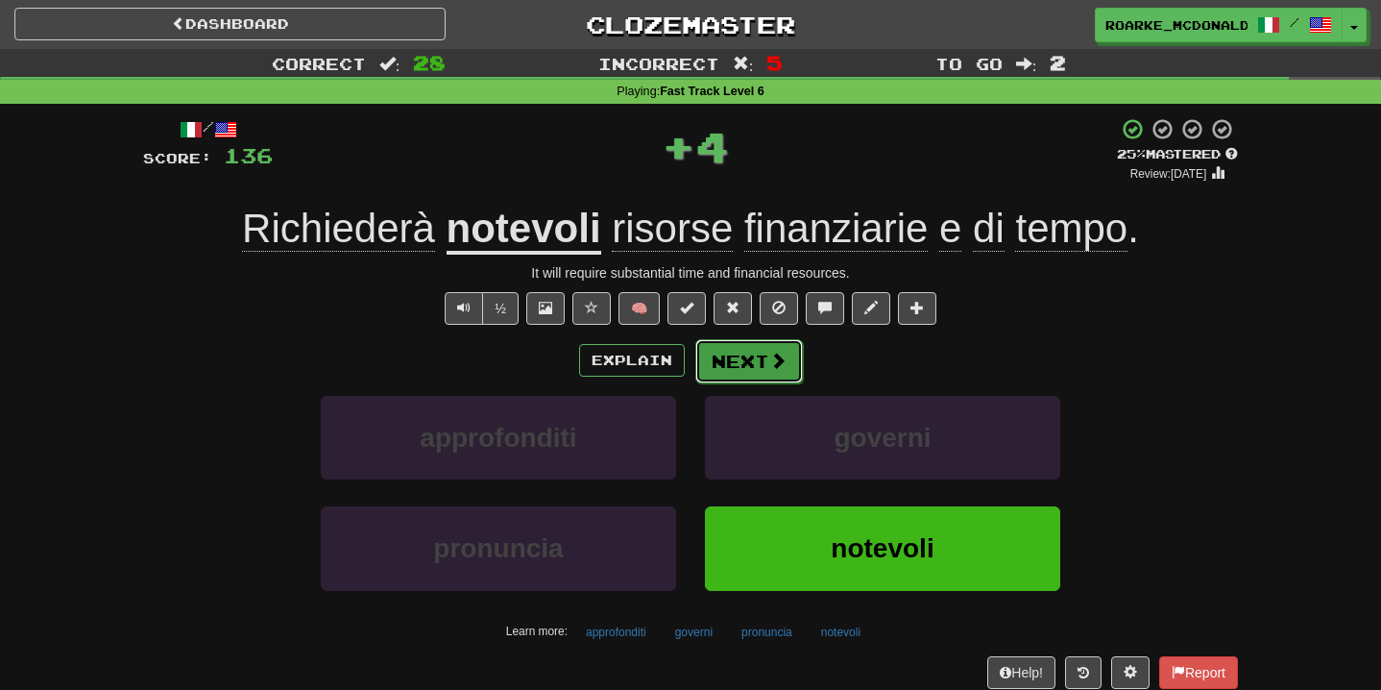
click at [786, 361] on button "Next" at bounding box center [750, 361] width 108 height 44
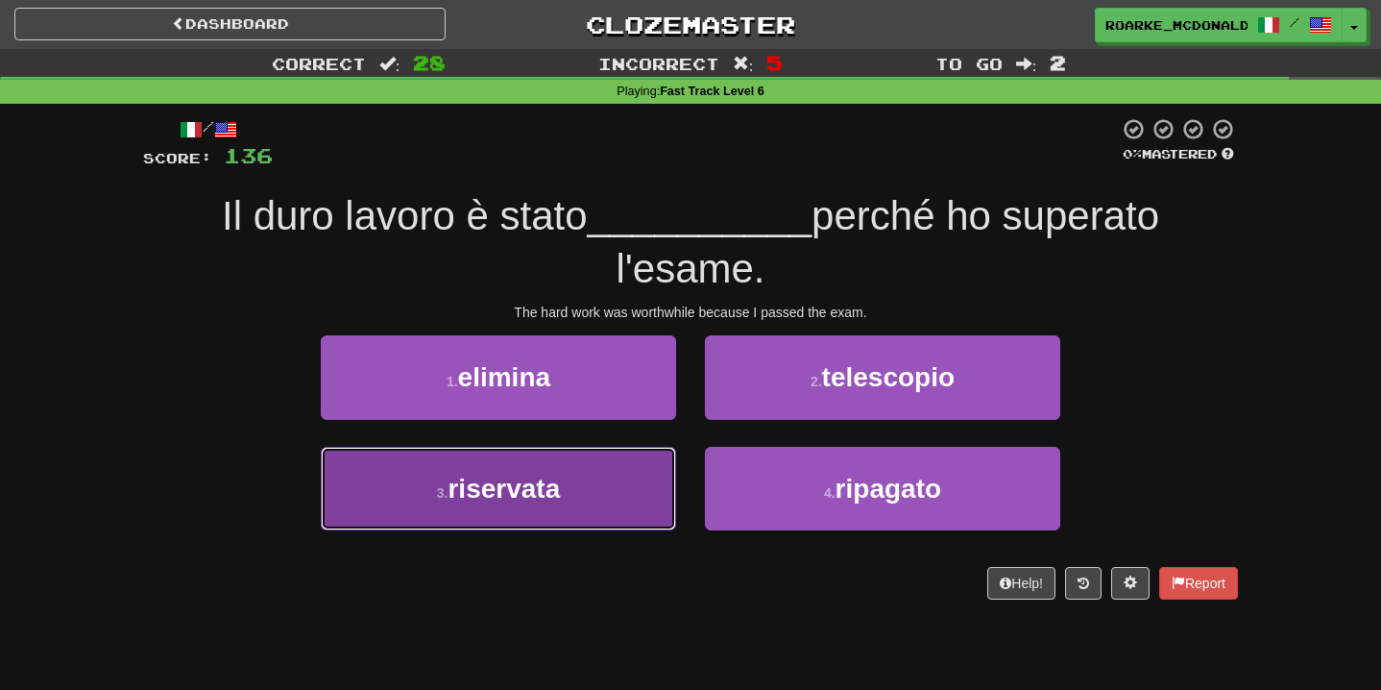
click at [664, 481] on button "3 . riservata" at bounding box center [498, 489] width 355 height 84
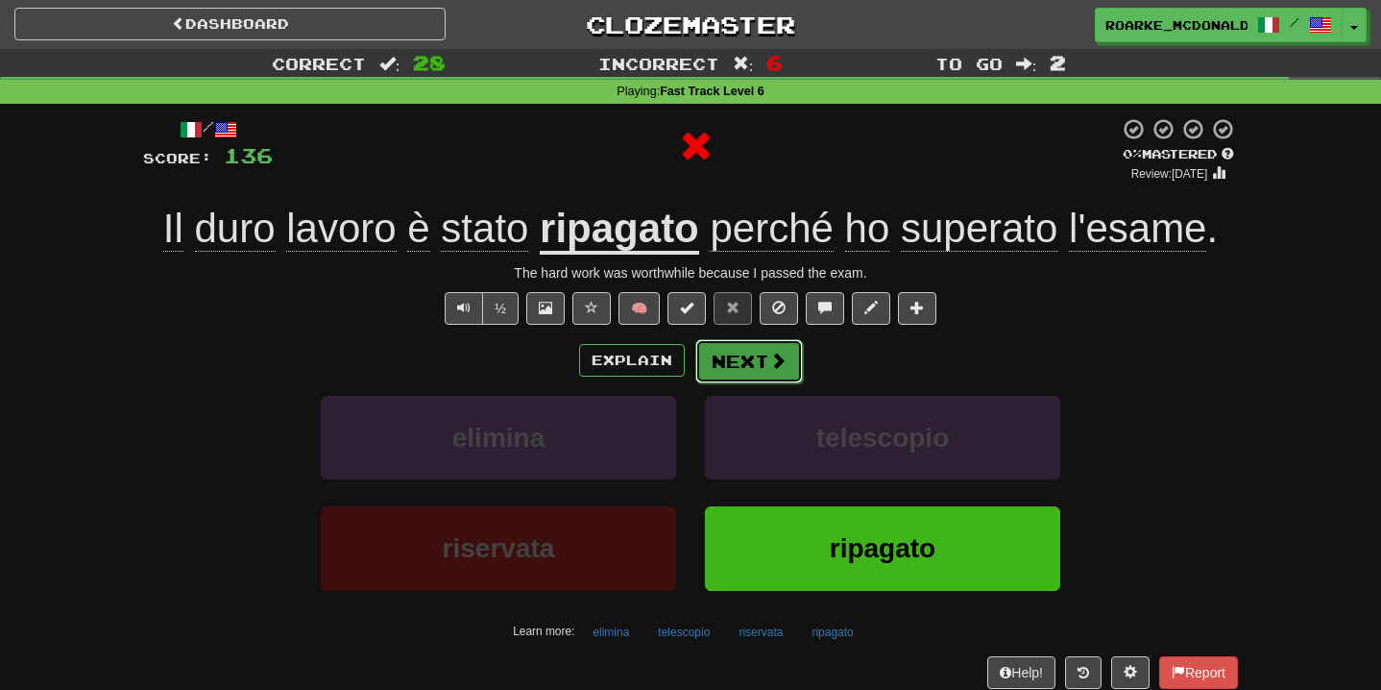
click at [756, 379] on button "Next" at bounding box center [750, 361] width 108 height 44
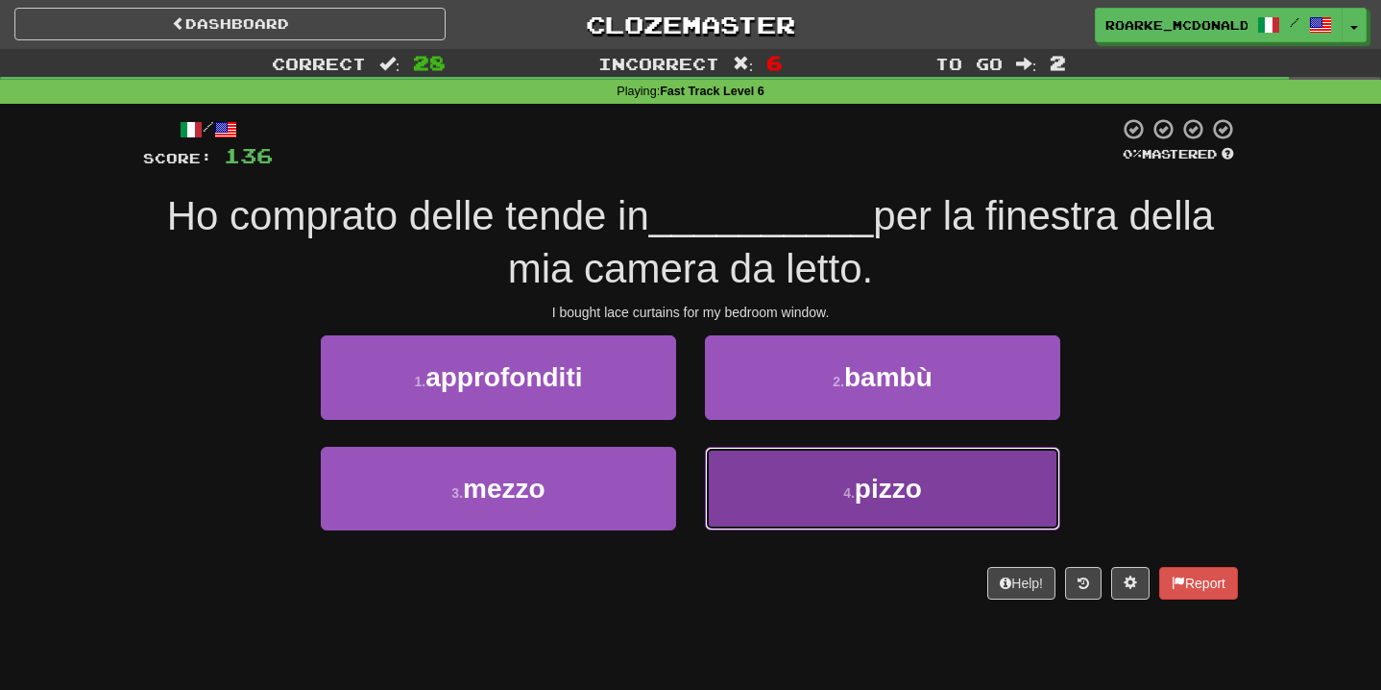
click at [766, 466] on button "4 . pizzo" at bounding box center [882, 489] width 355 height 84
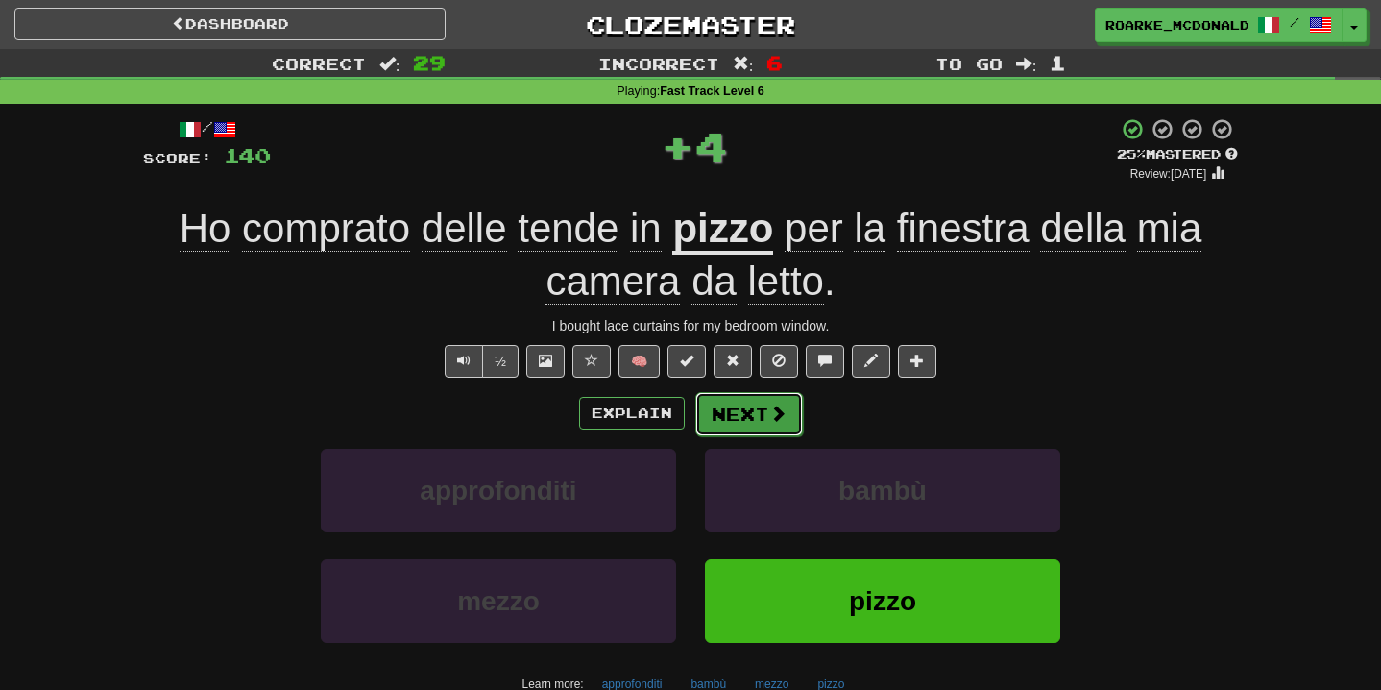
click at [765, 416] on button "Next" at bounding box center [750, 414] width 108 height 44
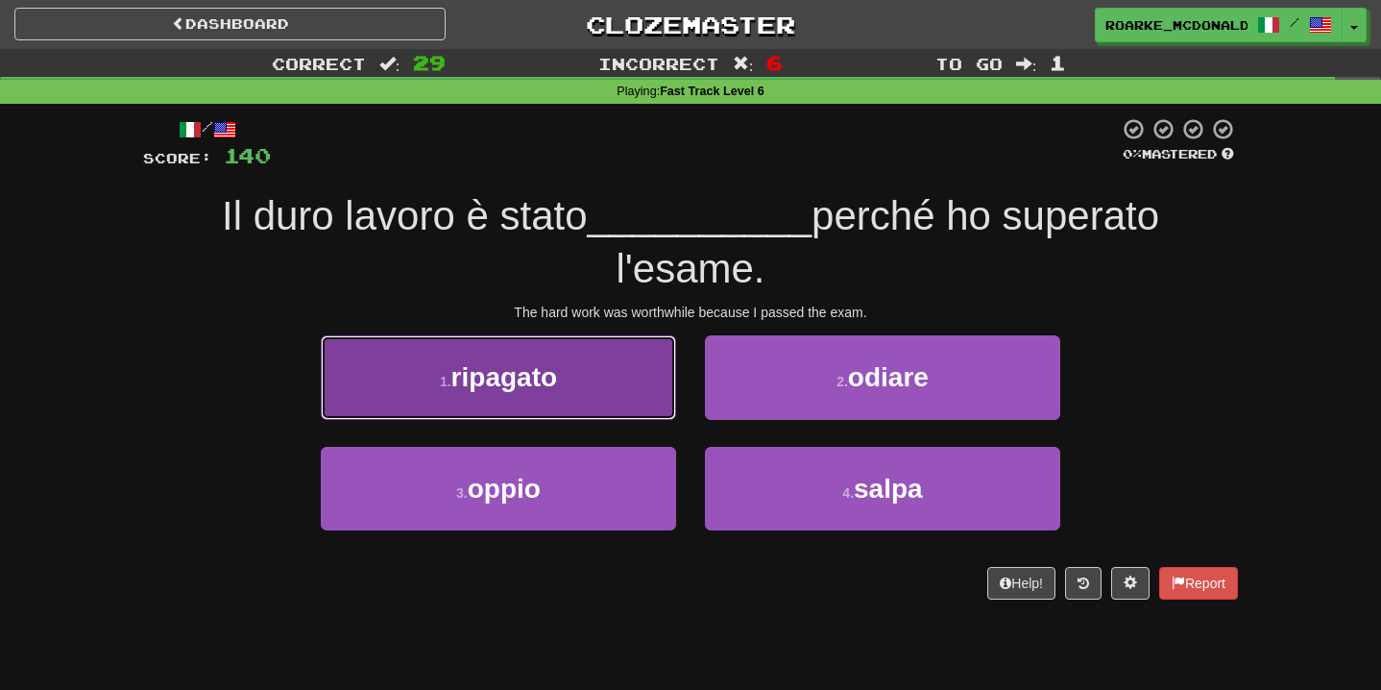
click at [627, 386] on button "1 . ripagato" at bounding box center [498, 377] width 355 height 84
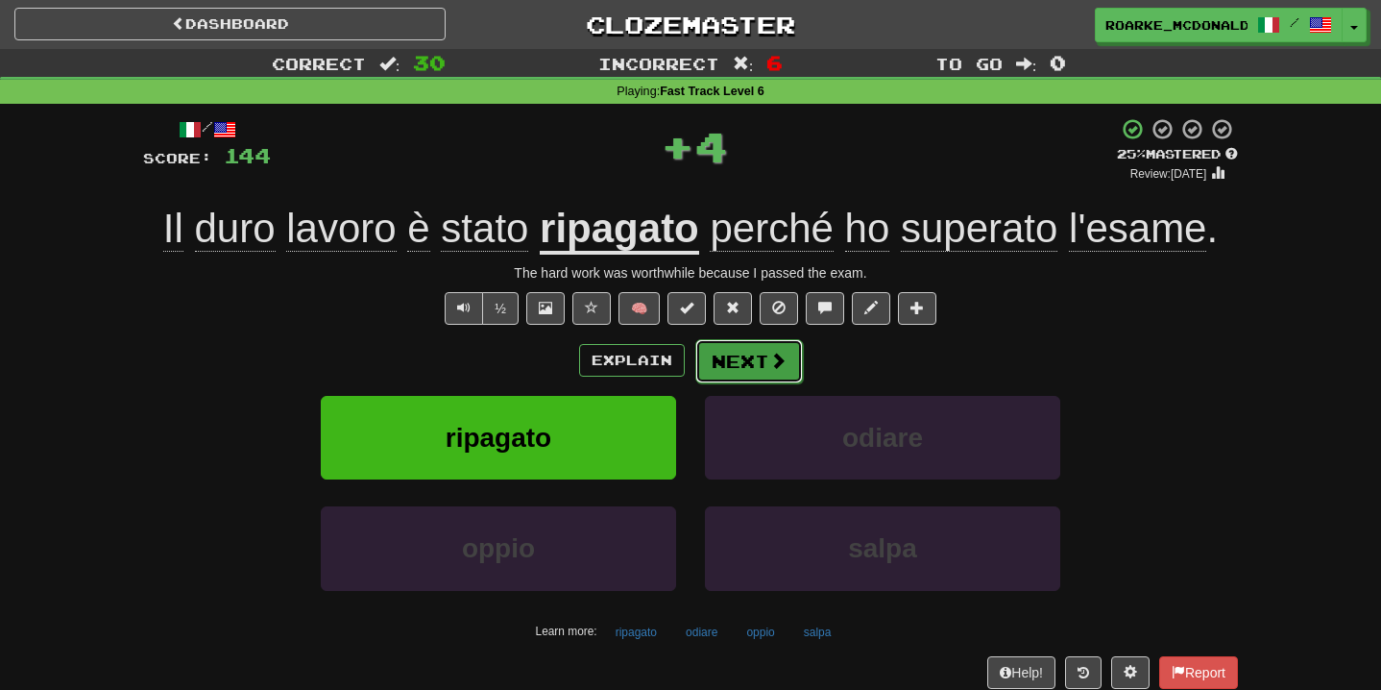
click at [757, 371] on button "Next" at bounding box center [750, 361] width 108 height 44
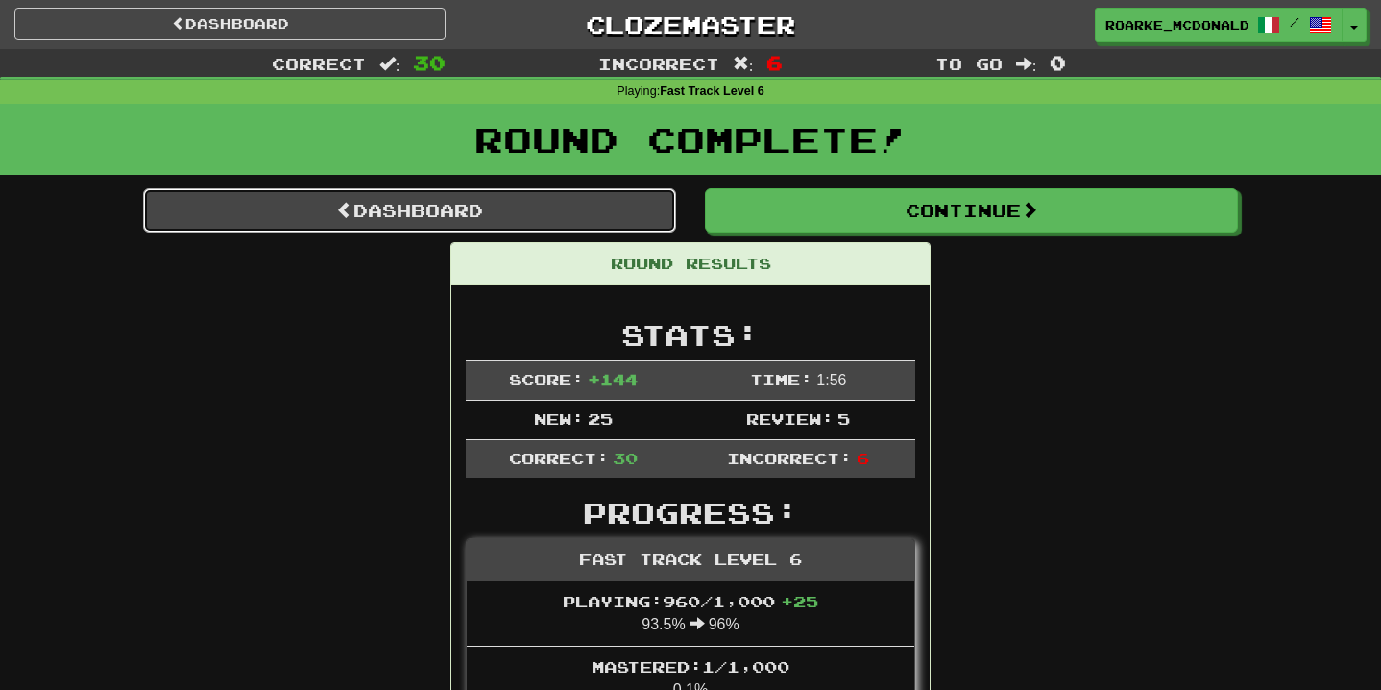
click at [598, 193] on link "Dashboard" at bounding box center [409, 210] width 533 height 44
